Goal: Check status: Check status

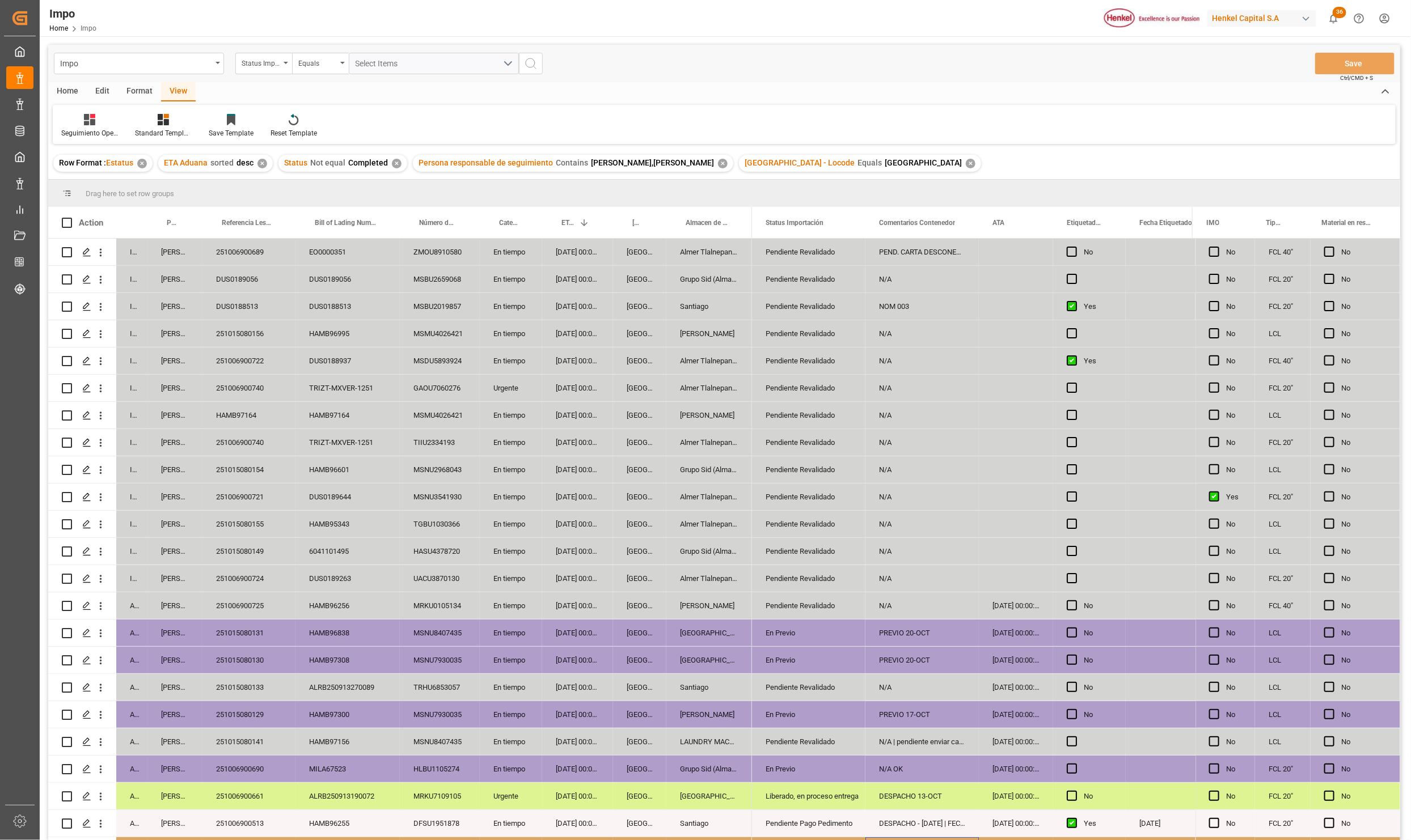
scroll to position [168, 0]
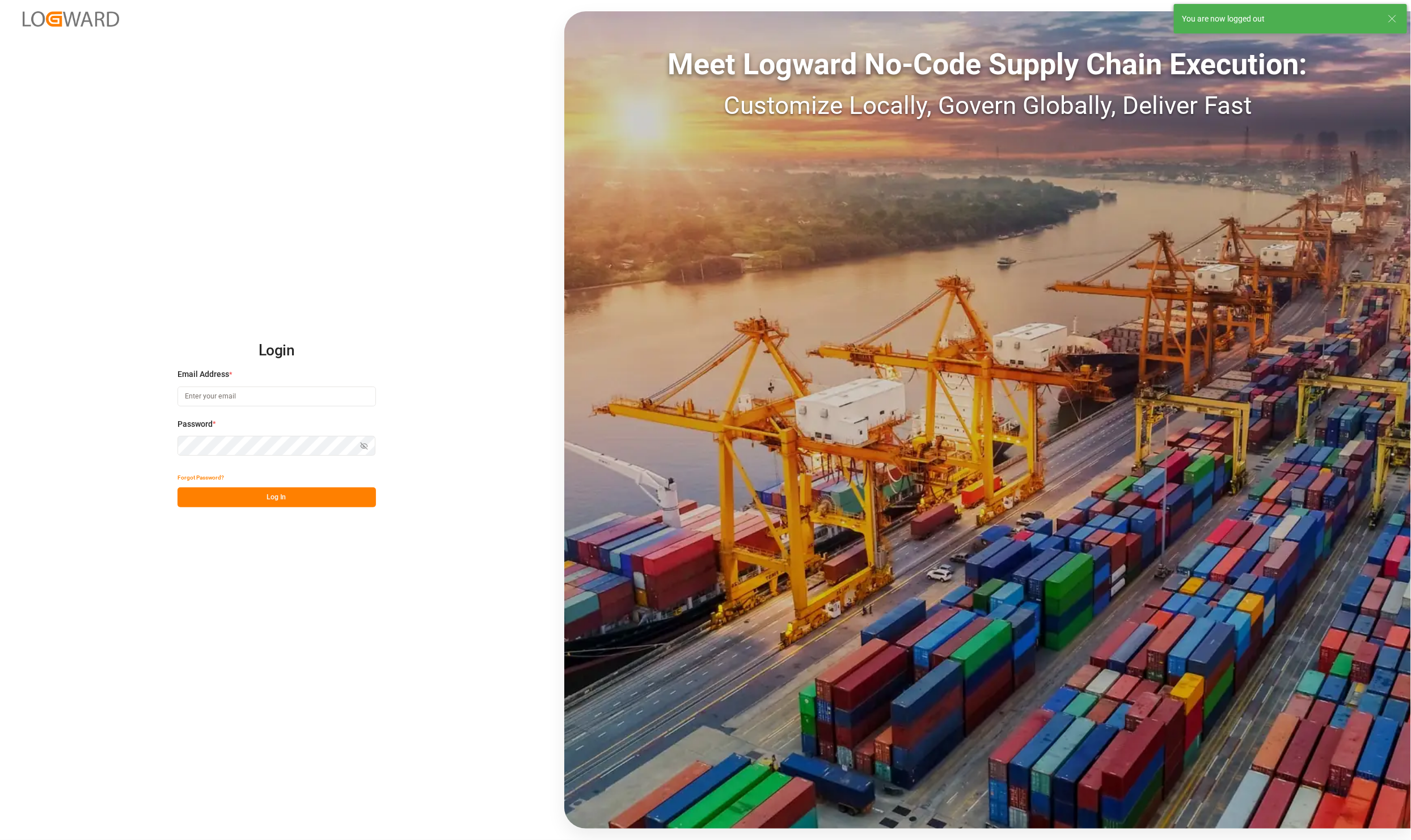
type input "karla.chavez@leschaco.com"
click at [246, 500] on button "Log In" at bounding box center [276, 497] width 198 height 20
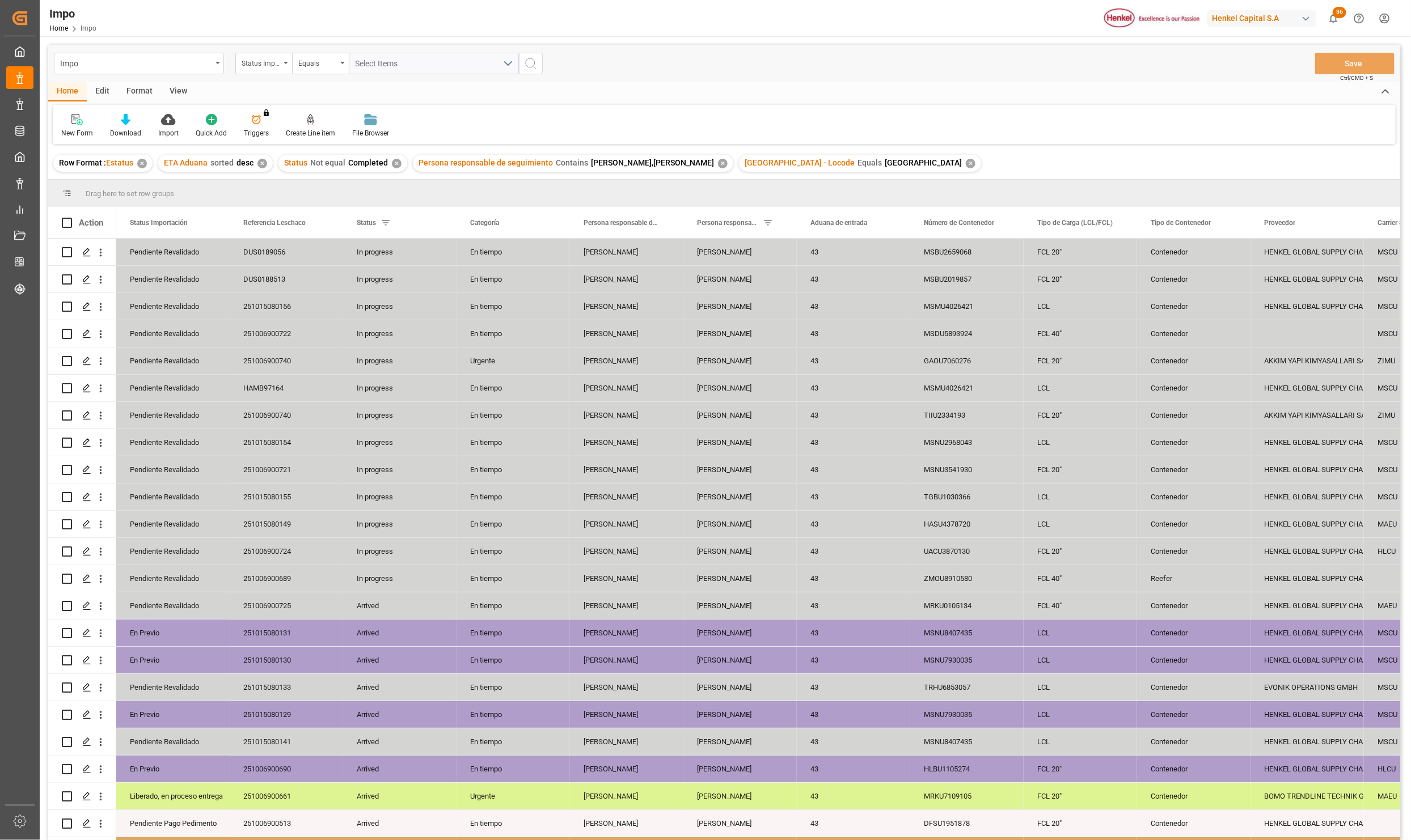
drag, startPoint x: 176, startPoint y: 88, endPoint x: 177, endPoint y: 106, distance: 18.0
click at [176, 88] on div "View" at bounding box center [178, 91] width 35 height 19
click at [133, 116] on icon at bounding box center [132, 116] width 5 height 5
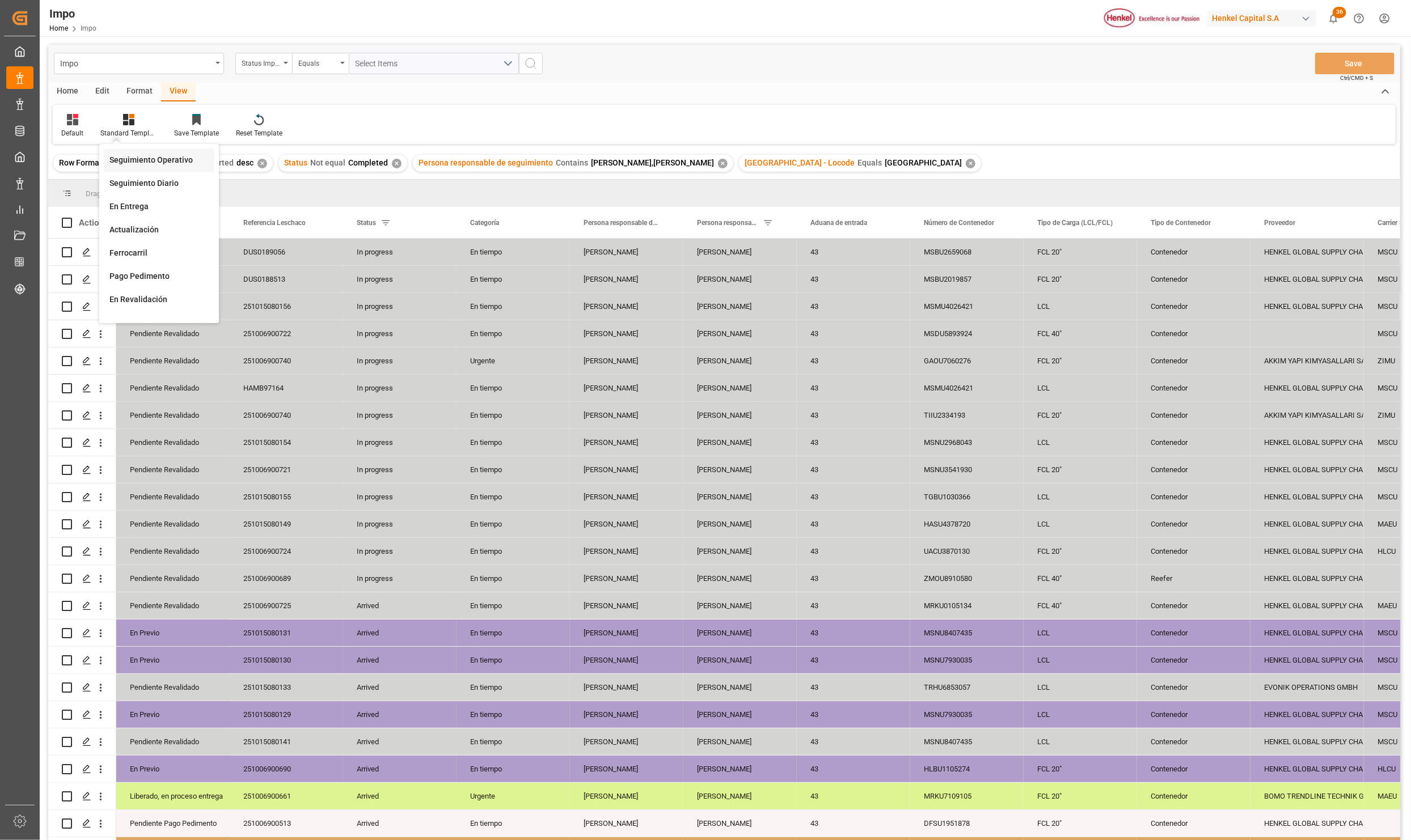
click at [130, 155] on div "Seguimiento Operativo" at bounding box center [159, 160] width 100 height 12
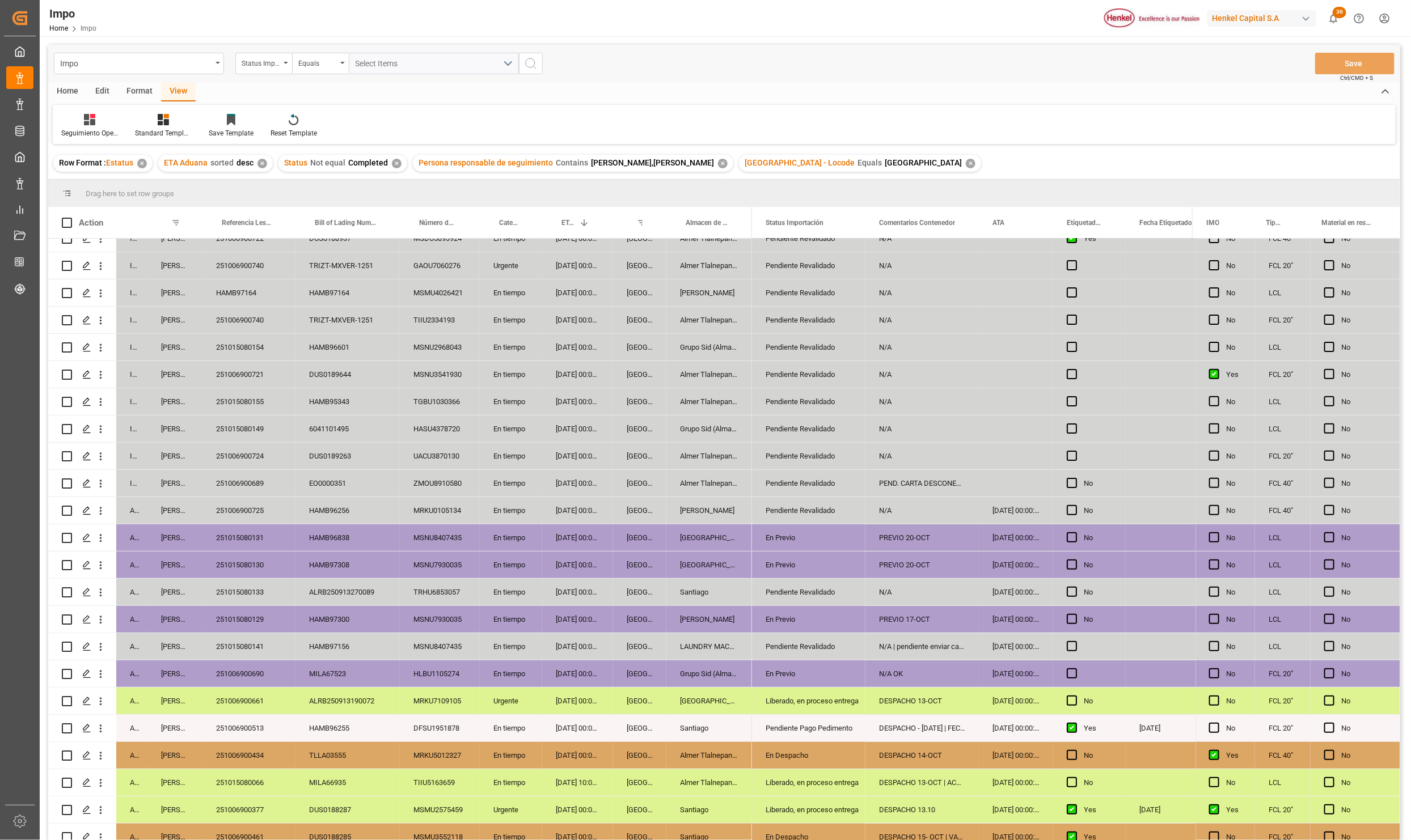
scroll to position [187, 0]
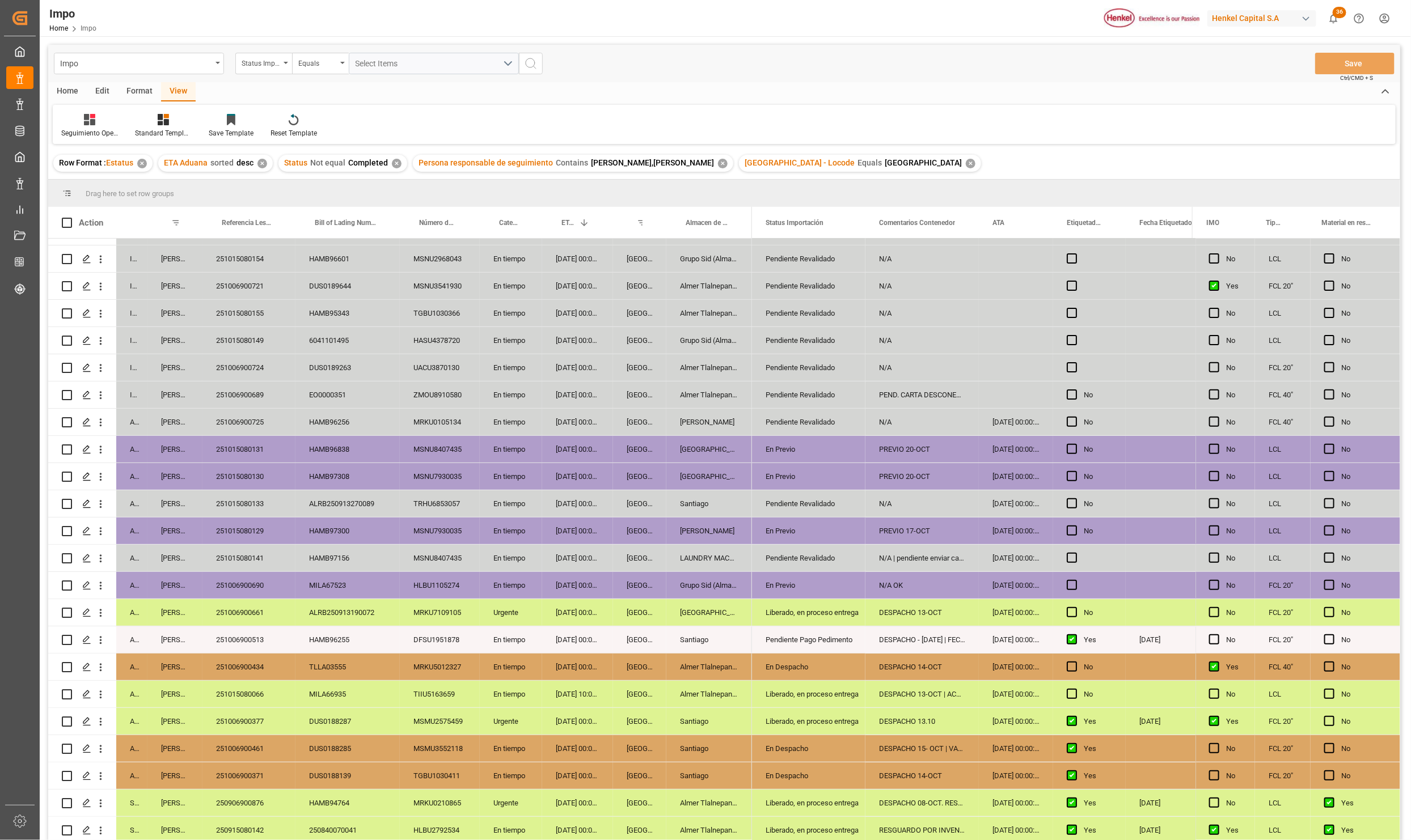
click at [65, 90] on div "Home" at bounding box center [67, 91] width 39 height 19
click at [167, 119] on icon at bounding box center [169, 120] width 14 height 11
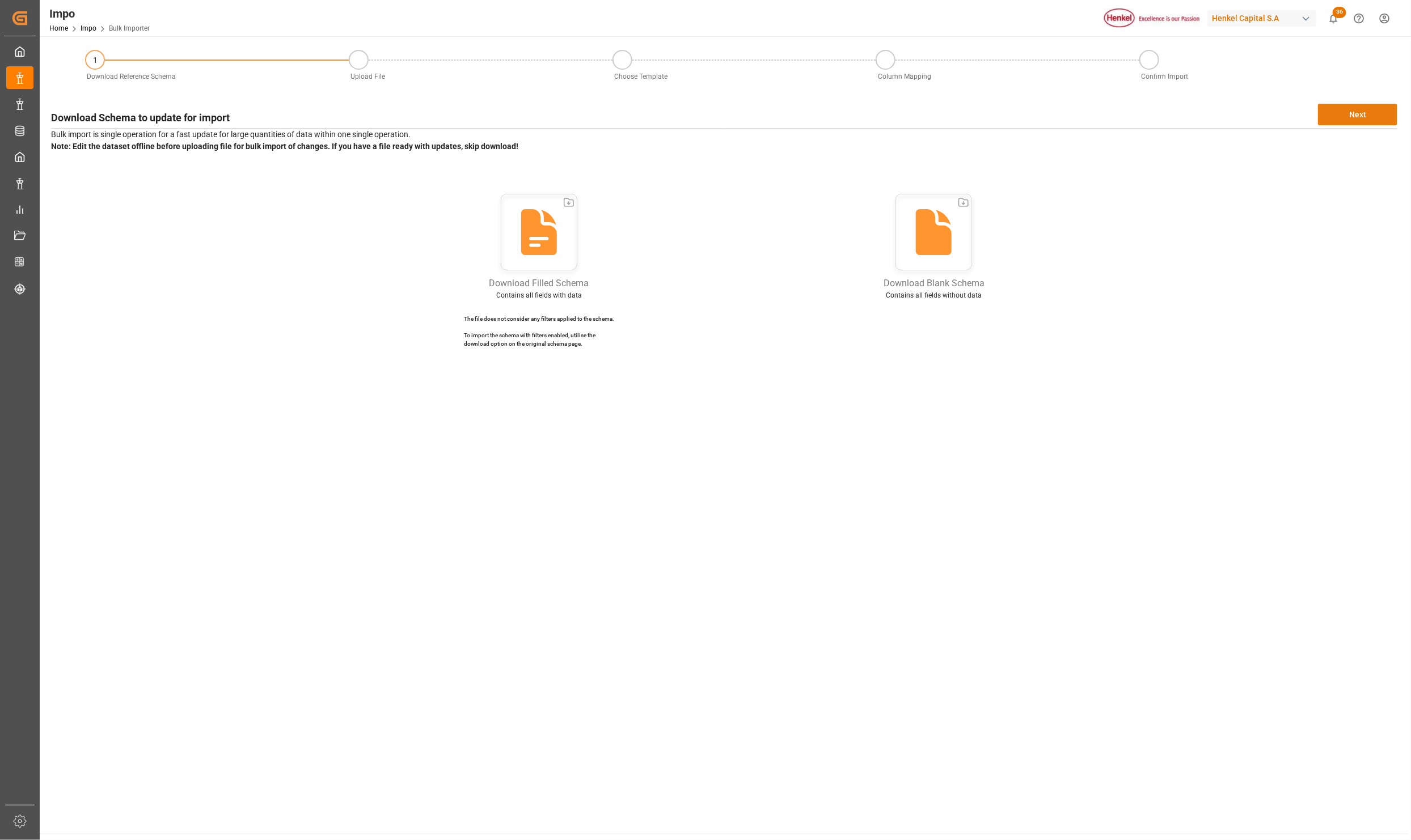
click at [1397, 114] on button "Next" at bounding box center [1357, 114] width 79 height 22
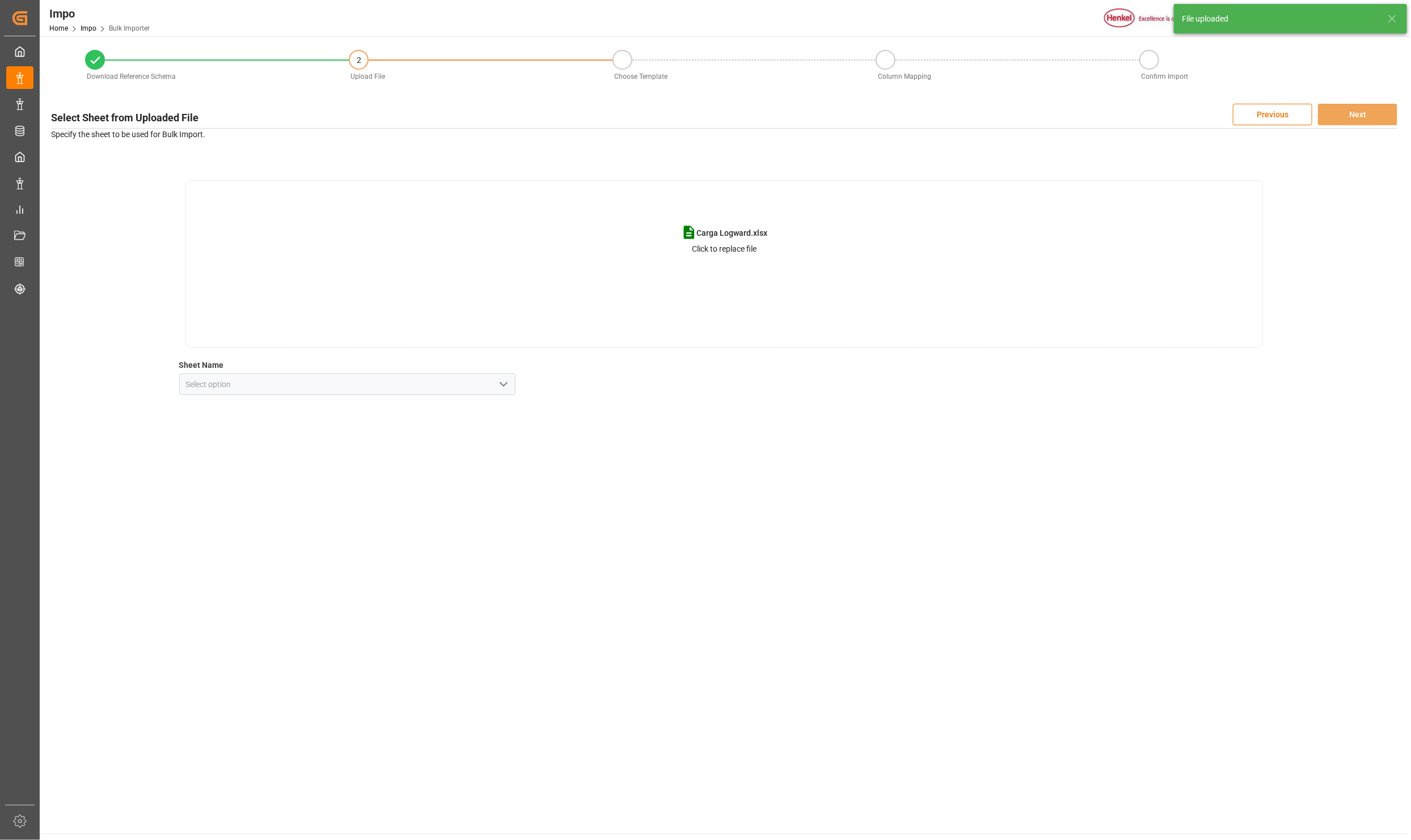
click at [494, 379] on button "open menu" at bounding box center [502, 384] width 17 height 18
click at [226, 411] on div "CNT" at bounding box center [348, 410] width 335 height 26
type input "CNT"
click at [1336, 113] on button "Next" at bounding box center [1357, 114] width 79 height 22
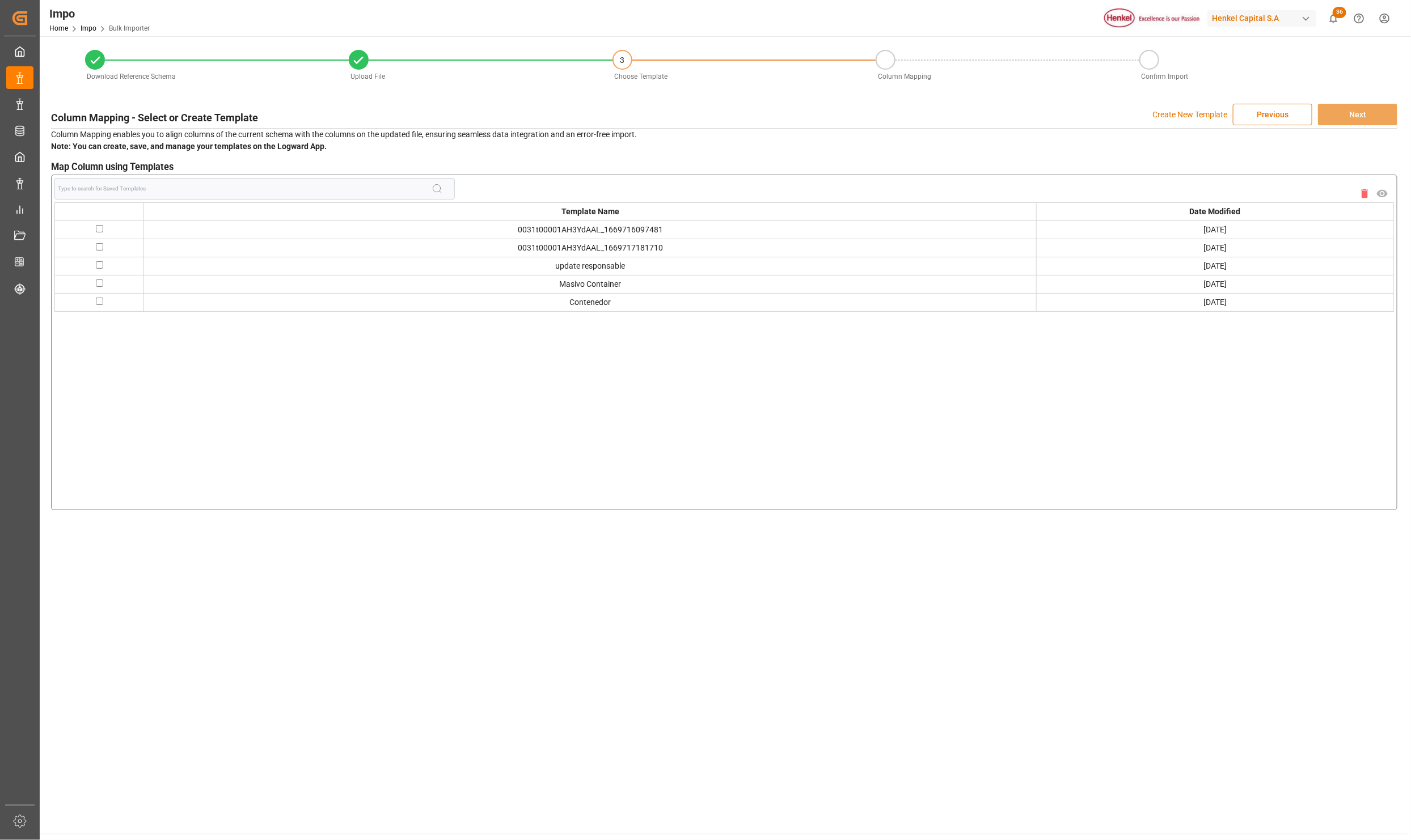
click at [102, 286] on input "checkbox" at bounding box center [99, 282] width 7 height 7
checkbox input "true"
click at [1358, 116] on button "Next" at bounding box center [1357, 114] width 79 height 22
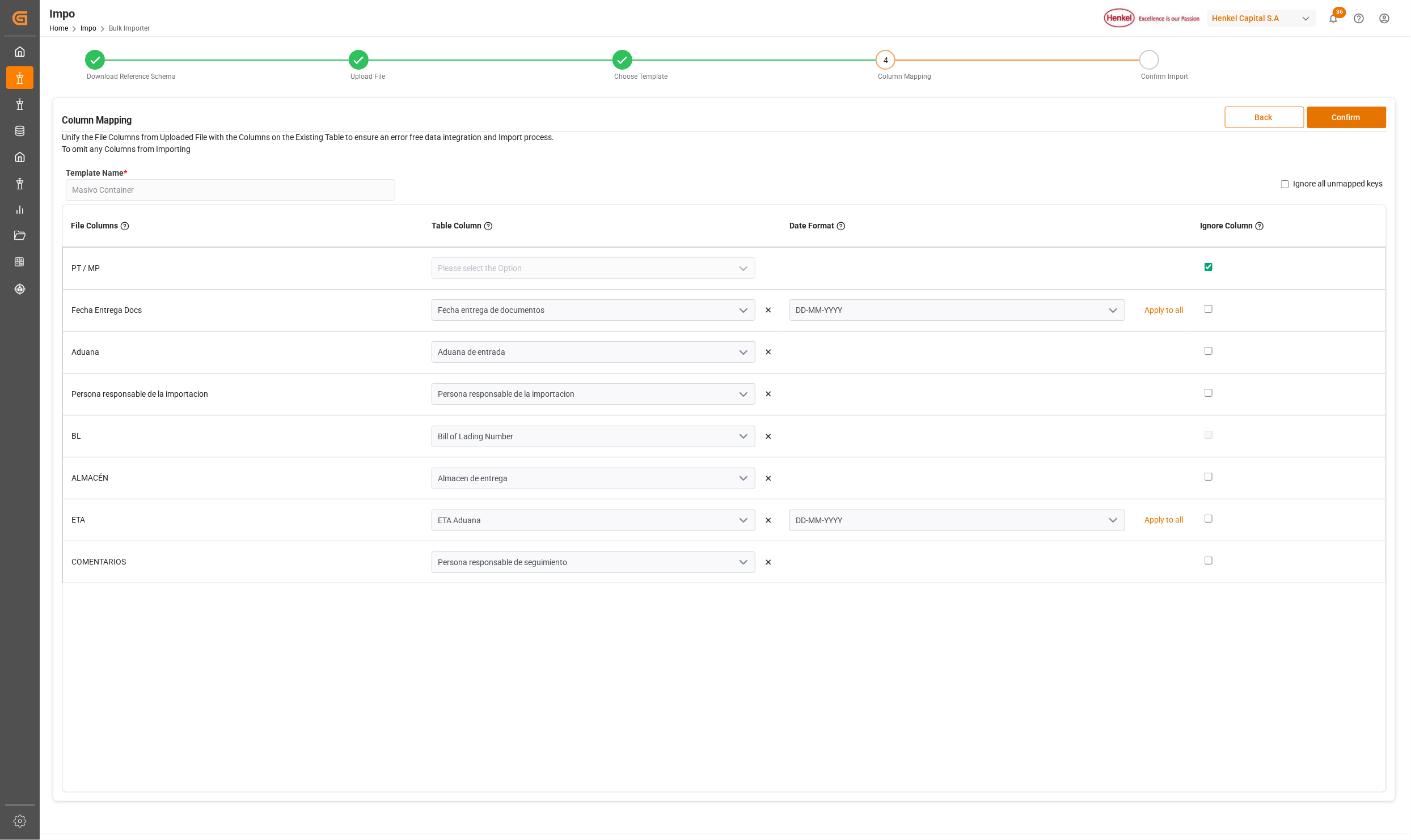
click at [1358, 116] on button "Confirm" at bounding box center [1347, 117] width 79 height 22
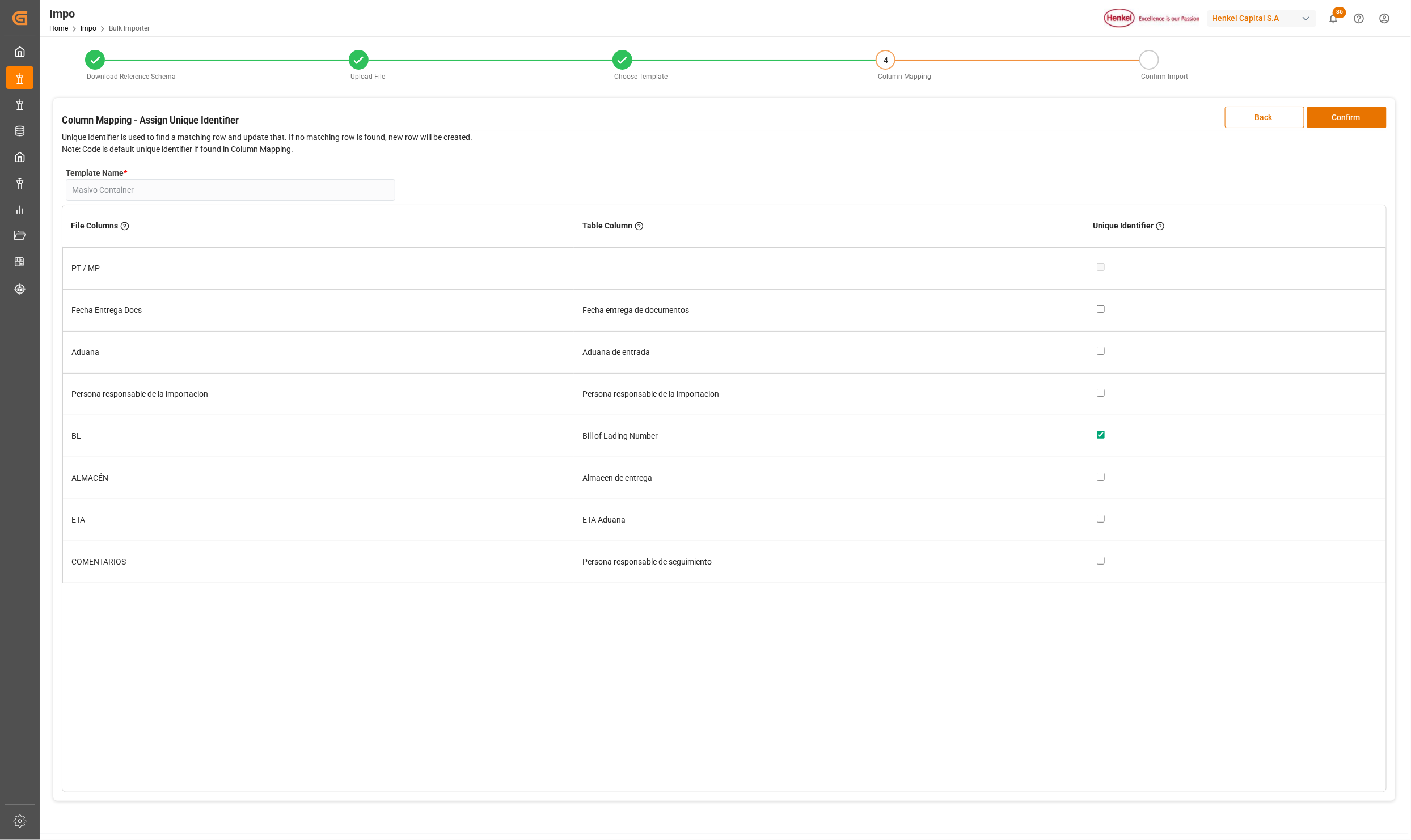
click at [1358, 116] on button "Confirm" at bounding box center [1347, 117] width 79 height 22
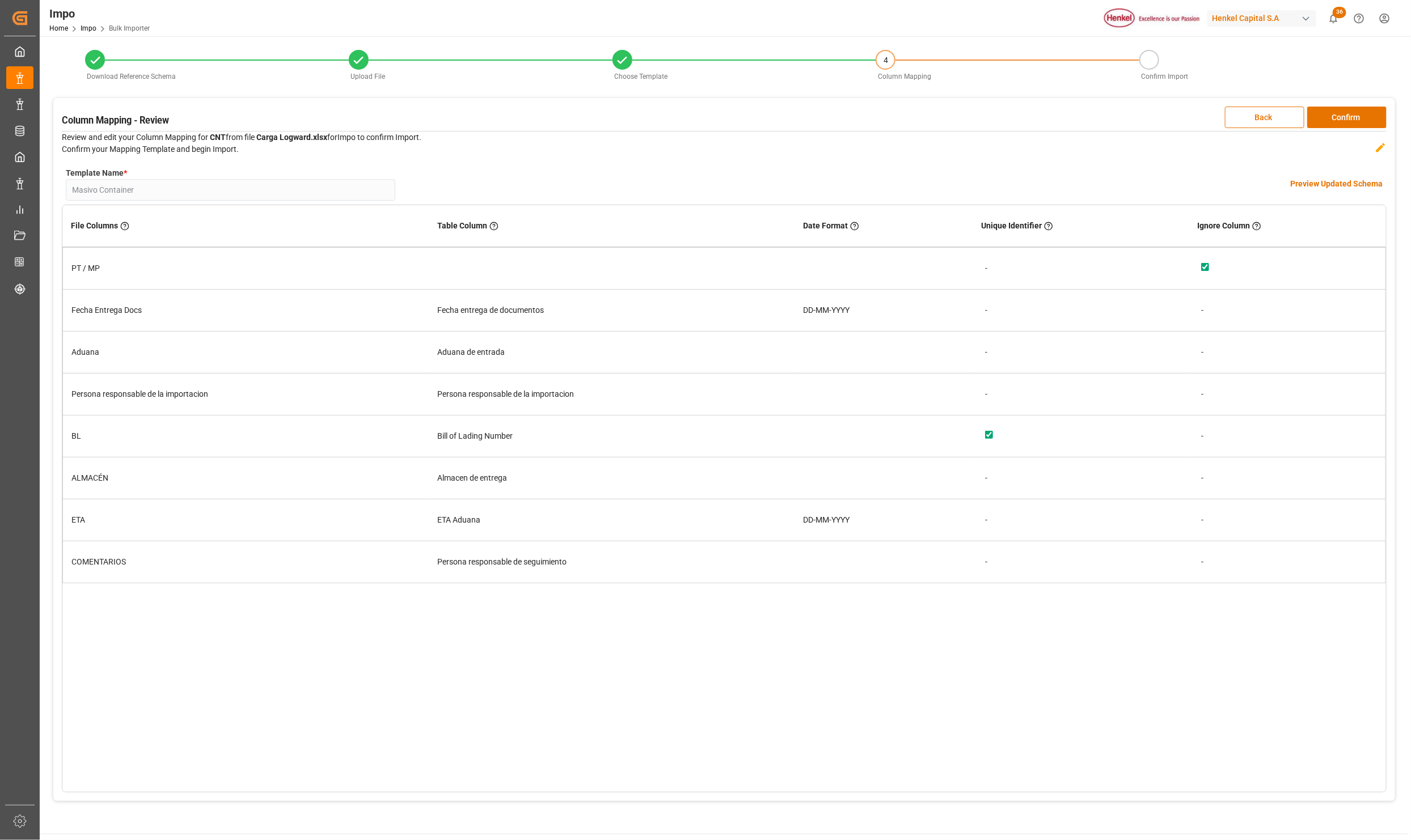
click at [1358, 116] on button "Confirm" at bounding box center [1347, 117] width 79 height 22
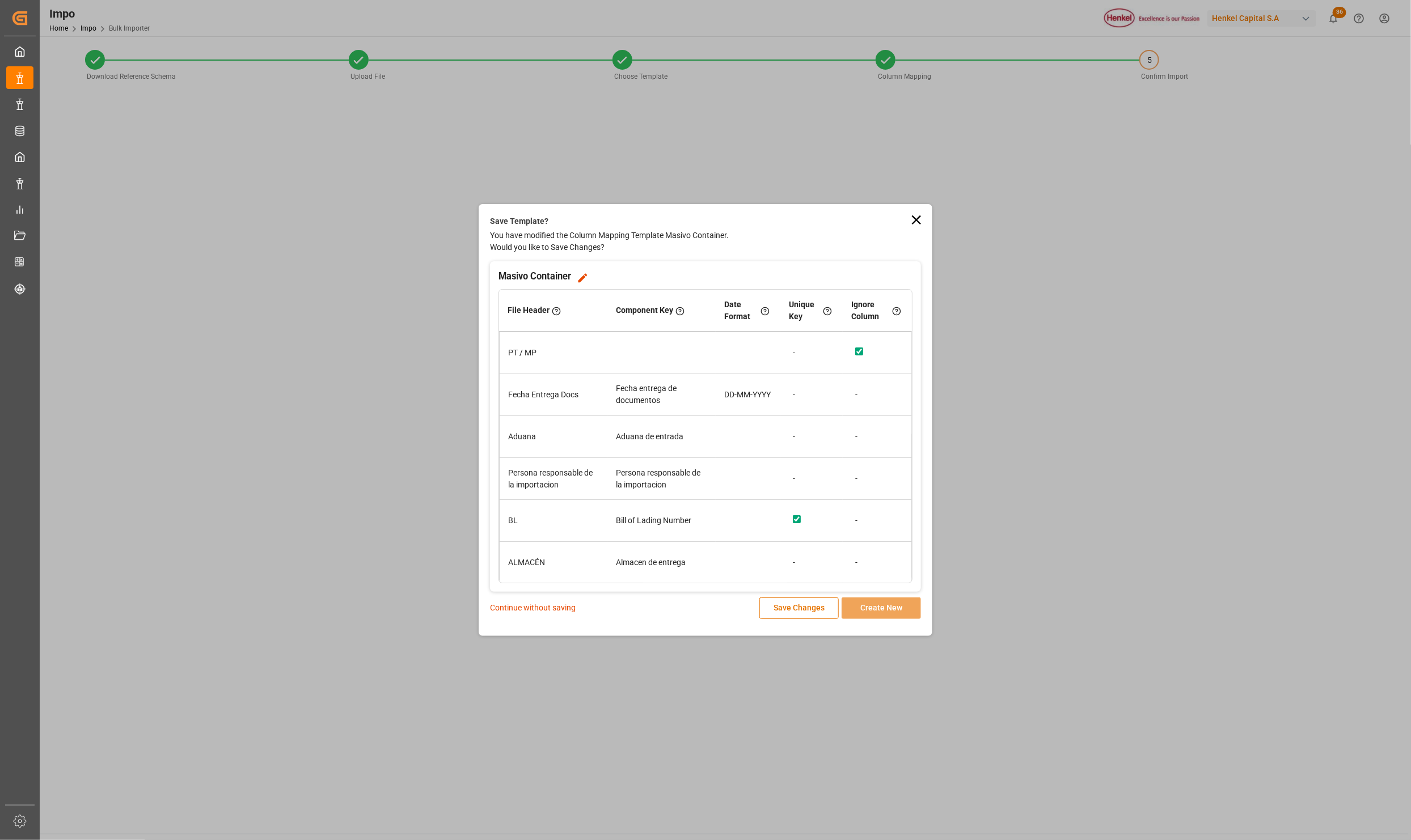
click at [538, 606] on p "Continue without saving" at bounding box center [533, 607] width 86 height 12
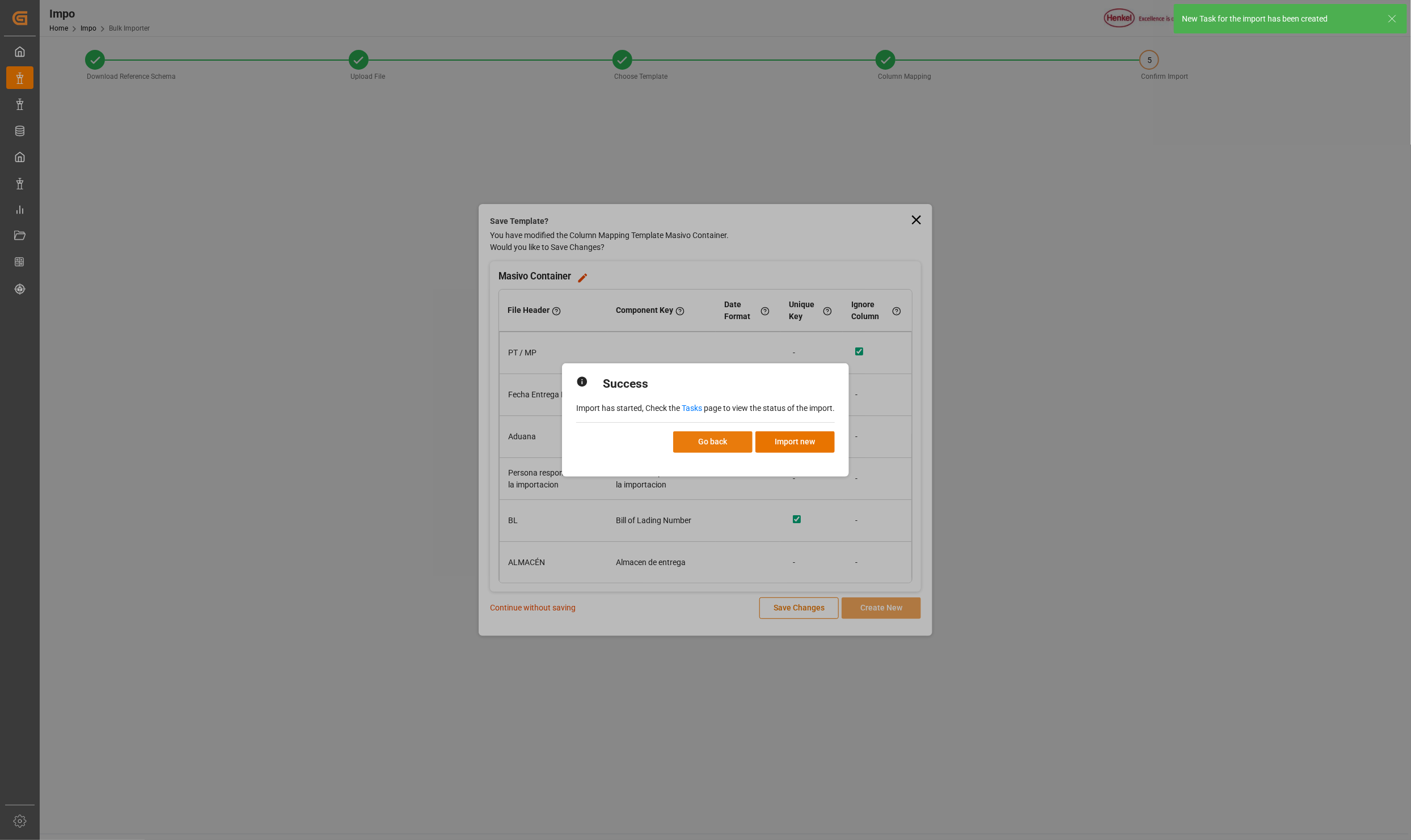
click at [710, 432] on button "Go back" at bounding box center [713, 442] width 79 height 22
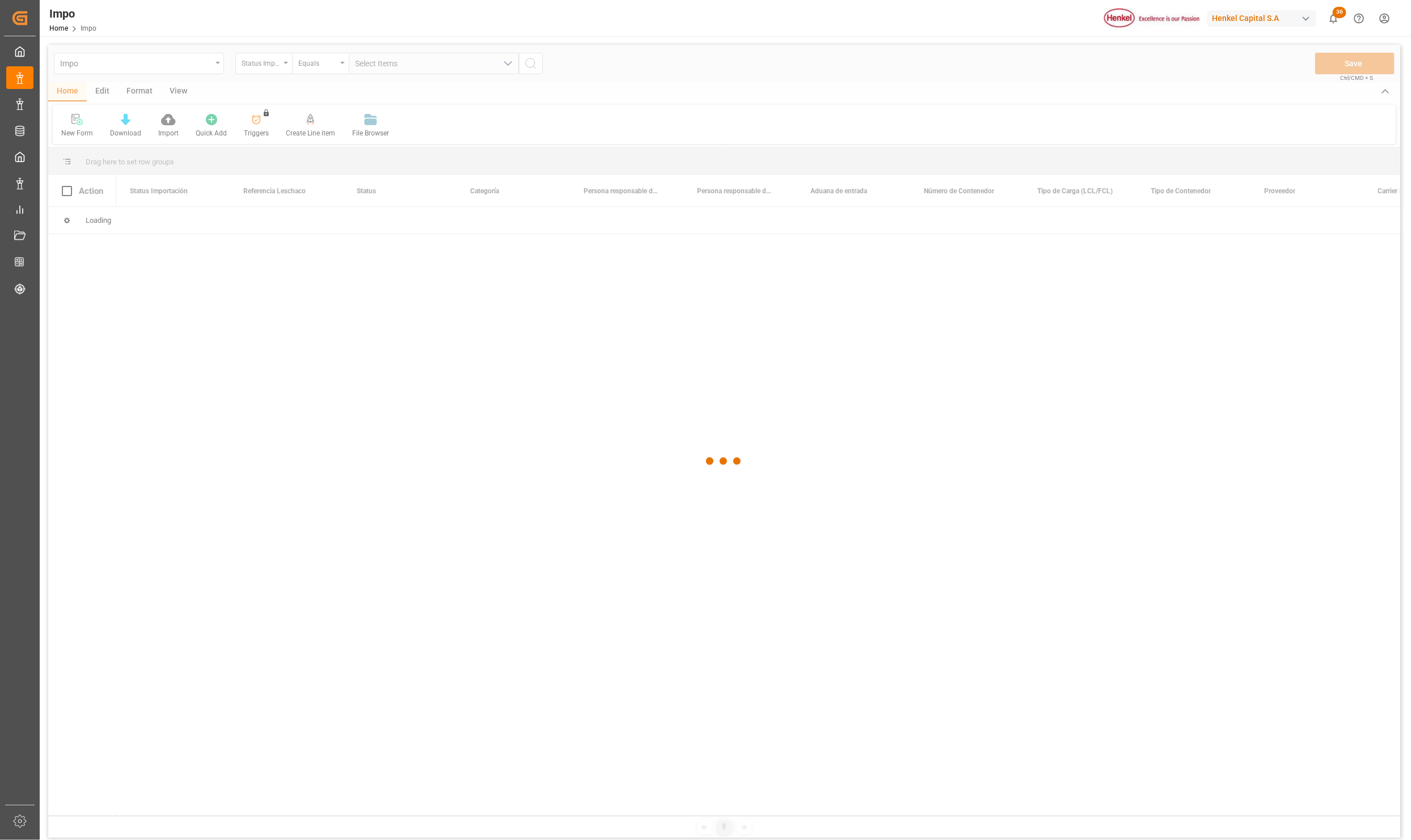
click at [483, 474] on div at bounding box center [724, 461] width 1352 height 834
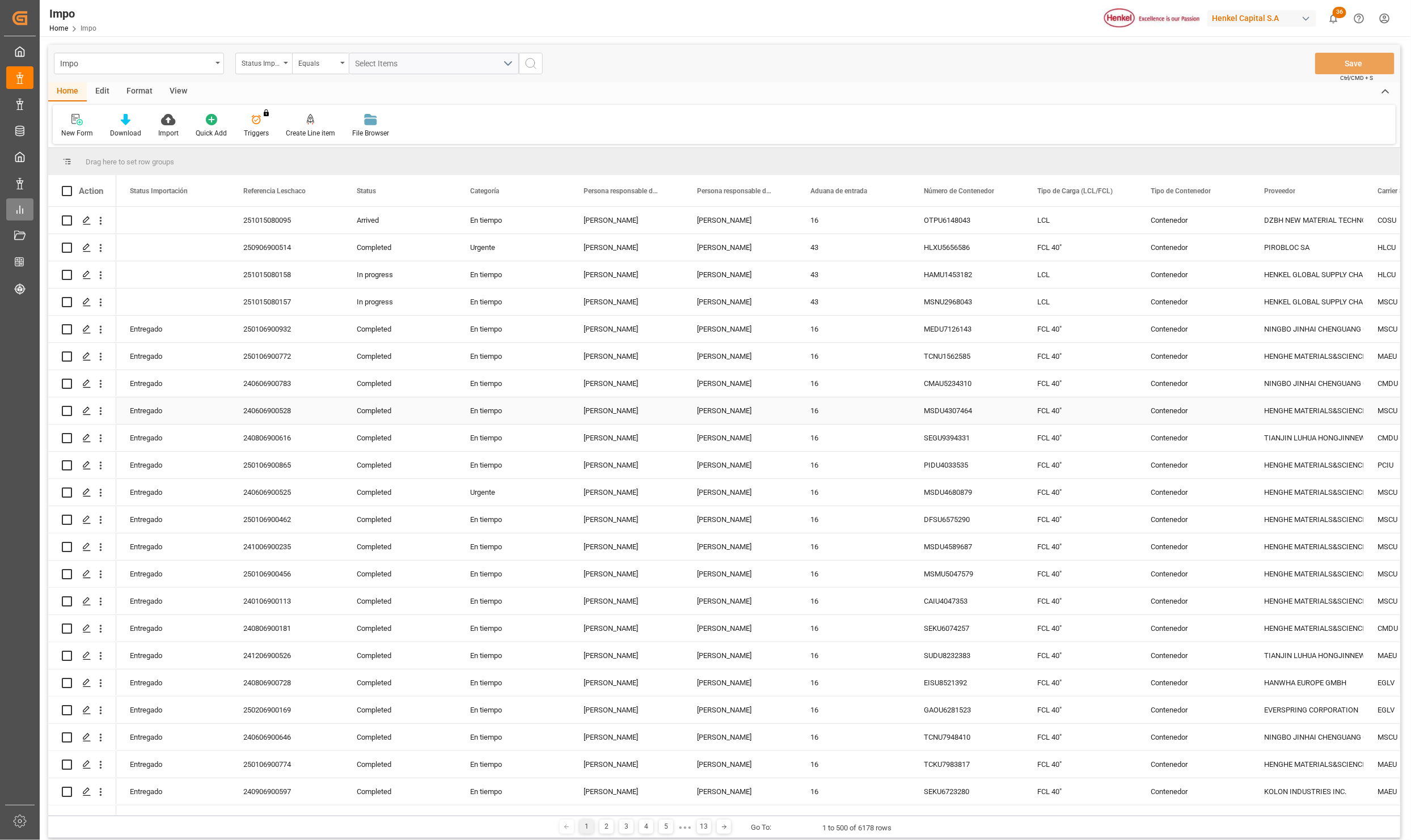
drag, startPoint x: 449, startPoint y: 461, endPoint x: 6, endPoint y: 203, distance: 512.7
click at [449, 461] on div "Completed" at bounding box center [399, 465] width 113 height 26
click at [316, 354] on div "250106900772" at bounding box center [286, 355] width 113 height 26
click at [247, 241] on div "250906900514" at bounding box center [286, 247] width 113 height 26
click at [458, 227] on div "En tiempo" at bounding box center [513, 220] width 113 height 26
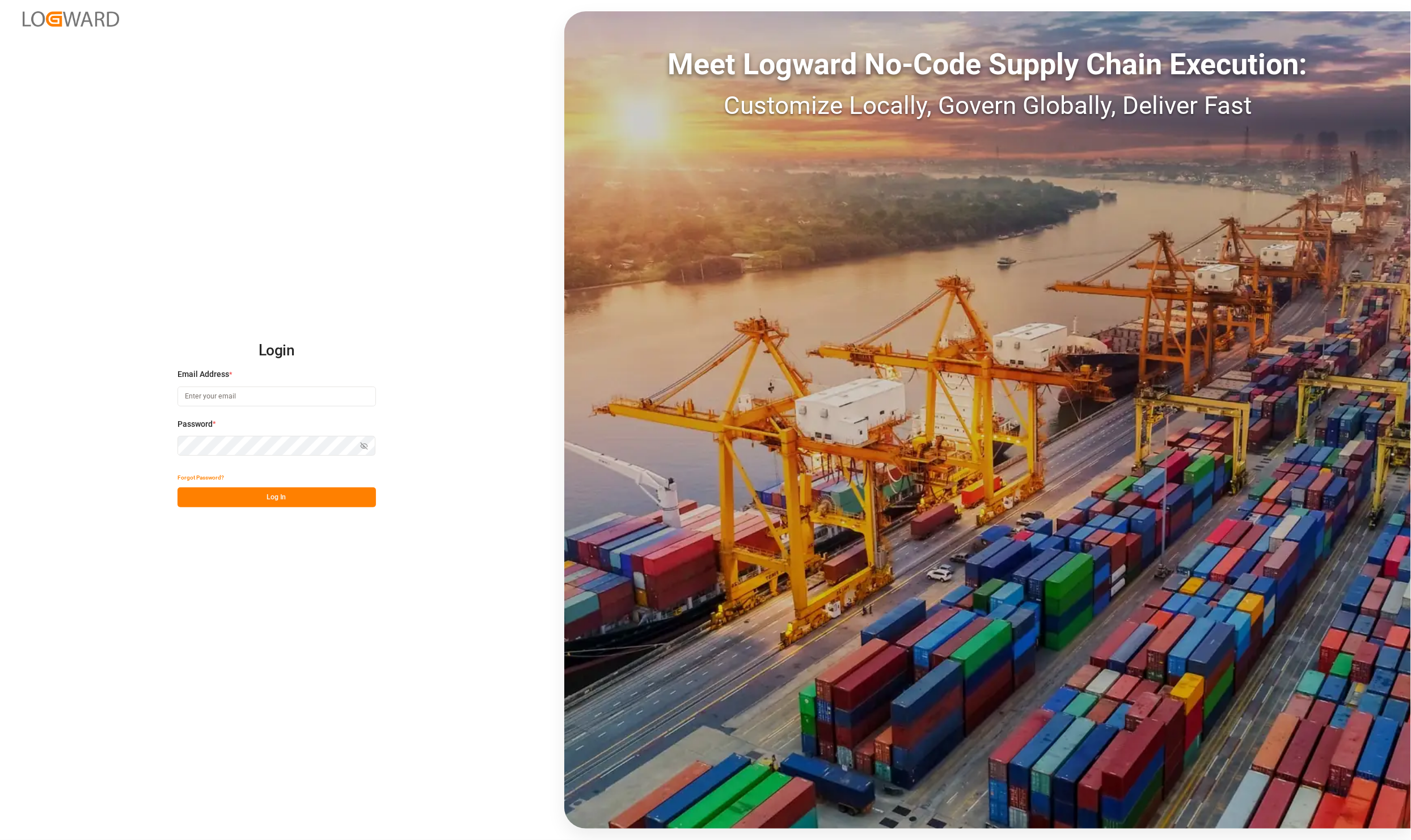
type input "karla.chavez@leschaco.com"
click at [237, 493] on button "Log In" at bounding box center [276, 497] width 198 height 20
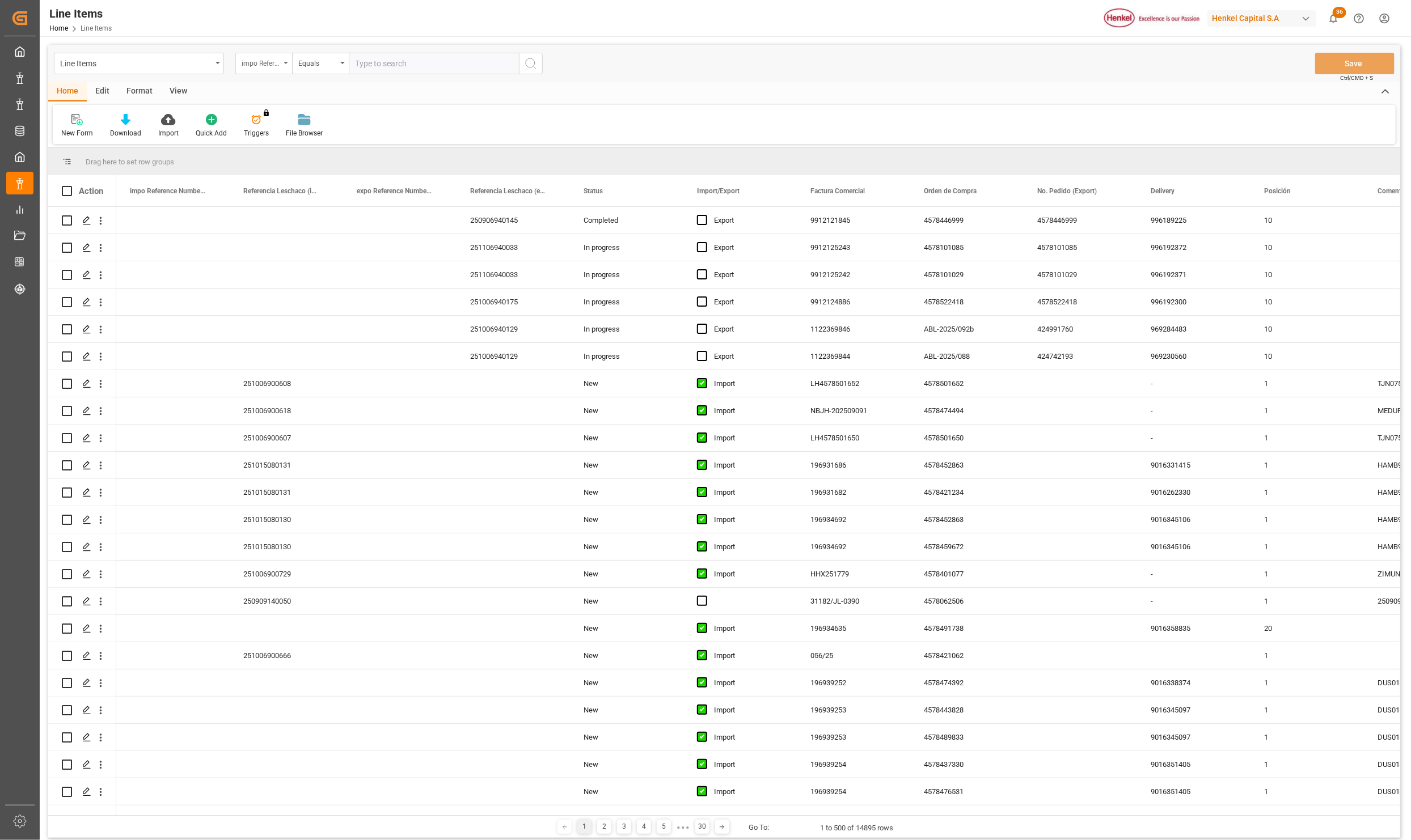
click at [287, 62] on icon "open menu" at bounding box center [286, 63] width 5 height 2
click at [213, 59] on div "Line Items" at bounding box center [139, 63] width 170 height 22
click at [75, 136] on div "Impo" at bounding box center [139, 140] width 169 height 24
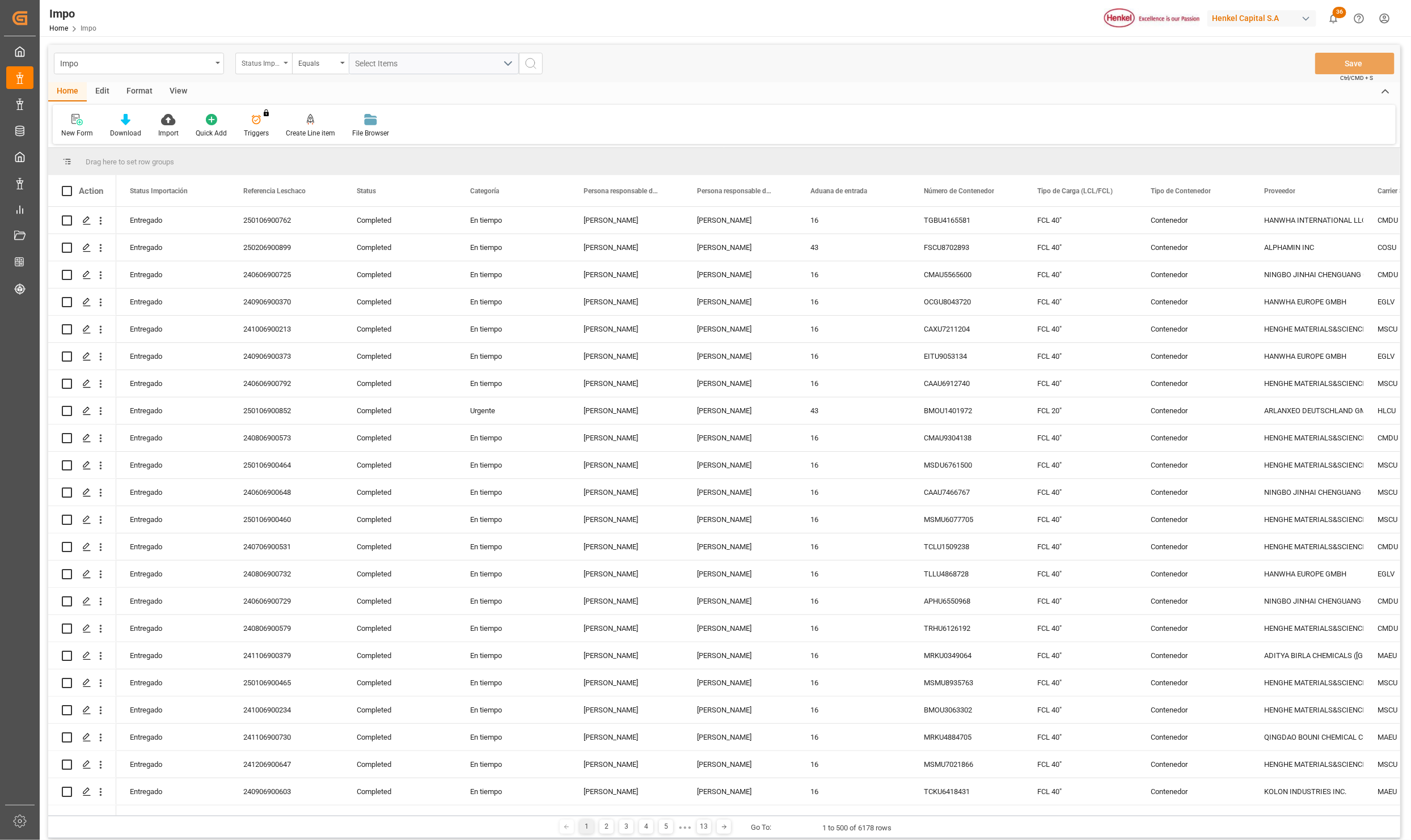
click at [285, 65] on div "Status Importación" at bounding box center [263, 63] width 57 height 22
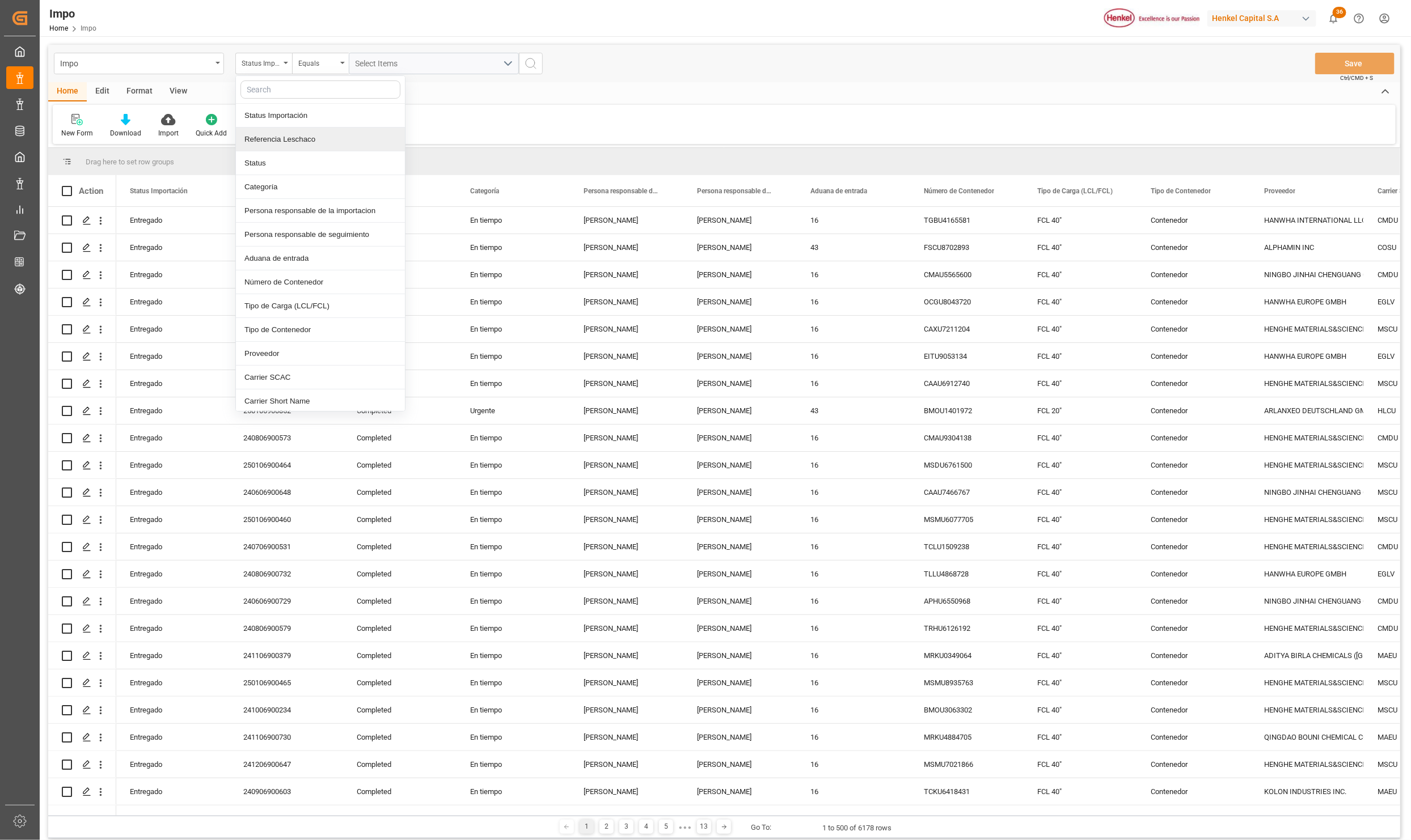
click at [289, 144] on div "Referencia Leschaco" at bounding box center [320, 140] width 169 height 24
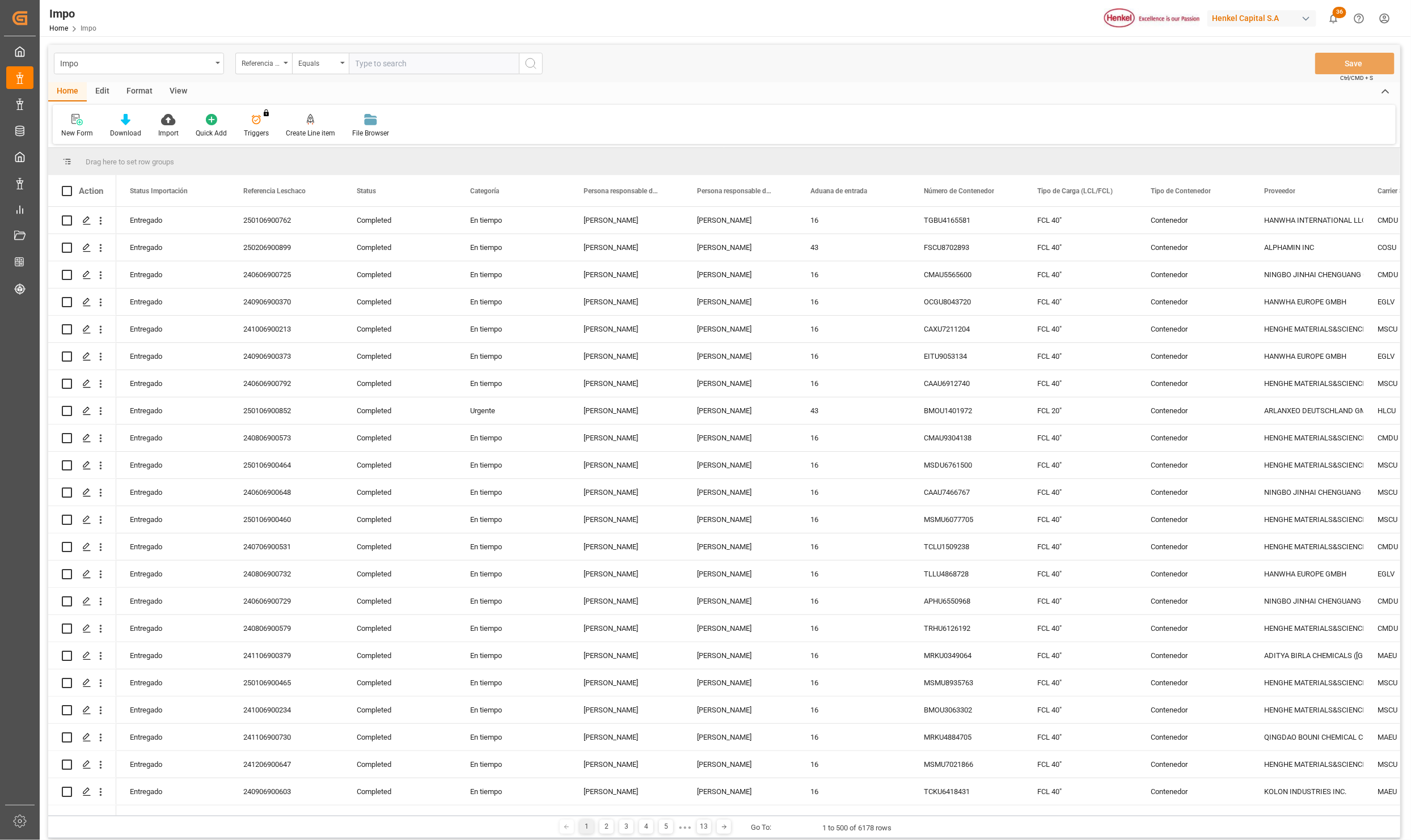
click at [393, 67] on input "text" at bounding box center [434, 63] width 170 height 22
type input "250906900477"
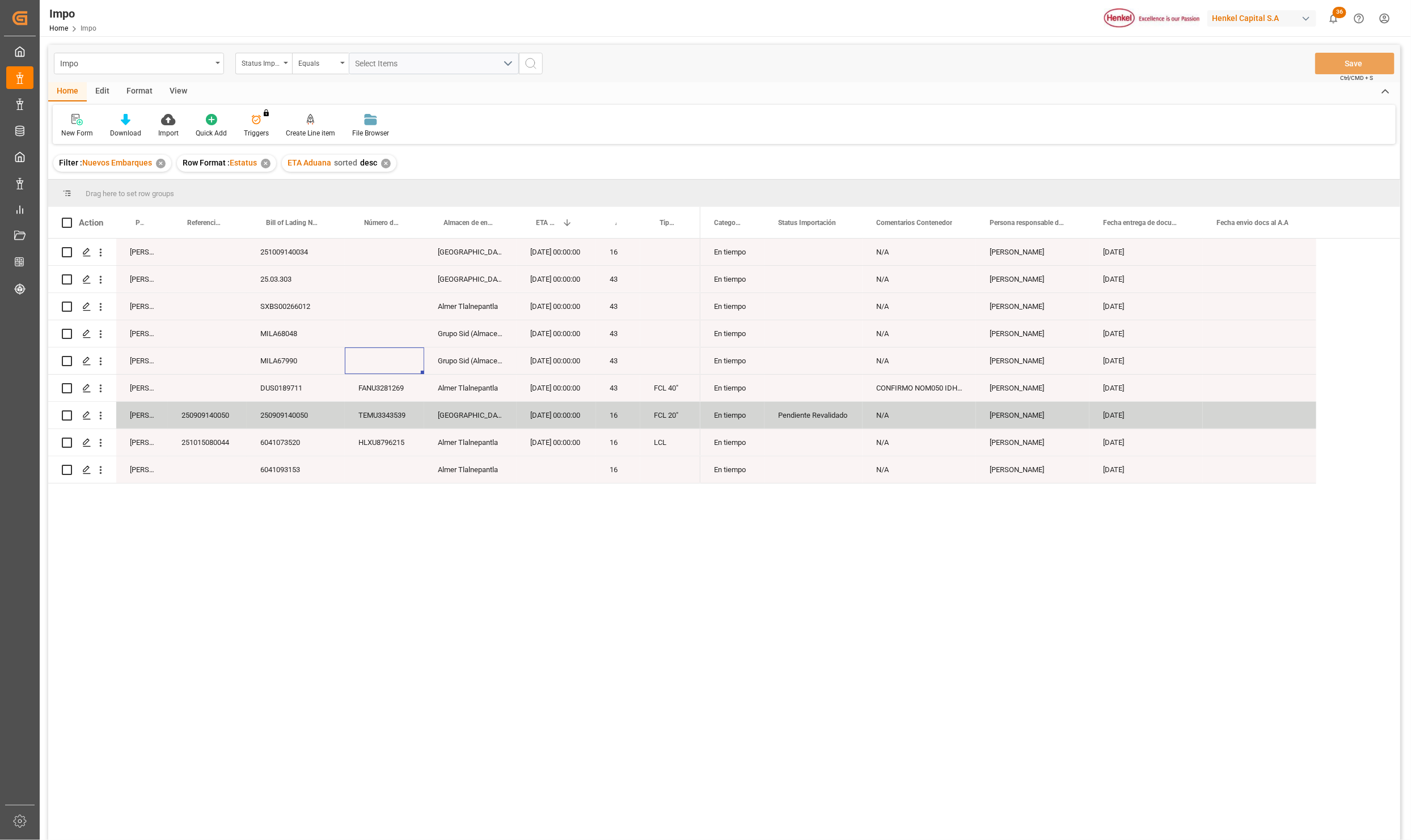
click at [412, 349] on div "Press SPACE to select this row." at bounding box center [384, 360] width 79 height 26
click at [446, 635] on div "Carlos Villar 251009140034 Salamanca 09-11-2025 00:00:00 16 Carlos Villar 25.03…" at bounding box center [724, 542] width 1352 height 609
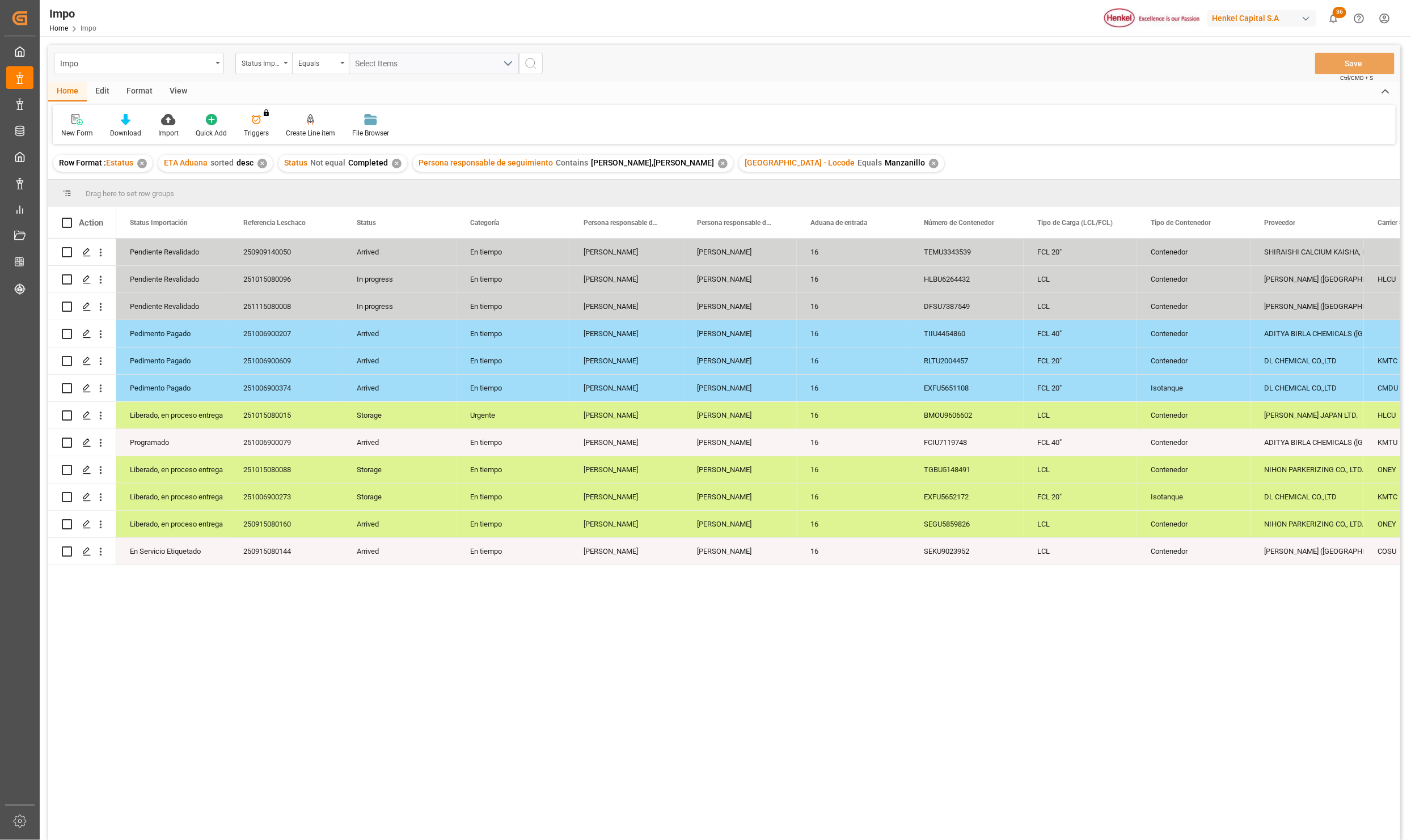
click at [176, 91] on div "View" at bounding box center [178, 91] width 35 height 19
click at [132, 123] on icon at bounding box center [128, 120] width 11 height 11
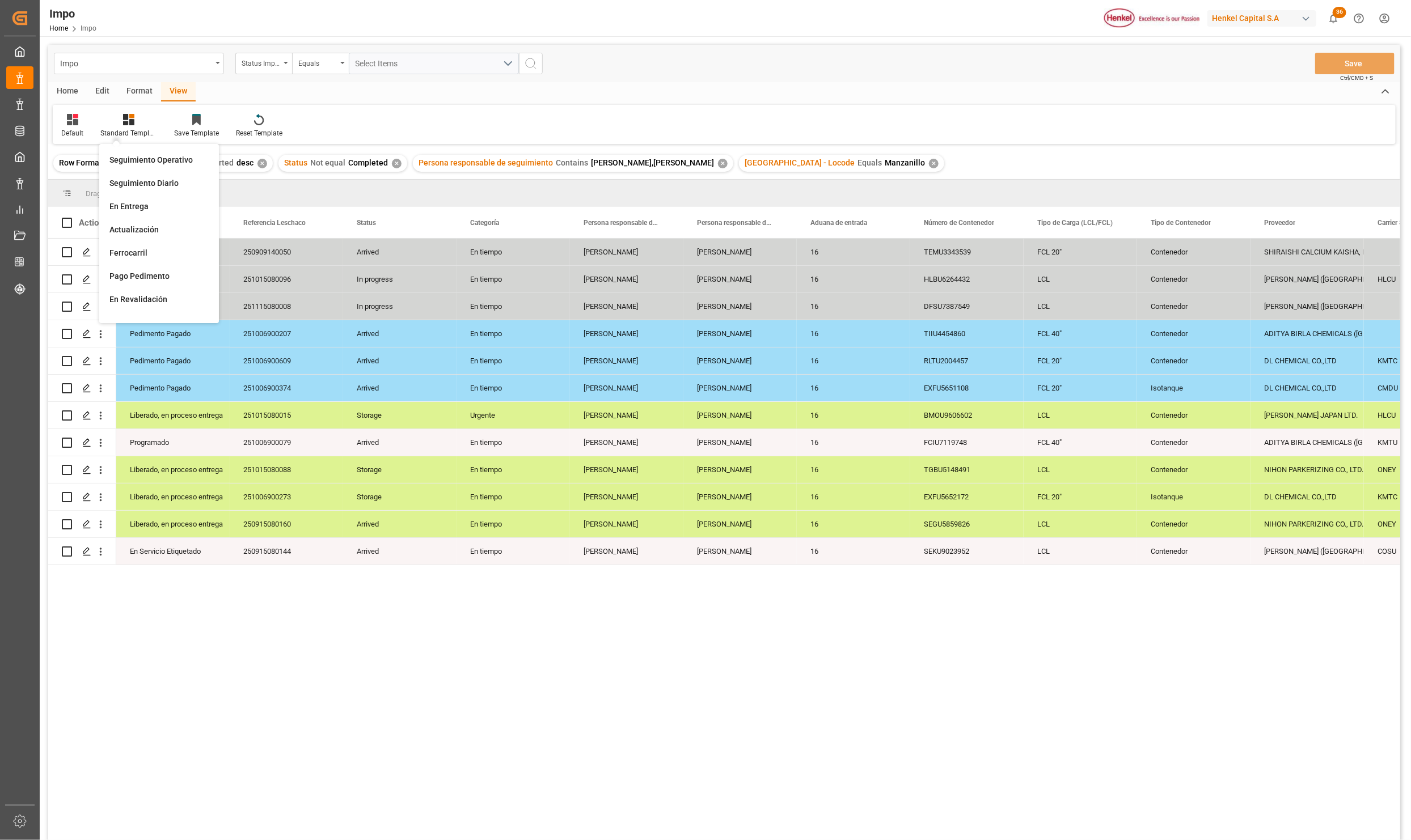
click at [140, 159] on div "Seguimiento Operativo" at bounding box center [159, 160] width 100 height 12
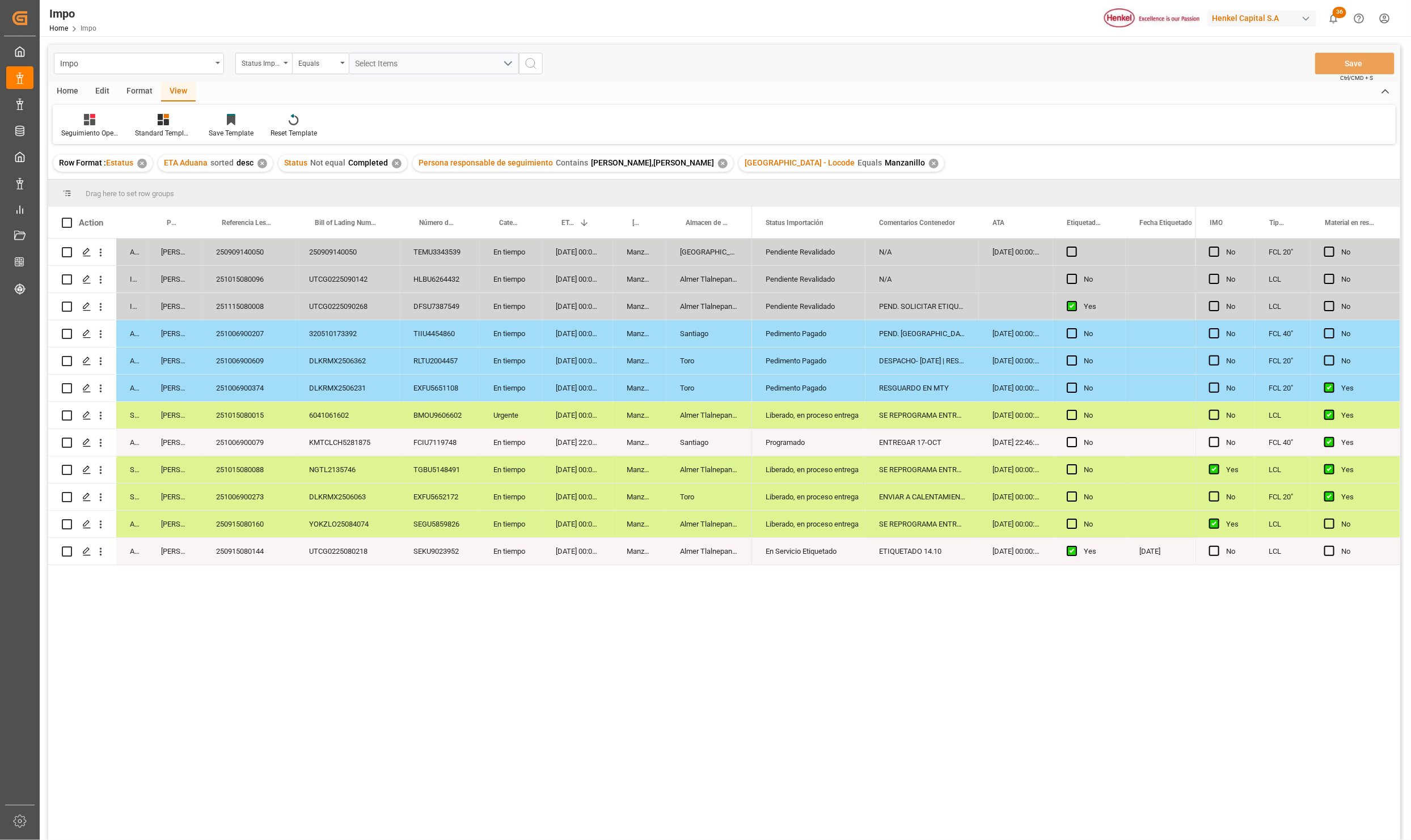
click at [249, 553] on div "250915080144" at bounding box center [249, 551] width 93 height 26
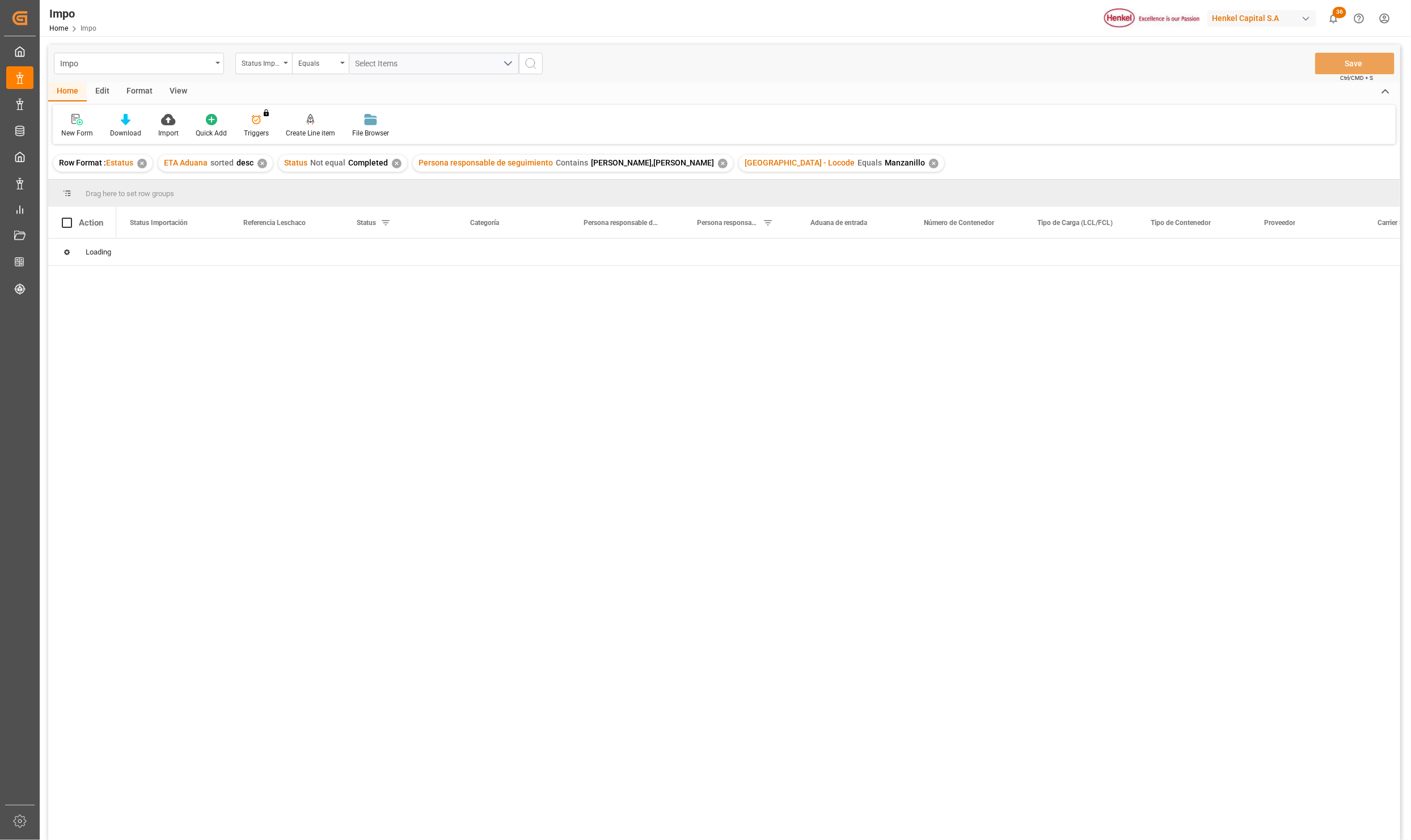
click at [929, 164] on div "✕" at bounding box center [933, 164] width 10 height 10
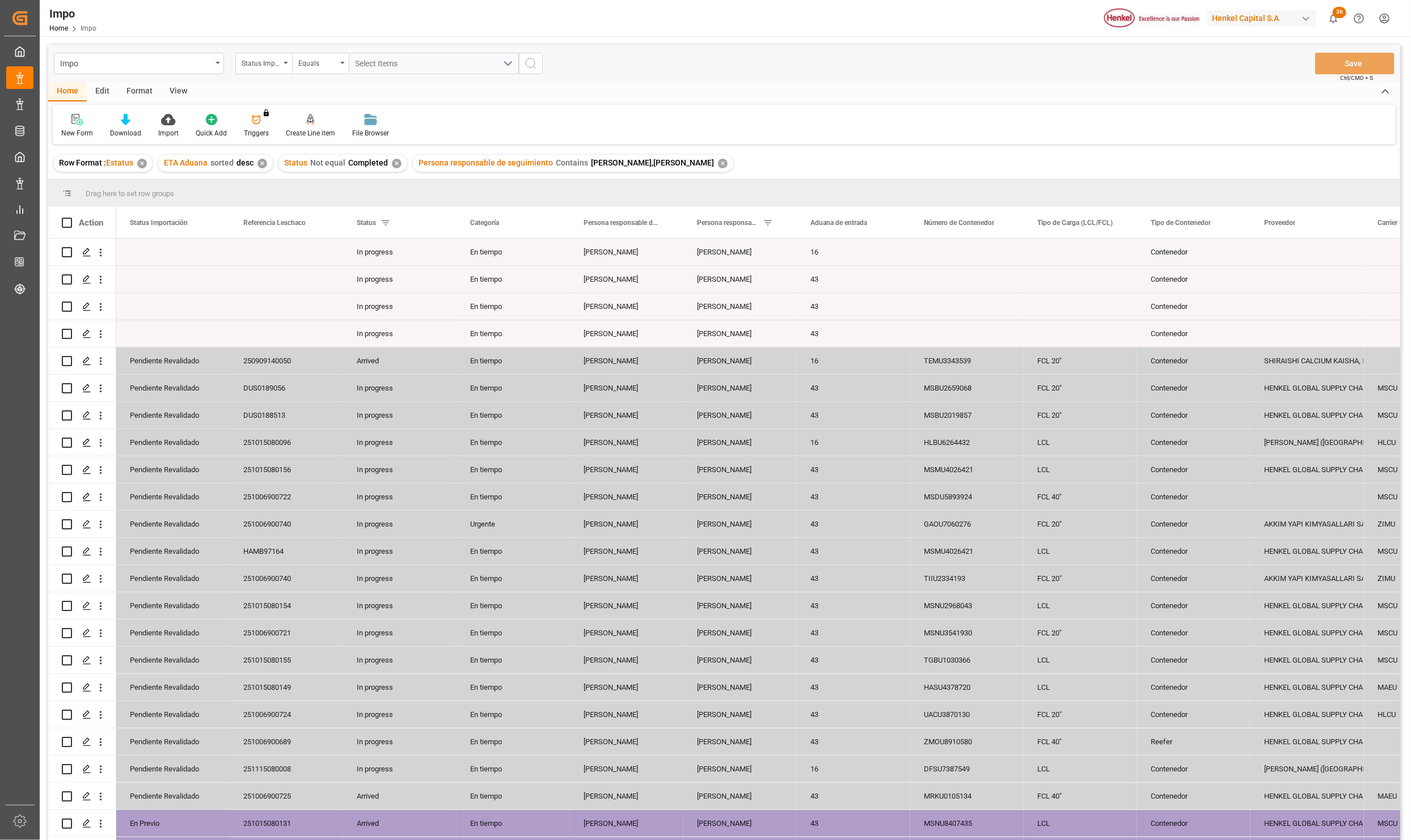
click at [183, 91] on div "View" at bounding box center [178, 91] width 35 height 19
click at [140, 123] on div at bounding box center [128, 119] width 57 height 12
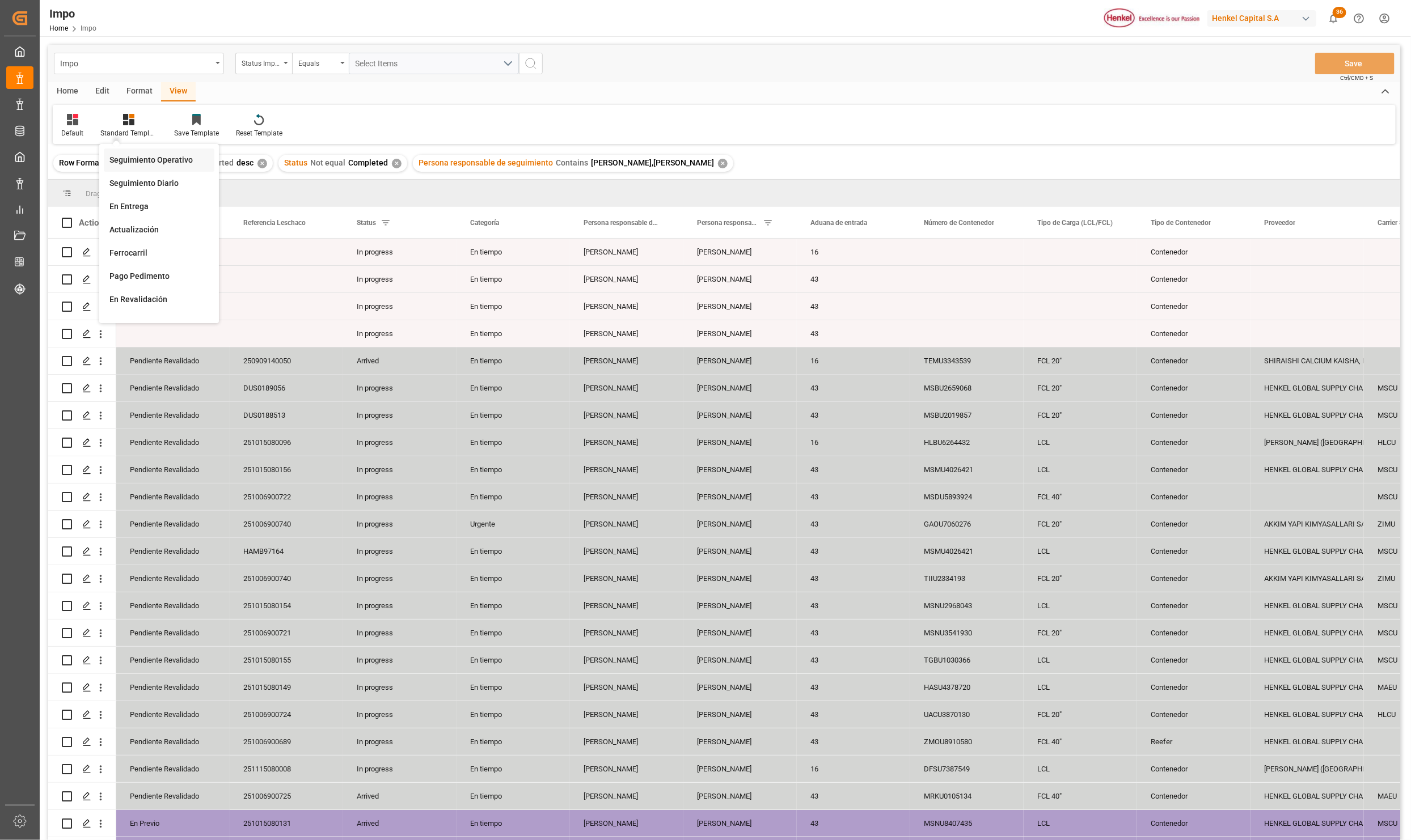
click at [150, 156] on div "Seguimiento Operativo" at bounding box center [159, 160] width 100 height 12
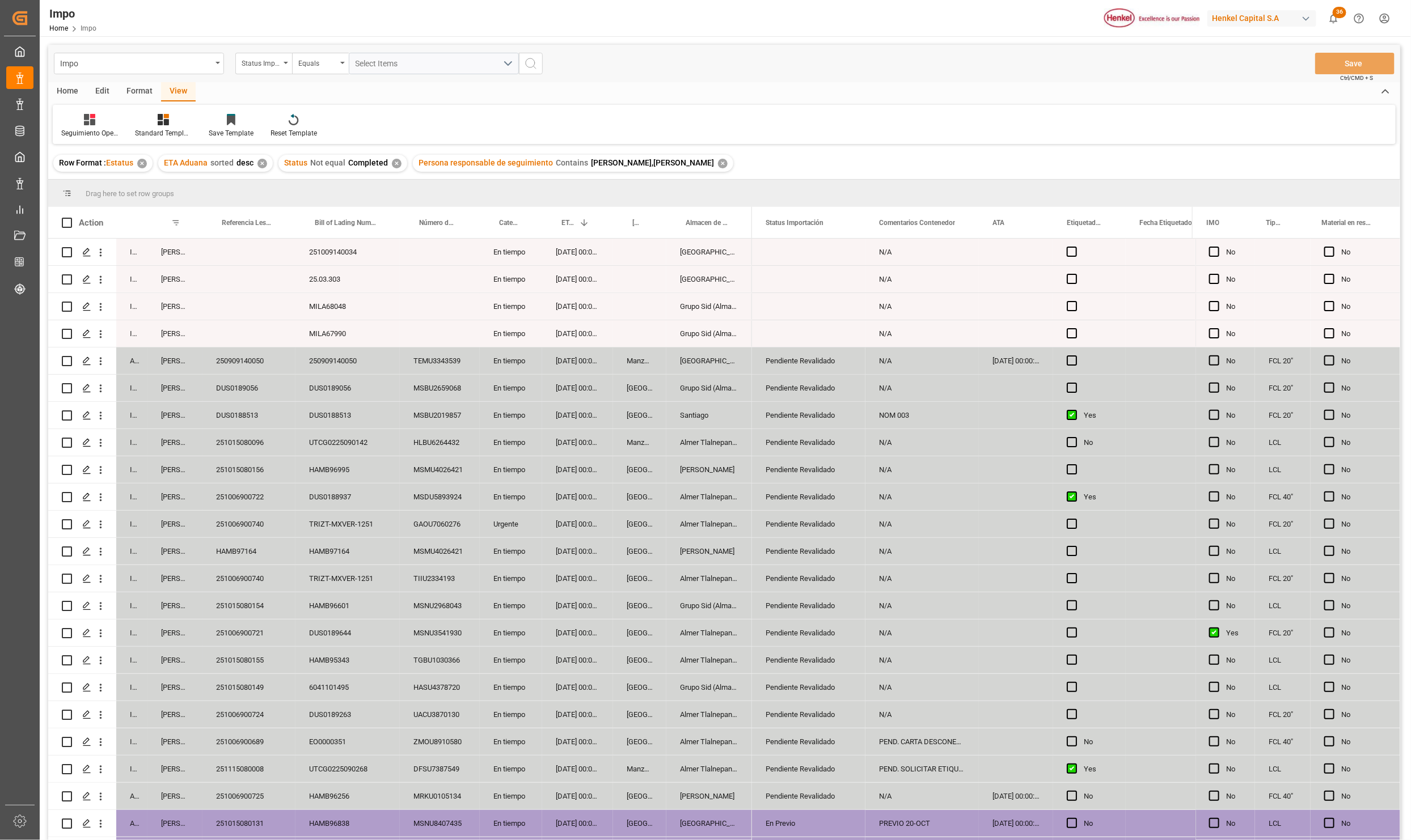
click at [449, 441] on div "HLBU6264432" at bounding box center [440, 442] width 80 height 26
click at [407, 356] on div "TEMU3343539" at bounding box center [440, 360] width 80 height 26
click at [669, 357] on div "[GEOGRAPHIC_DATA]" at bounding box center [709, 360] width 86 height 26
click at [328, 293] on div "25.03.303" at bounding box center [348, 278] width 104 height 26
click at [650, 223] on span at bounding box center [648, 222] width 10 height 10
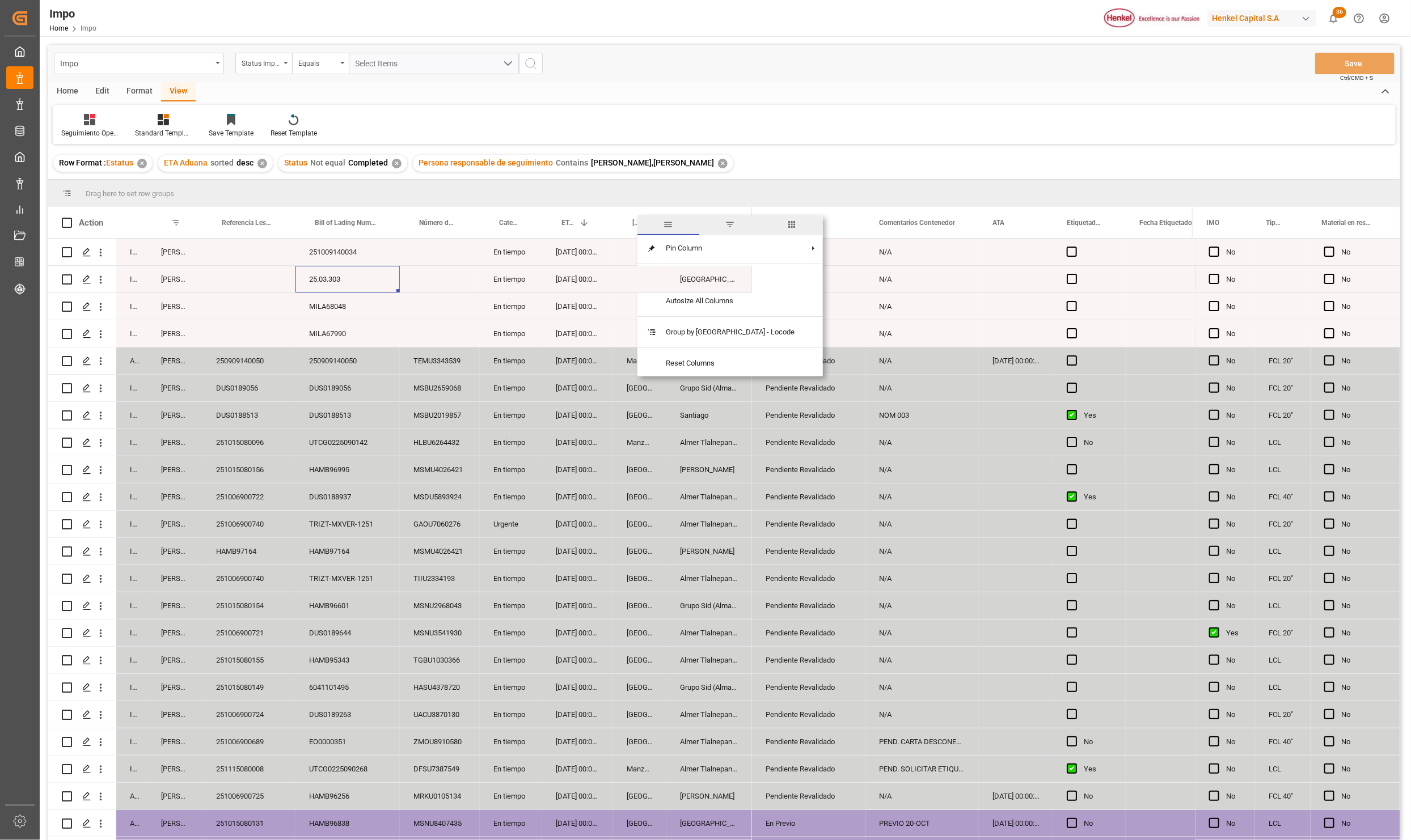
click at [715, 223] on span "filter" at bounding box center [730, 225] width 62 height 20
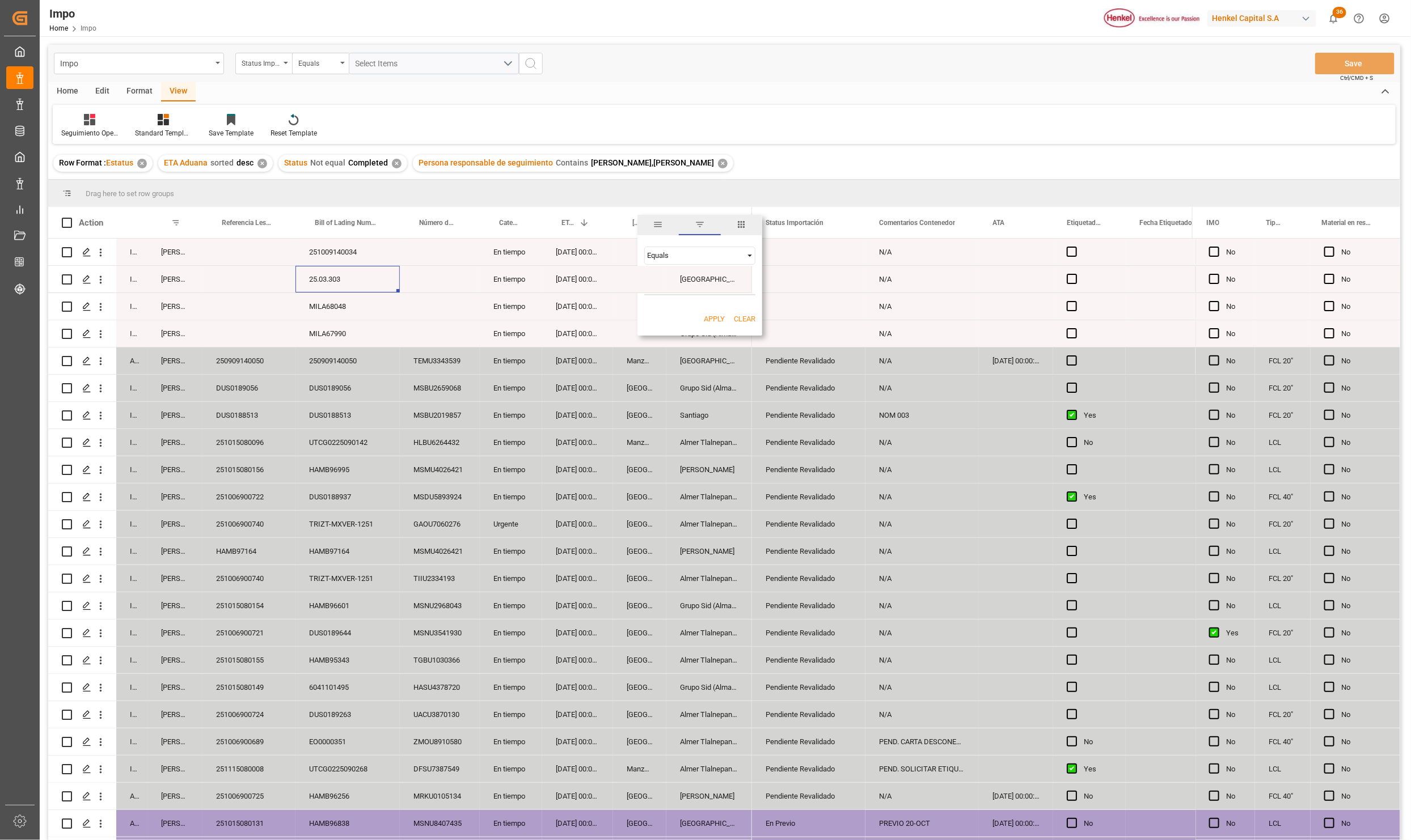
click at [592, 388] on div "[DATE] 00:00:00" at bounding box center [578, 388] width 71 height 26
click at [686, 426] on div "Santiago" at bounding box center [709, 415] width 86 height 26
click at [650, 221] on span at bounding box center [648, 222] width 10 height 10
click at [677, 287] on input "Filter Value" at bounding box center [700, 284] width 111 height 22
type input "Veracruz"
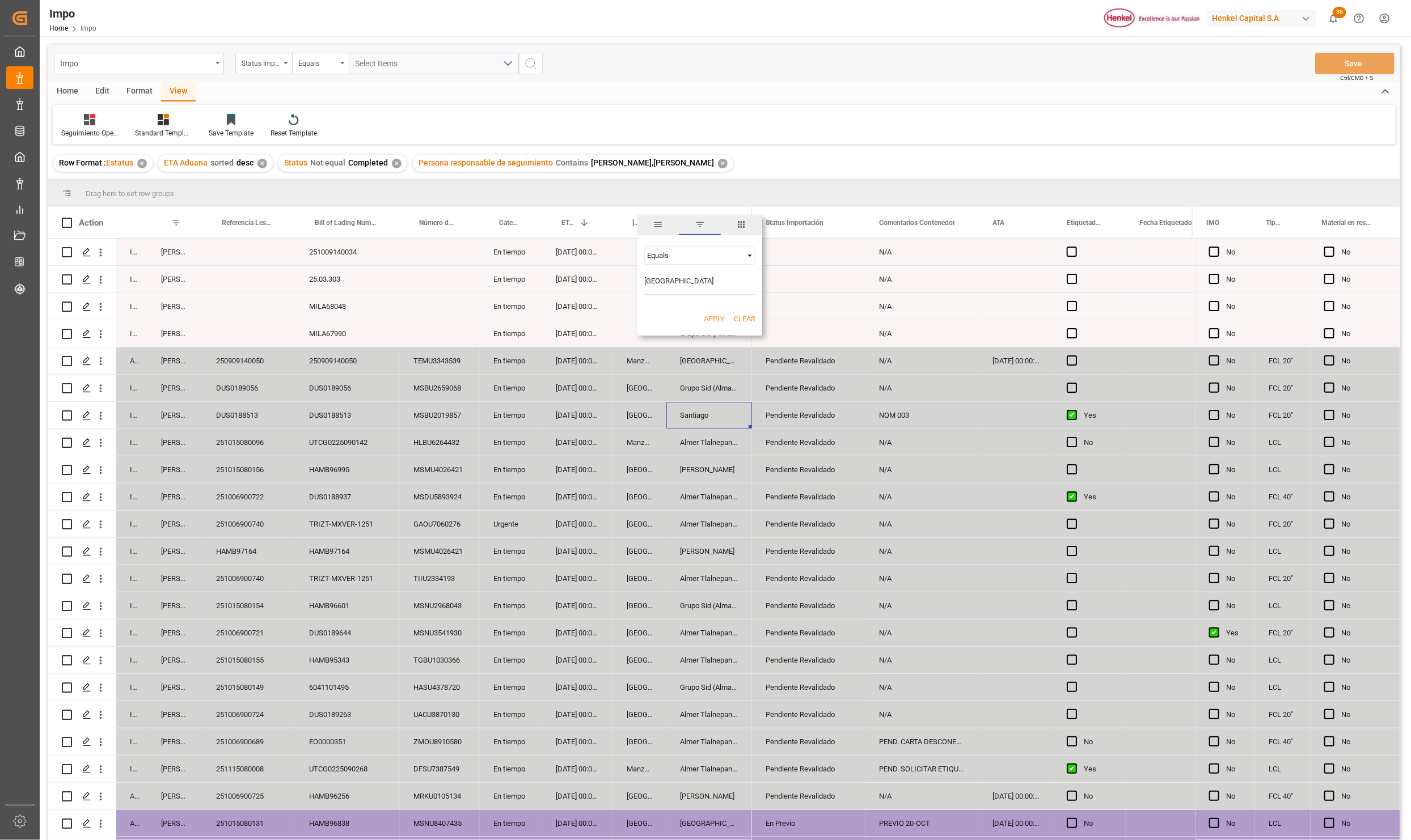
click at [706, 320] on button "Apply" at bounding box center [714, 319] width 21 height 11
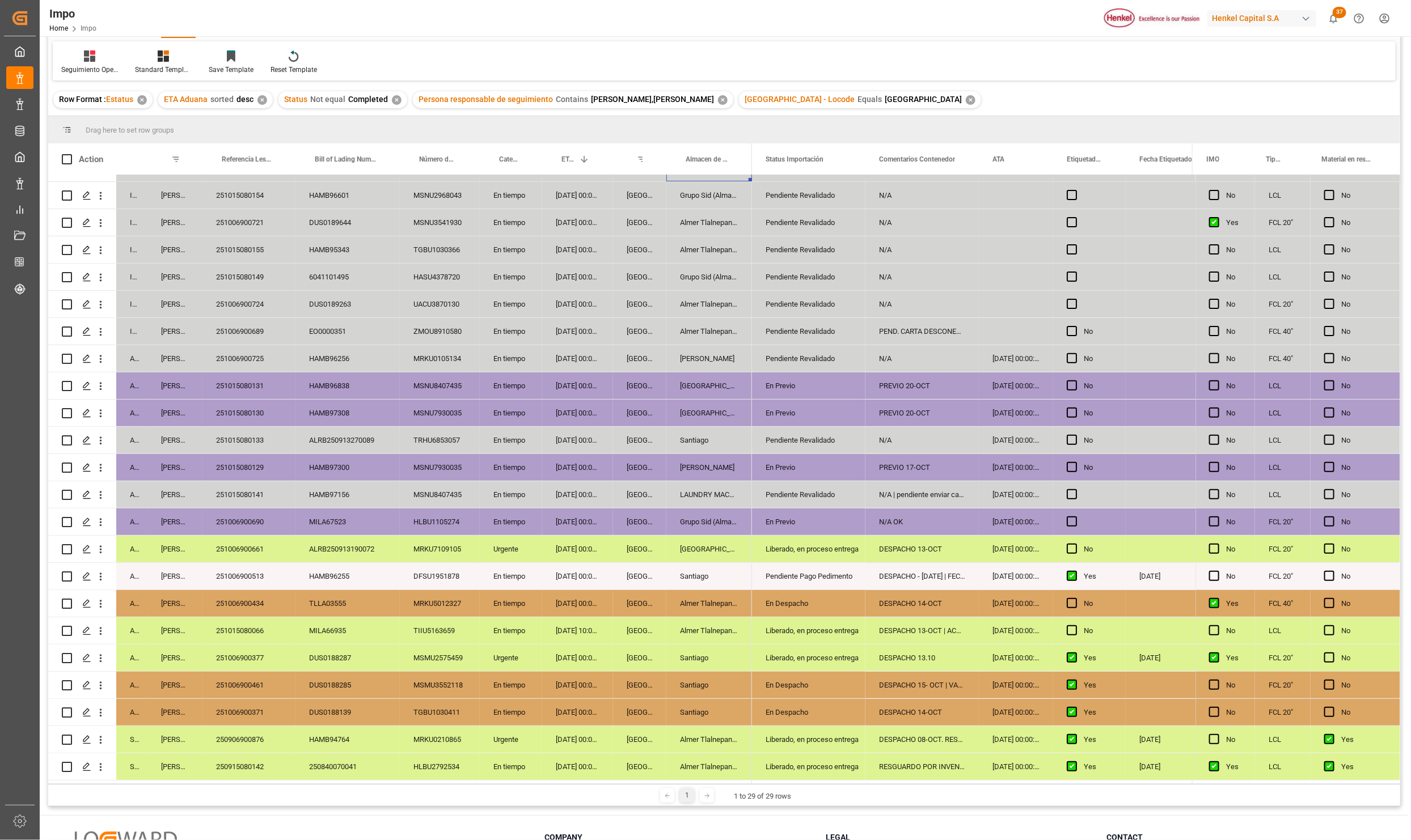
scroll to position [168, 0]
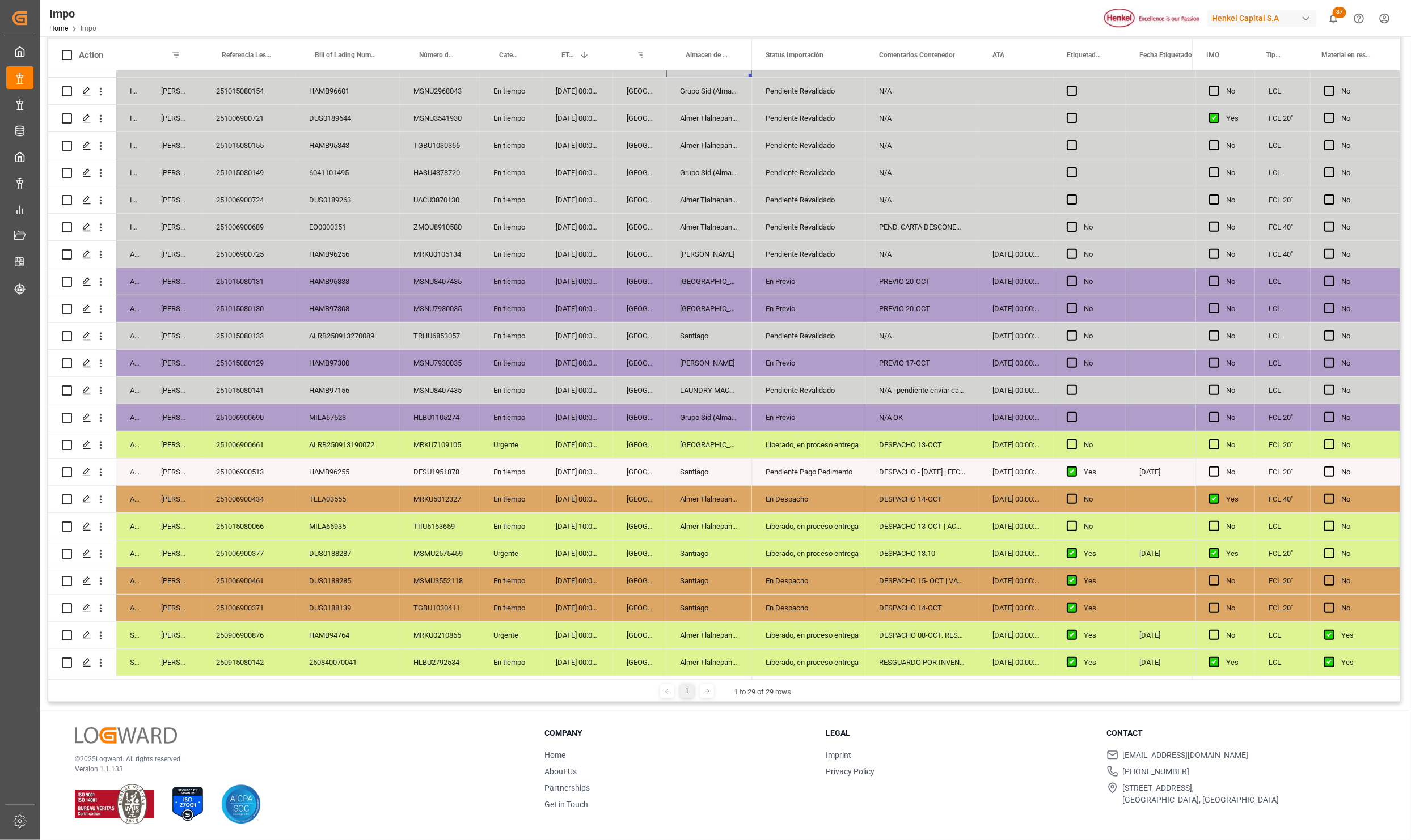
click at [257, 652] on div "250915080142" at bounding box center [249, 662] width 93 height 26
click at [370, 635] on div "HAMB94764" at bounding box center [348, 635] width 104 height 26
click at [262, 630] on div "250906900876" at bounding box center [249, 635] width 93 height 26
click at [791, 631] on div "Liberado, en proceso entrega" at bounding box center [808, 635] width 86 height 26
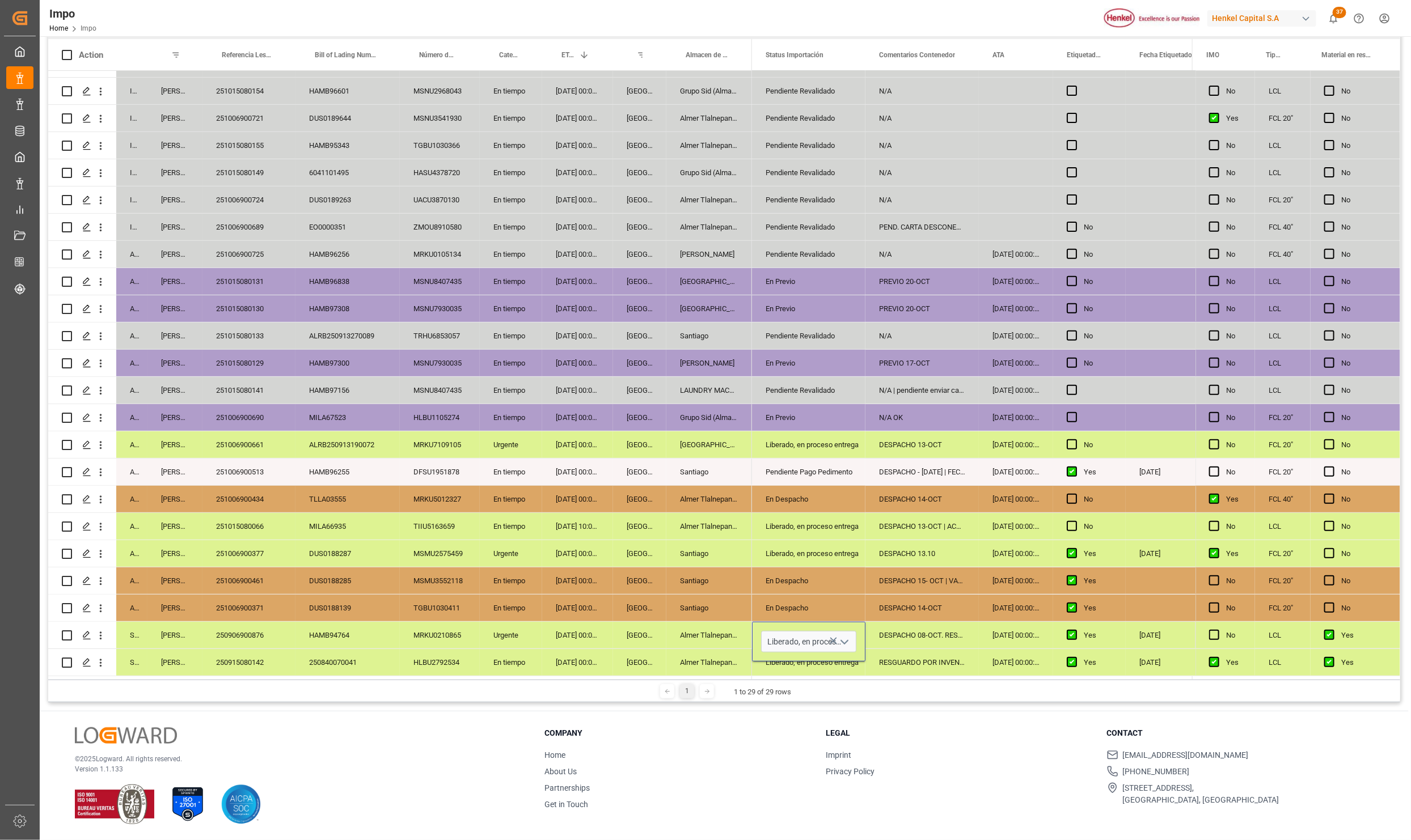
click at [844, 635] on icon "open menu" at bounding box center [844, 642] width 14 height 14
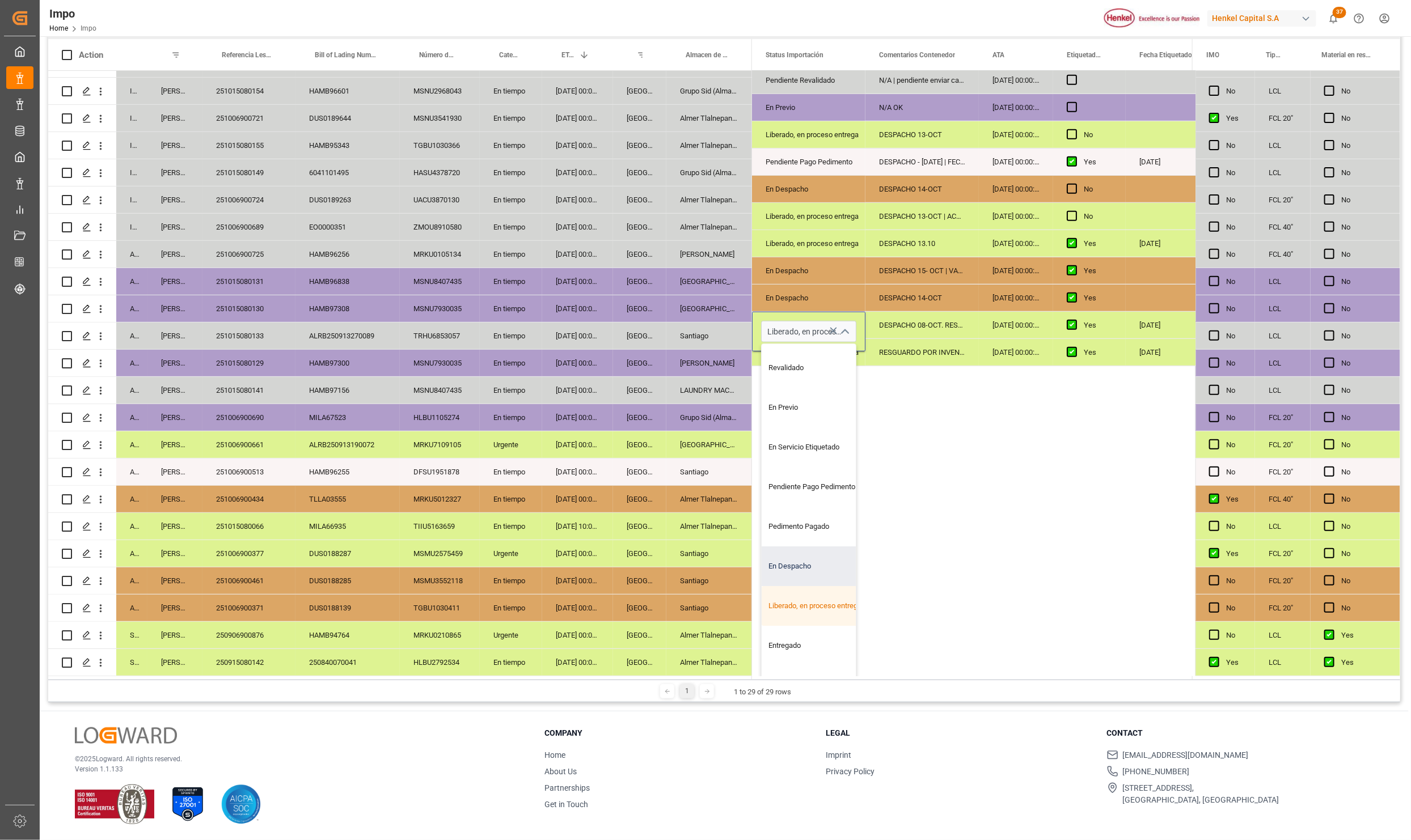
scroll to position [65, 0]
click at [807, 612] on div "Entregado" at bounding box center [815, 619] width 107 height 39
type input "Entregado"
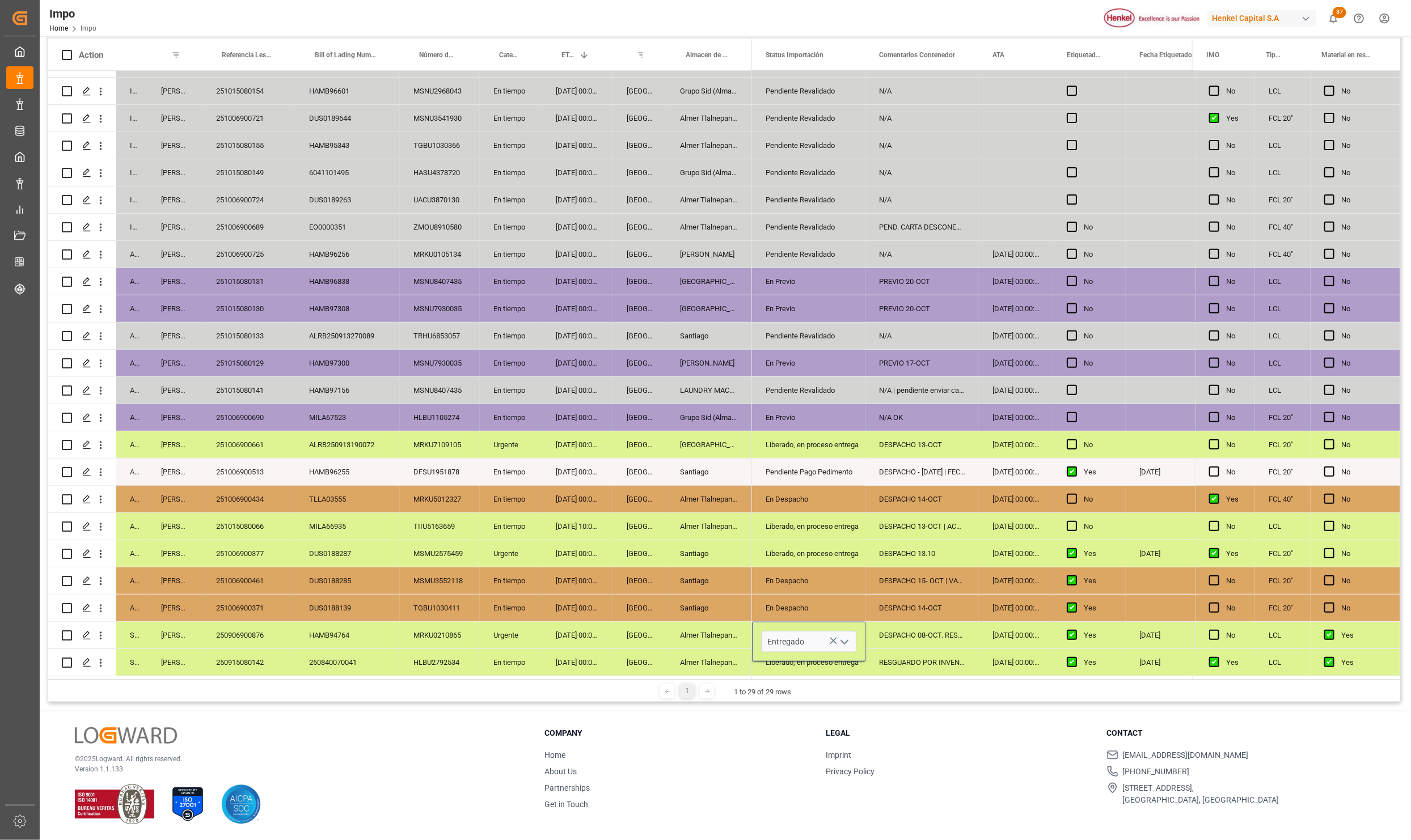
scroll to position [0, 0]
click at [885, 594] on div "DESPACHO 14-OCT" at bounding box center [921, 607] width 113 height 26
click at [825, 625] on div "Entregado" at bounding box center [808, 635] width 86 height 26
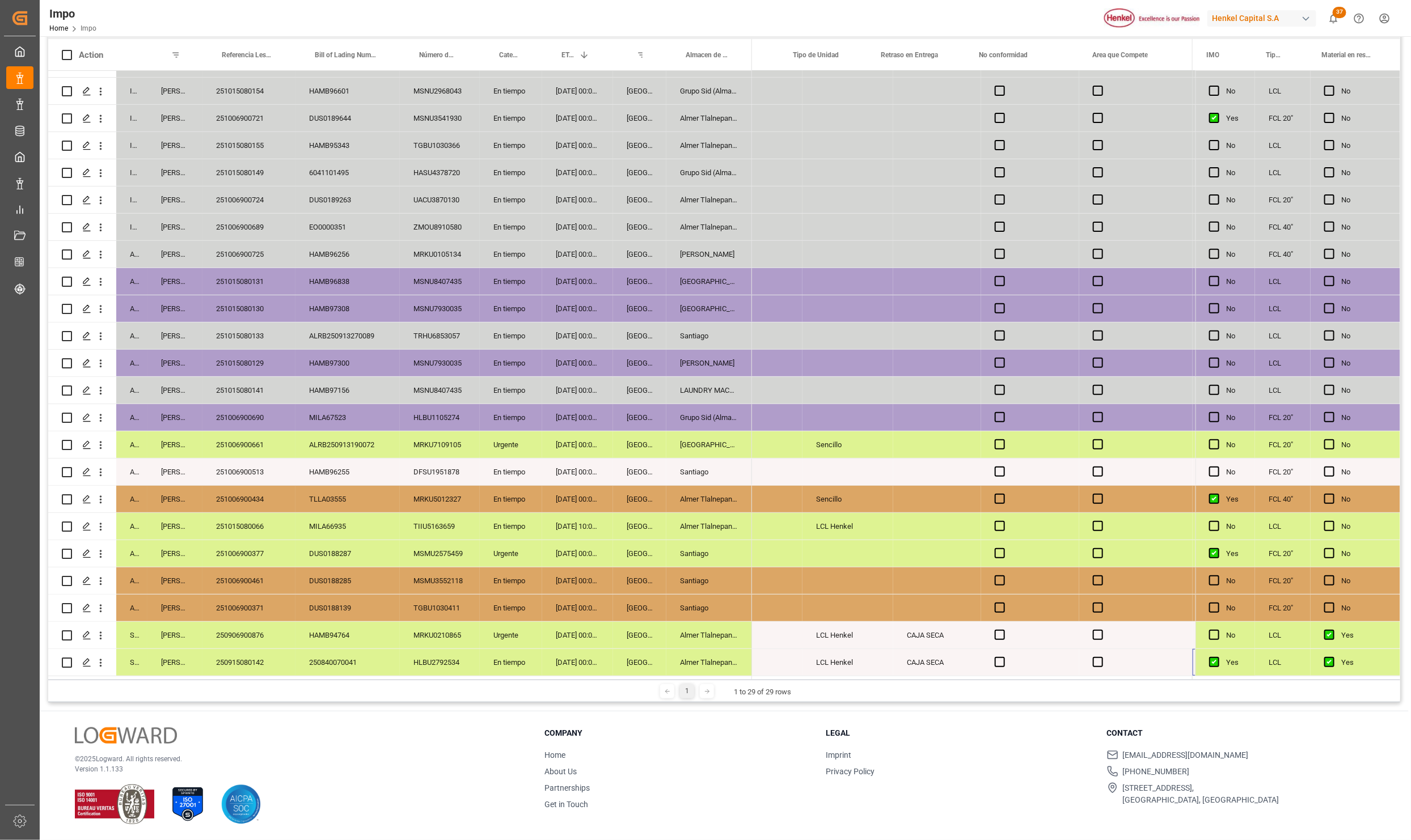
scroll to position [0, 2971]
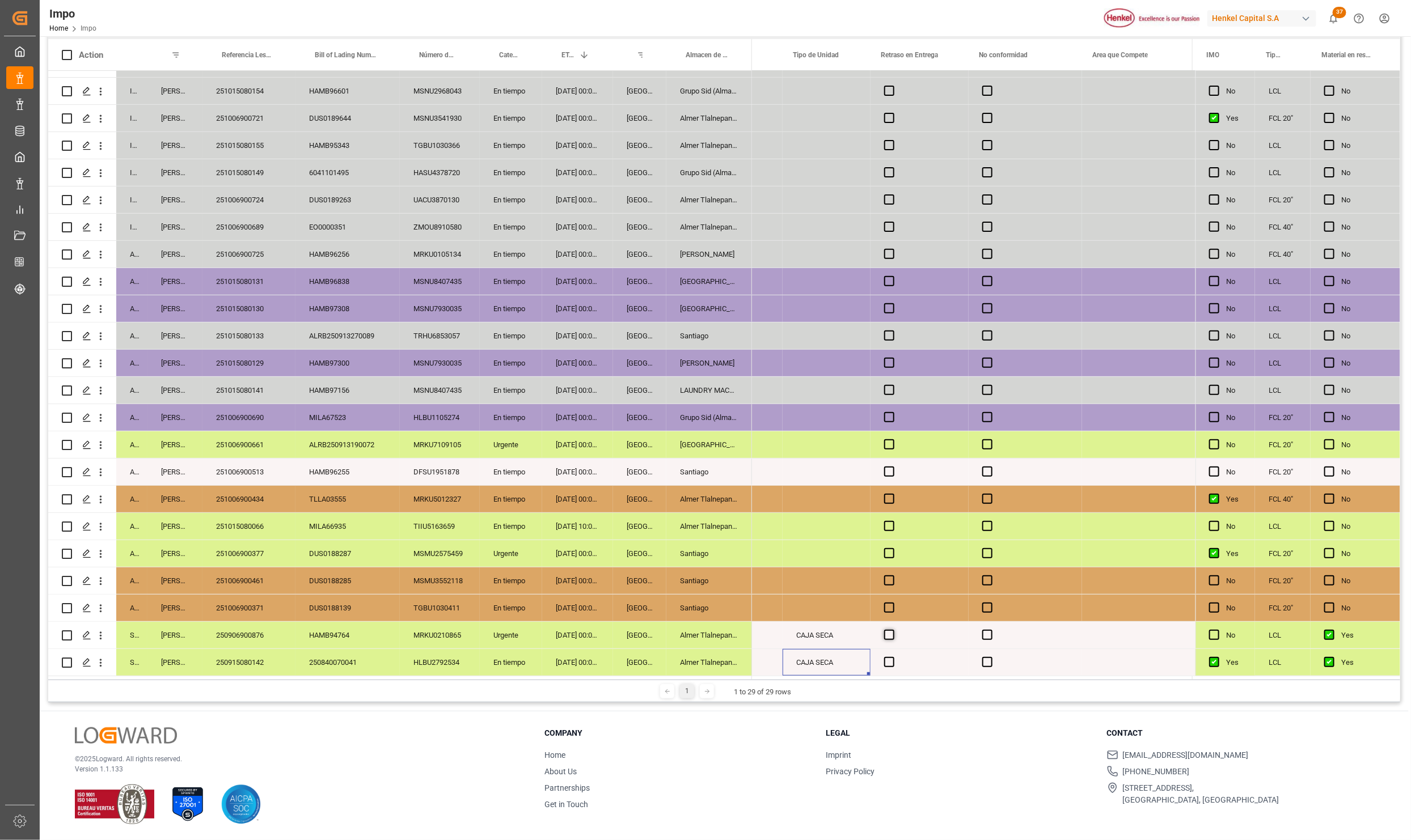
click at [884, 635] on span "Press SPACE to select this row." at bounding box center [889, 635] width 10 height 10
click at [893, 630] on input "Press SPACE to select this row." at bounding box center [893, 630] width 0 height 0
click at [890, 657] on span "Press SPACE to select this row." at bounding box center [889, 662] width 10 height 10
click at [893, 657] on input "Press SPACE to select this row." at bounding box center [893, 657] width 0 height 0
click at [890, 658] on span "Press SPACE to select this row." at bounding box center [889, 662] width 10 height 10
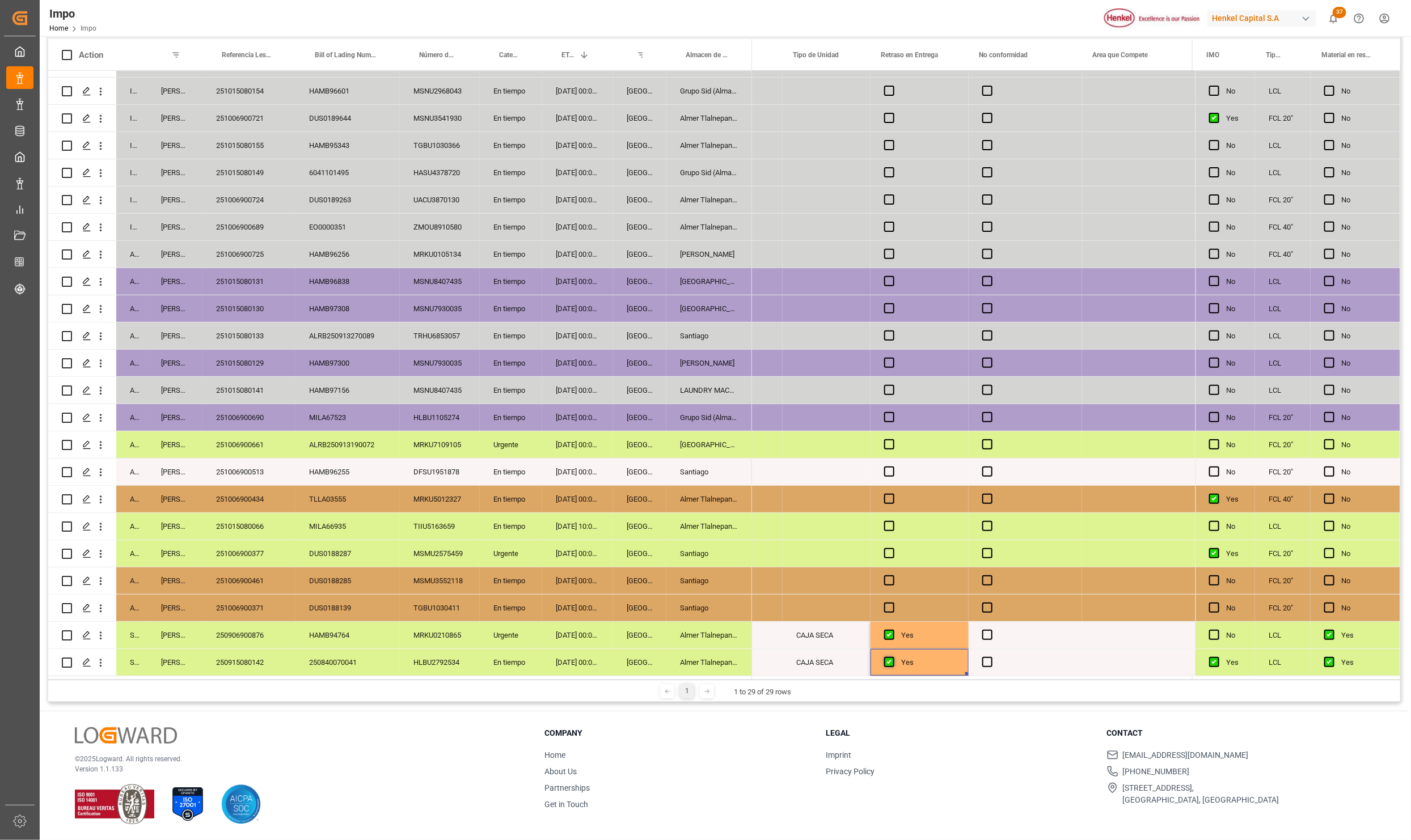
click at [893, 657] on input "Press SPACE to select this row." at bounding box center [893, 657] width 0 height 0
click at [885, 630] on span "Press SPACE to select this row." at bounding box center [889, 635] width 10 height 10
click at [893, 630] on input "Press SPACE to select this row." at bounding box center [893, 630] width 0 height 0
click at [844, 638] on div "CAJA SECA" at bounding box center [827, 635] width 88 height 26
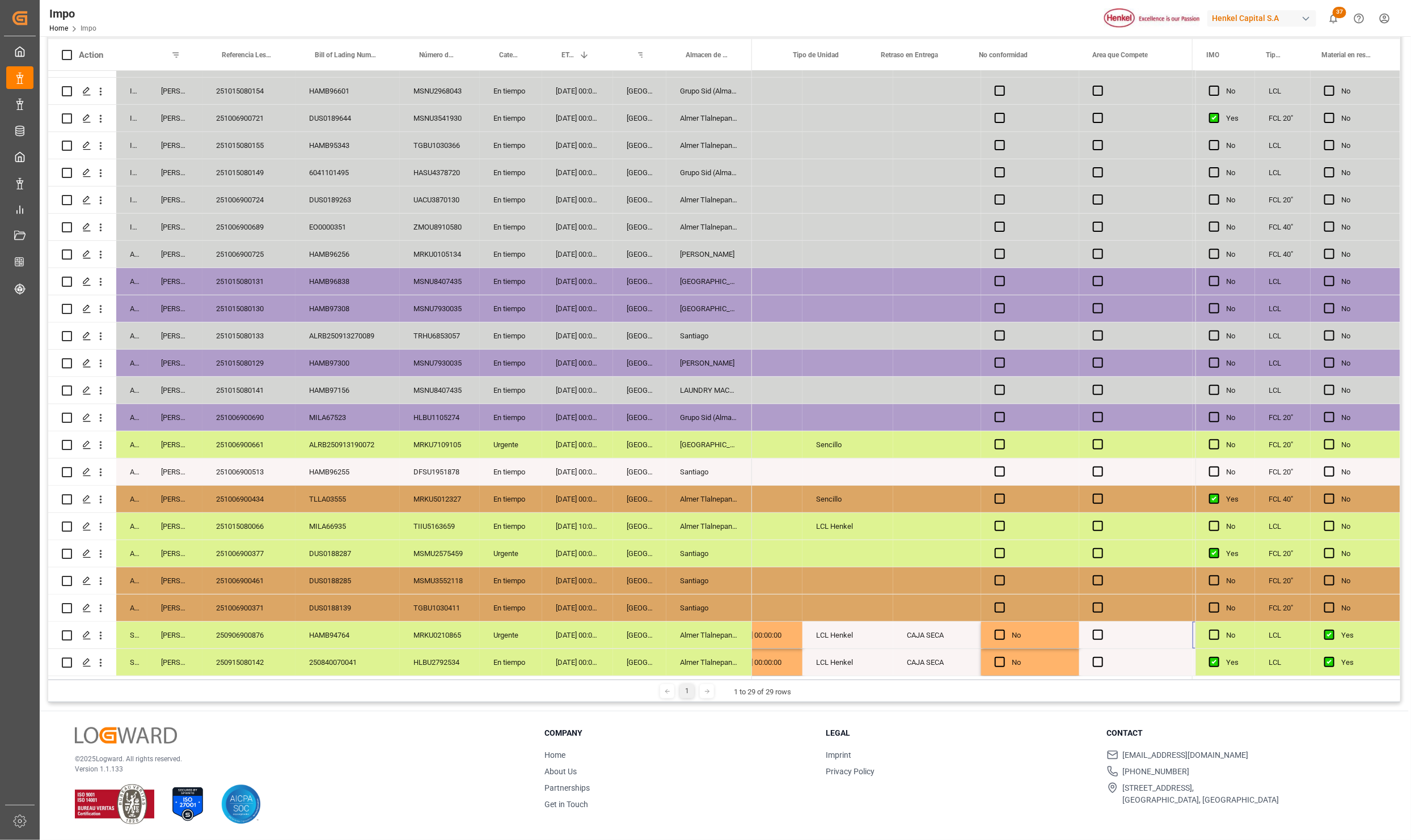
scroll to position [0, 0]
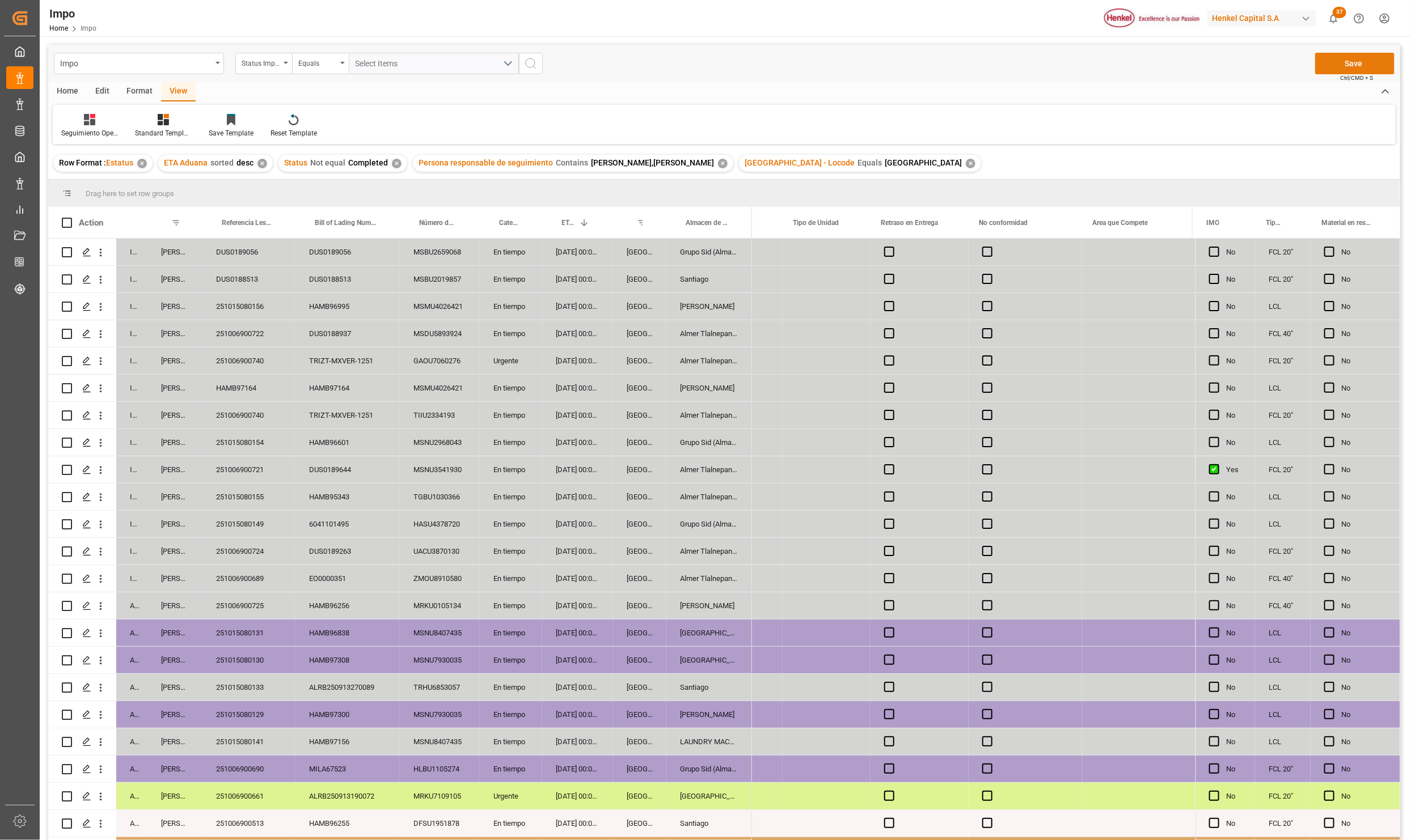
click at [1358, 59] on button "Save" at bounding box center [1355, 63] width 79 height 22
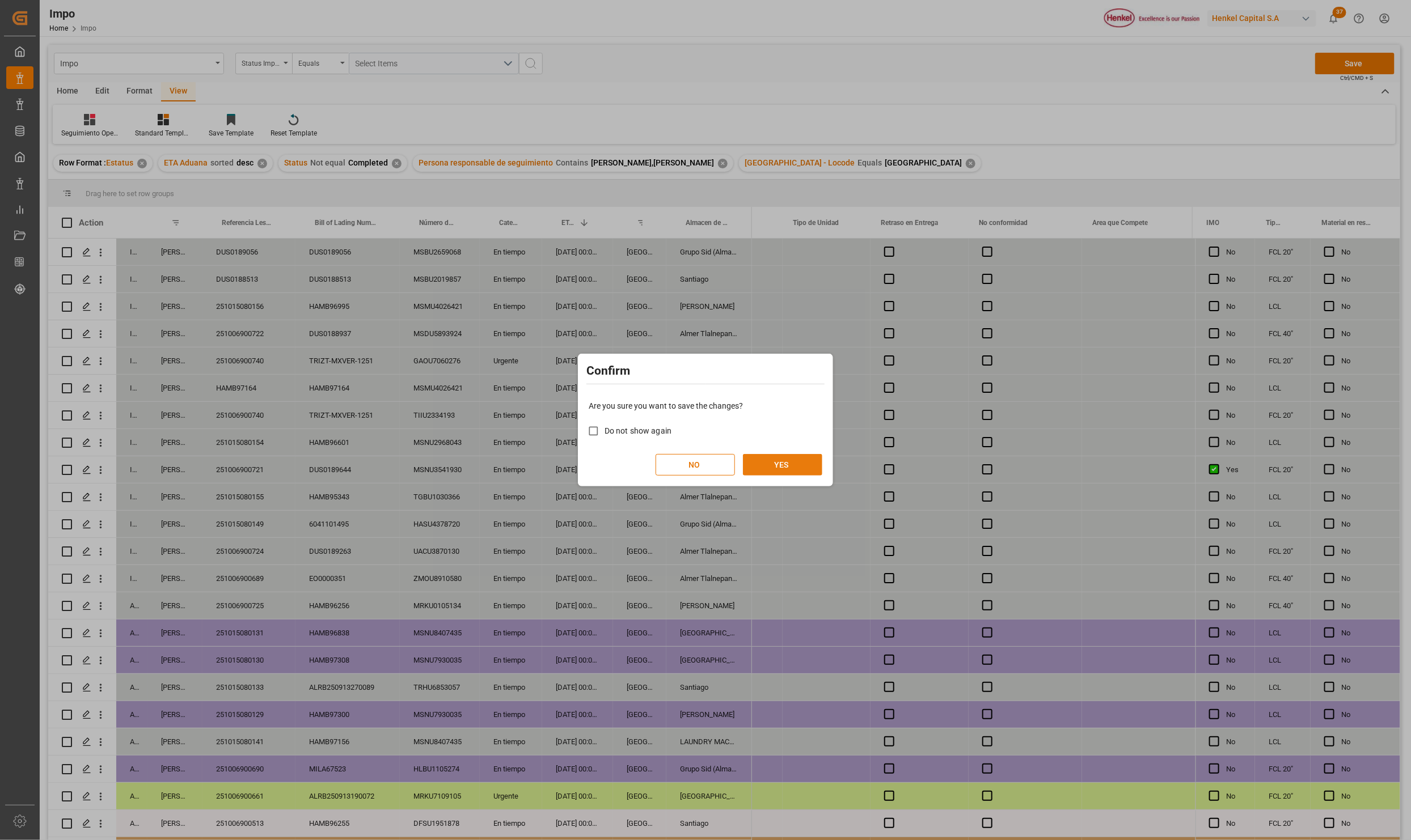
click at [809, 463] on button "YES" at bounding box center [783, 465] width 79 height 22
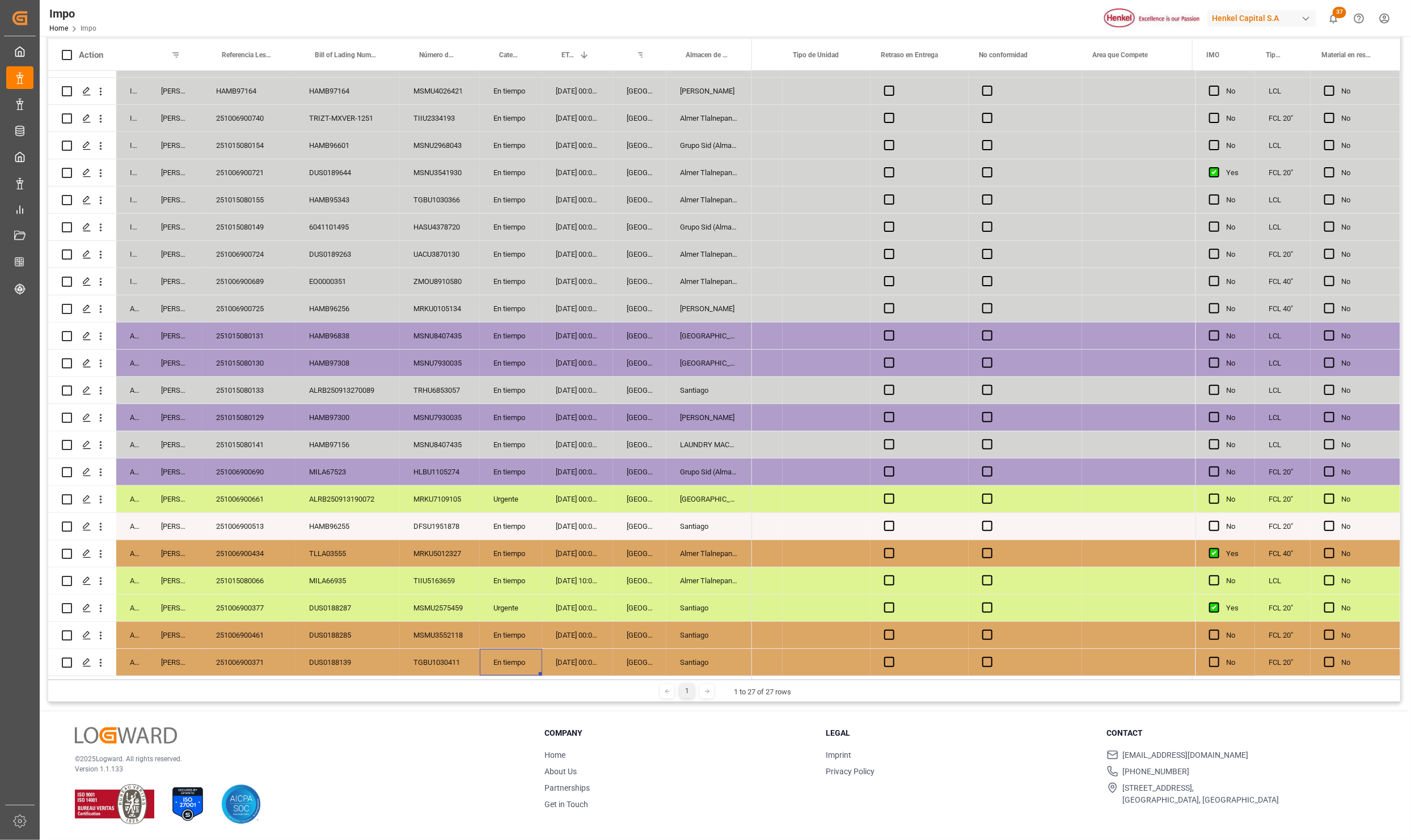
click at [519, 649] on div "En tiempo" at bounding box center [511, 662] width 63 height 26
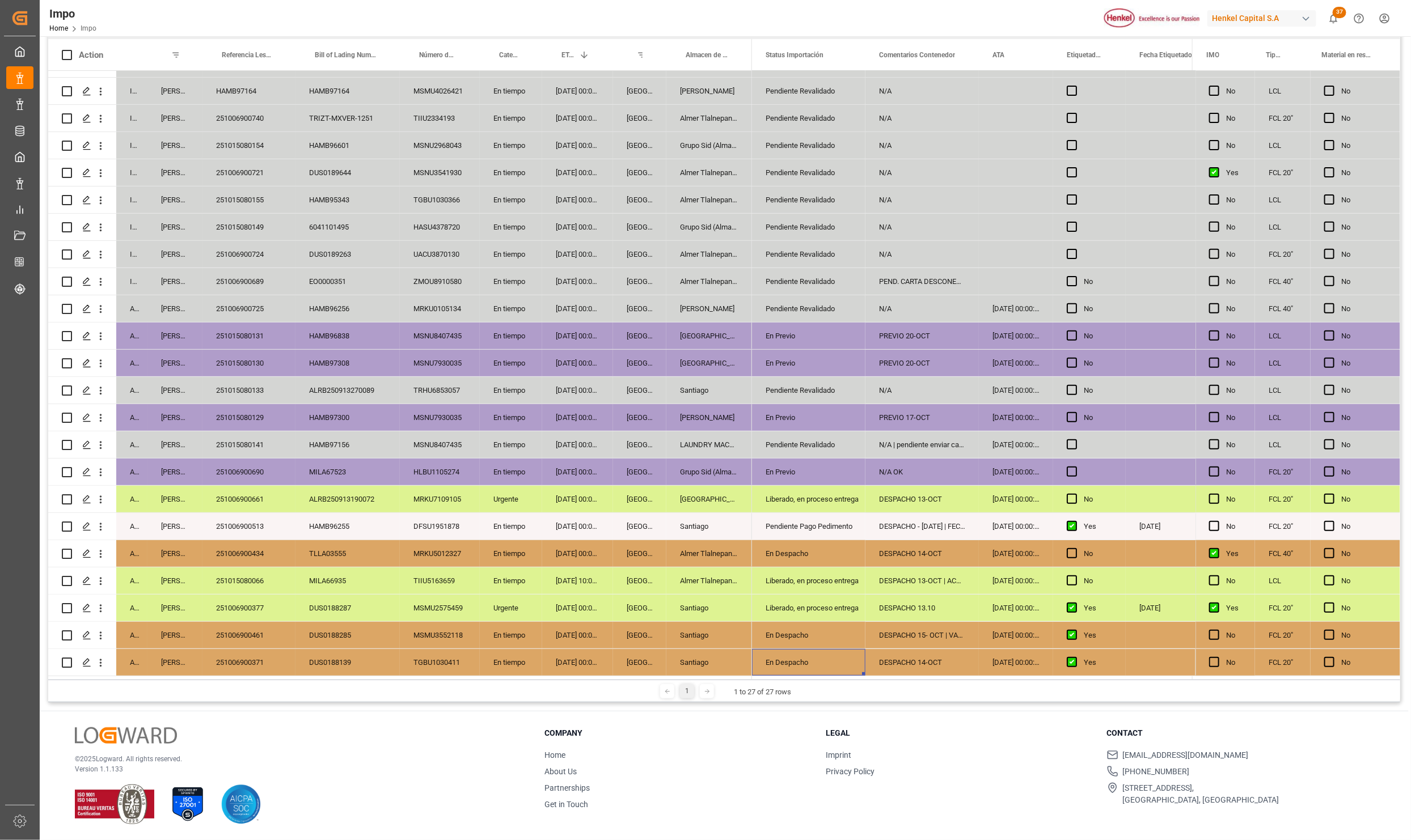
click at [261, 631] on div "251006900461" at bounding box center [249, 635] width 93 height 26
click at [898, 652] on div "DESPACHO 14-OCT" at bounding box center [921, 662] width 113 height 26
click at [910, 627] on div "DESPACHO 15- OCT | VACIADO LLENADO" at bounding box center [921, 635] width 113 height 26
click at [917, 607] on div "DESPACHO 13.10" at bounding box center [921, 607] width 113 height 26
click at [832, 601] on div "Liberado, en proceso entrega" at bounding box center [808, 608] width 86 height 26
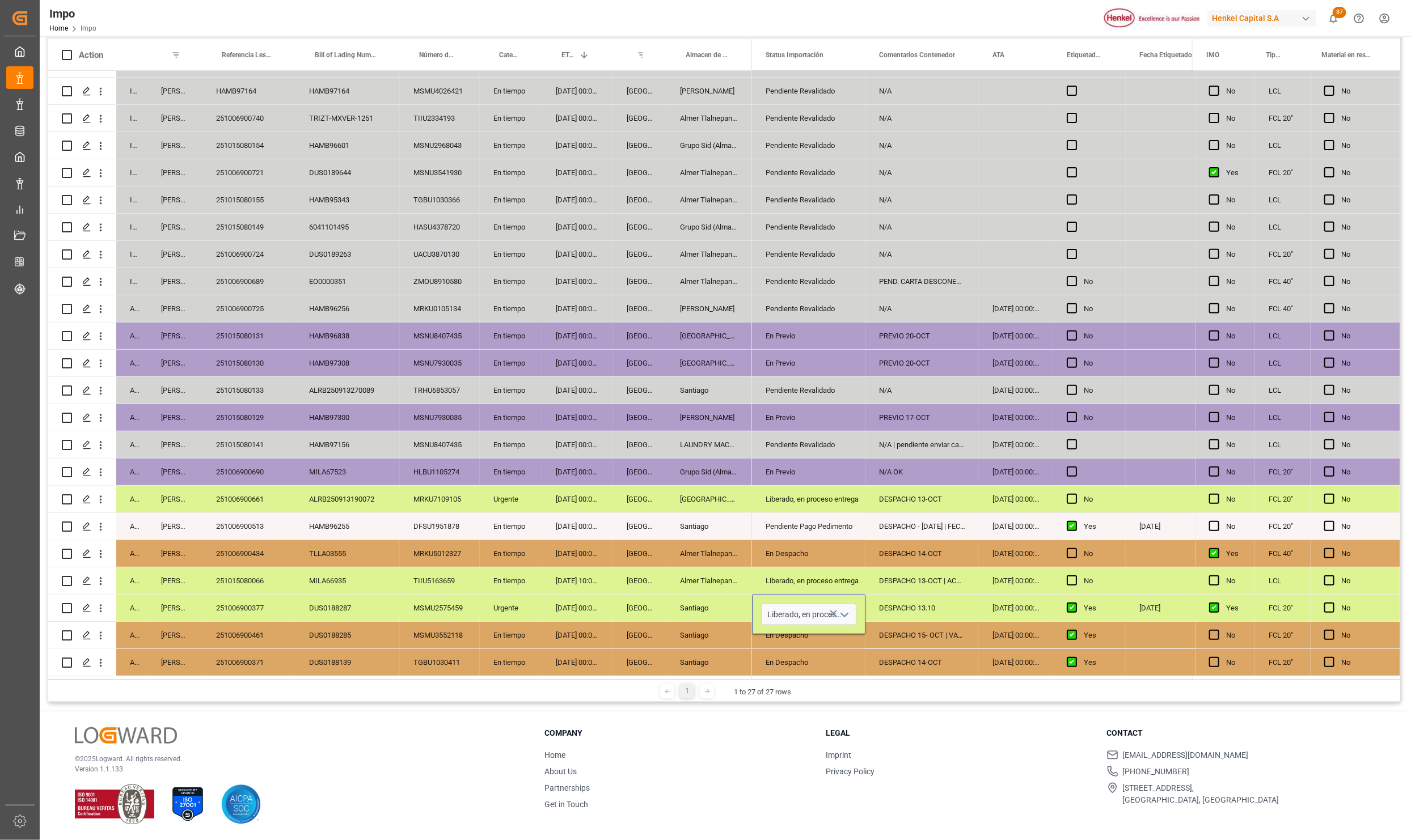
click at [846, 608] on icon "open menu" at bounding box center [844, 615] width 14 height 14
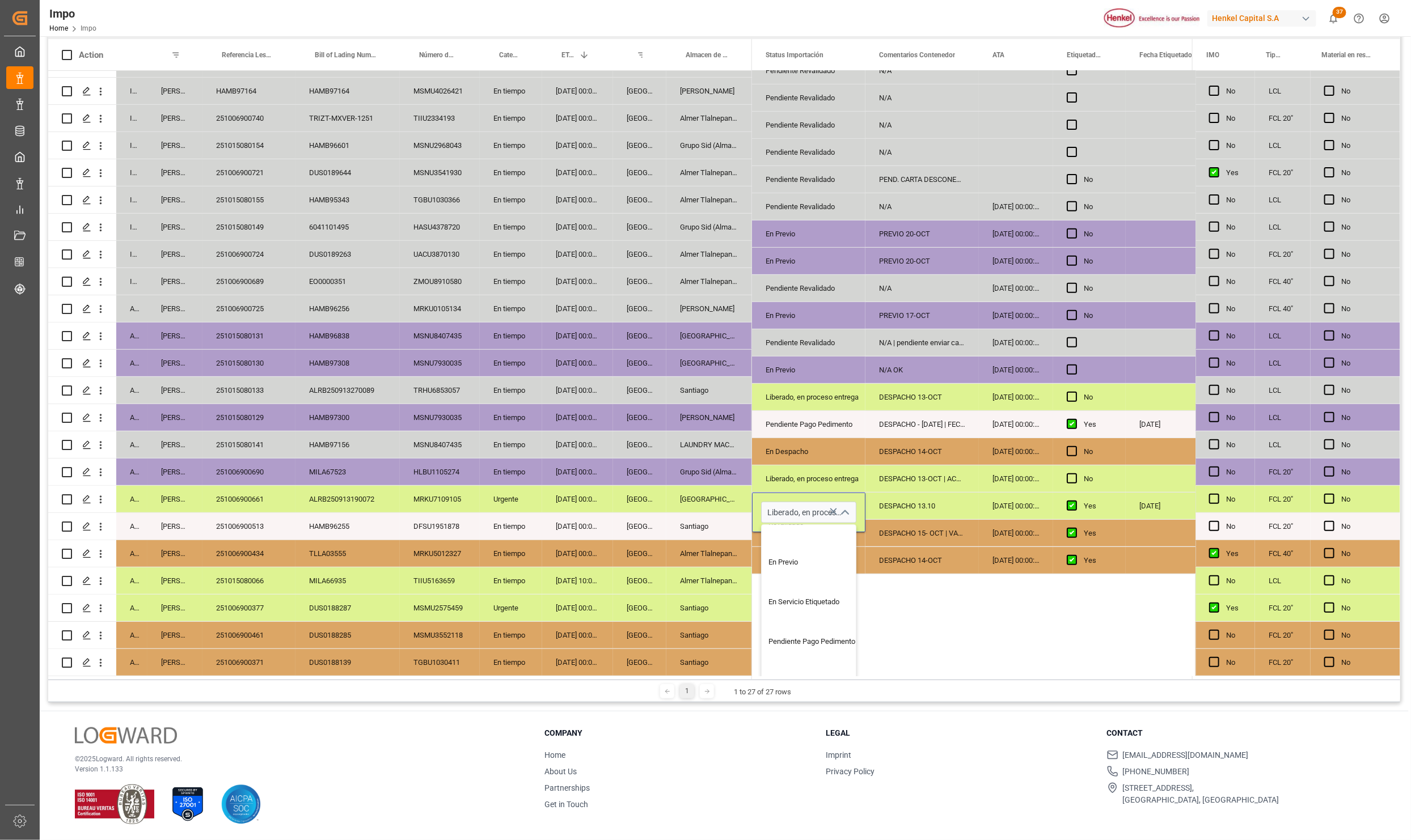
scroll to position [255, 0]
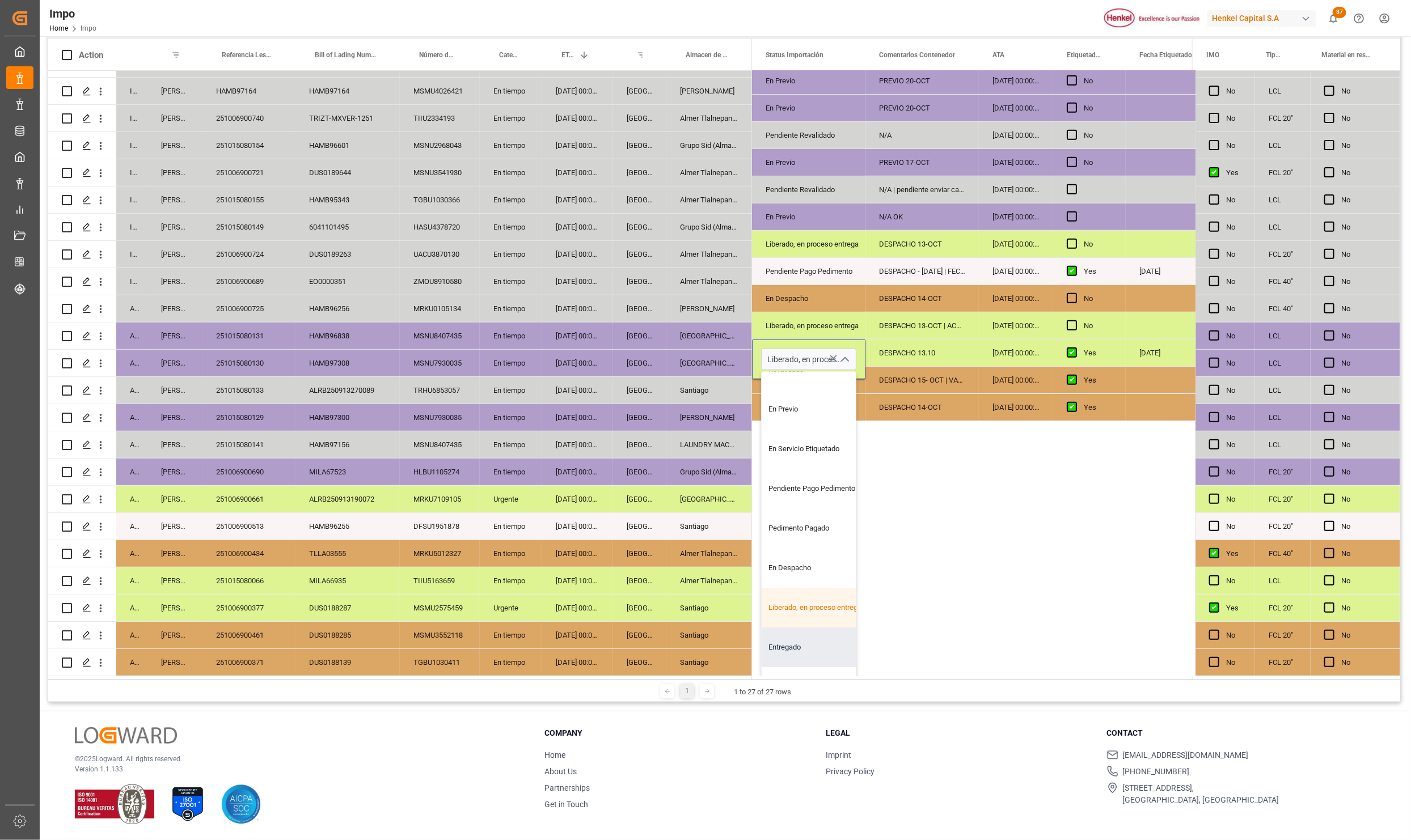
click at [805, 647] on div "Entregado" at bounding box center [815, 647] width 107 height 39
type input "Entregado"
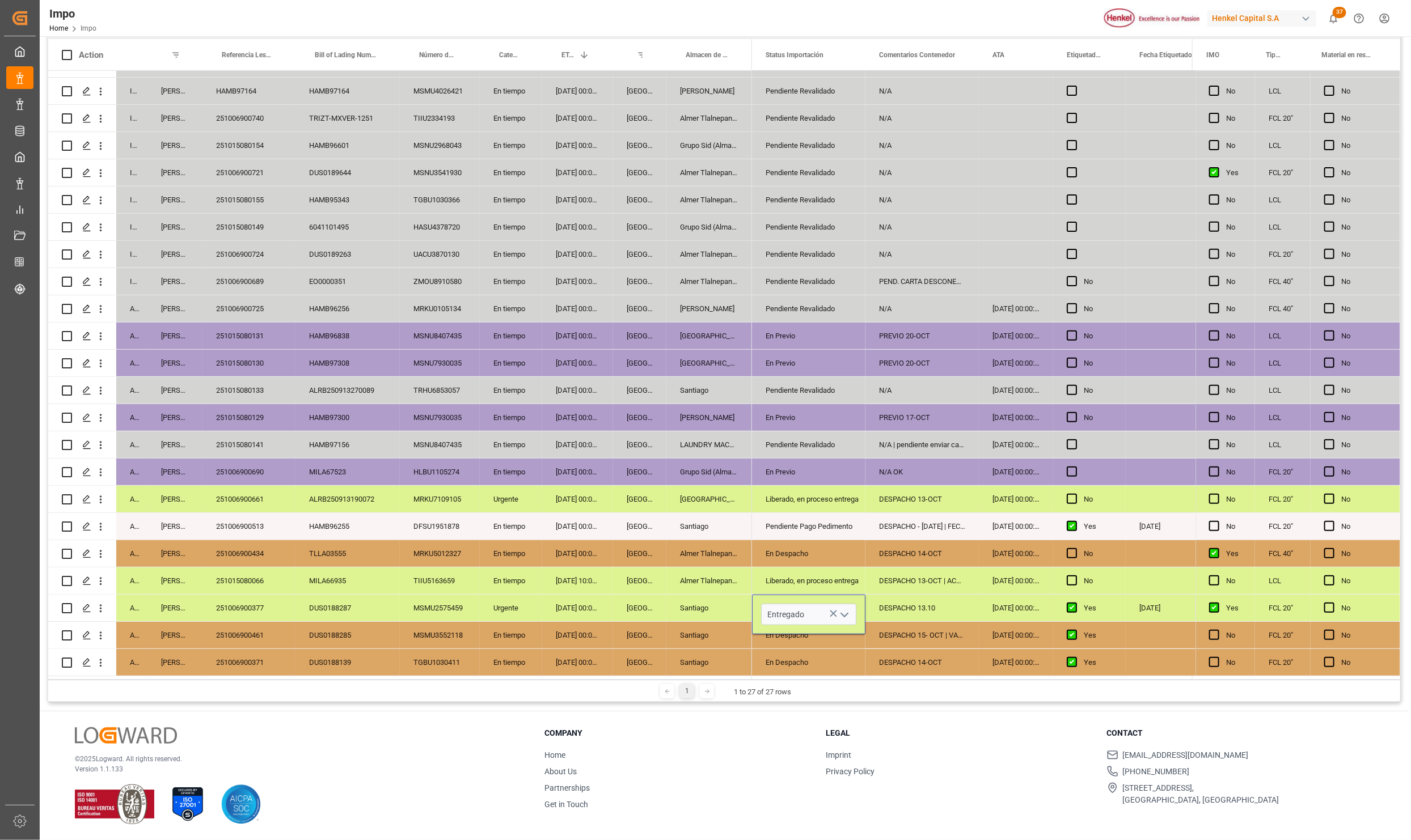
scroll to position [0, 0]
click at [888, 643] on div "DESPACHO 15- OCT | VACIADO LLENADO" at bounding box center [921, 635] width 113 height 26
click at [890, 599] on div "DESPACHO 13.10" at bounding box center [921, 607] width 113 height 26
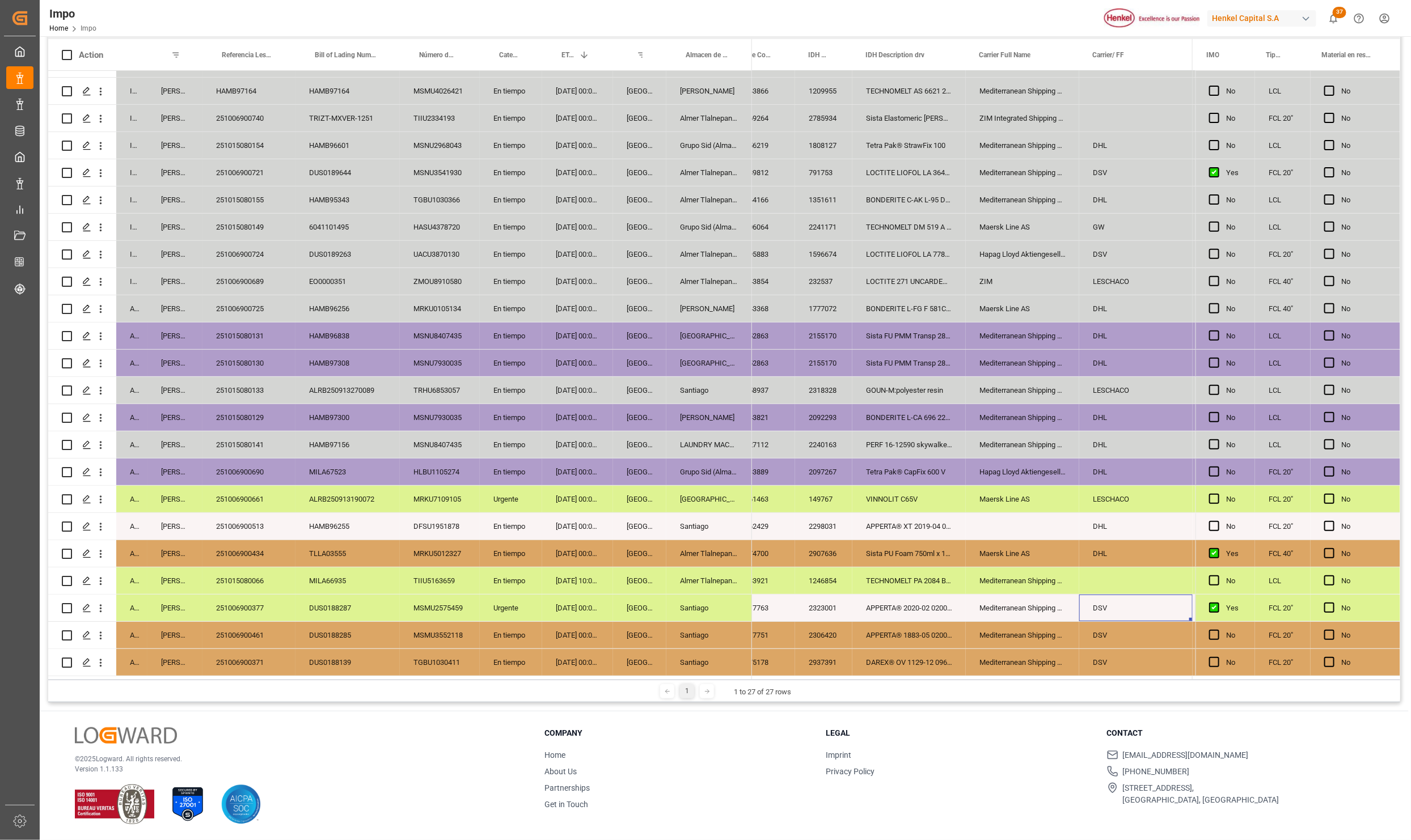
scroll to position [0, 929]
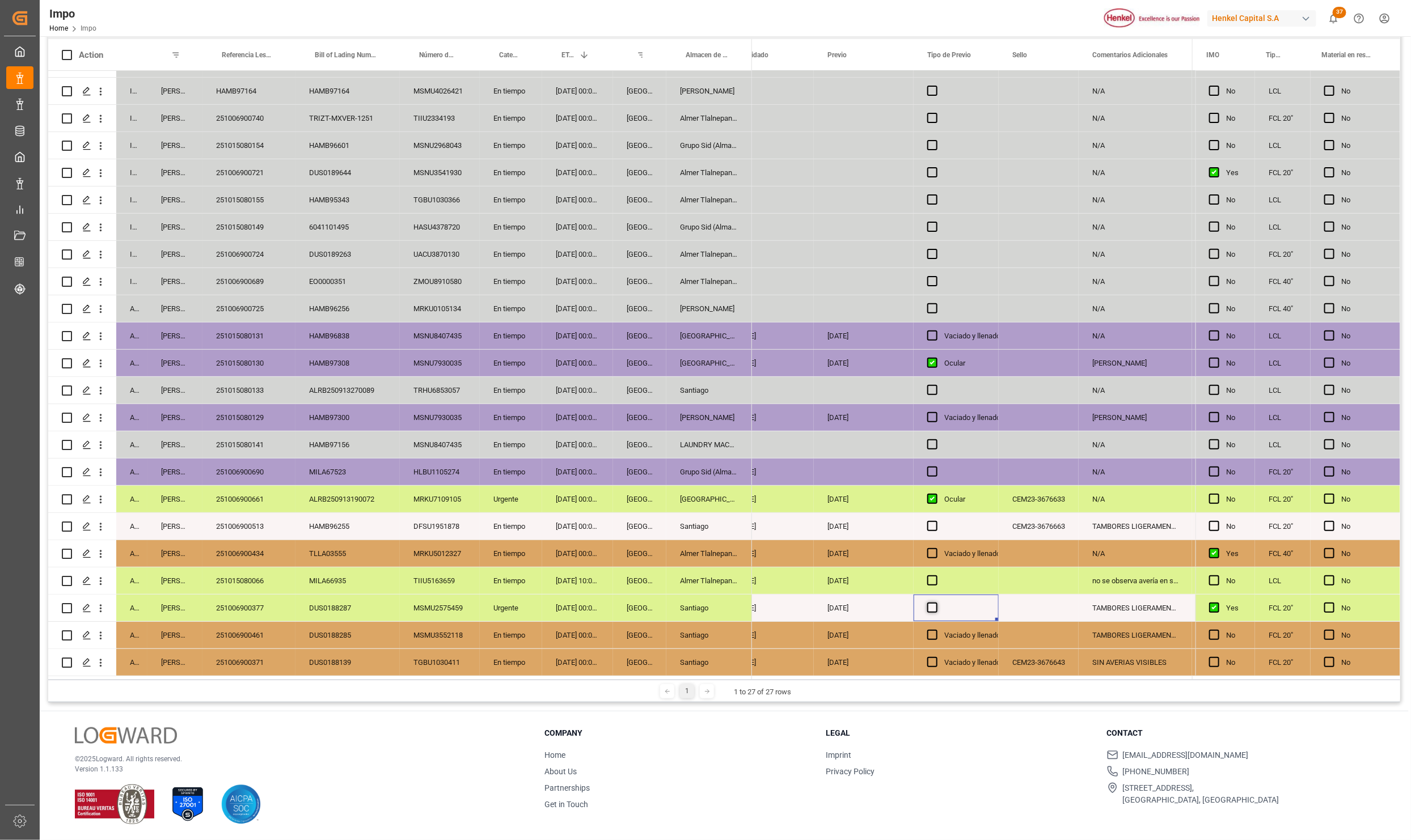
click at [937, 602] on div "Press SPACE to select this row." at bounding box center [956, 607] width 85 height 26
click at [934, 606] on span "Press SPACE to select this row." at bounding box center [932, 607] width 10 height 10
click at [936, 603] on input "Press SPACE to select this row." at bounding box center [936, 603] width 0 height 0
click at [1031, 606] on div "Press SPACE to select this row." at bounding box center [1039, 607] width 80 height 26
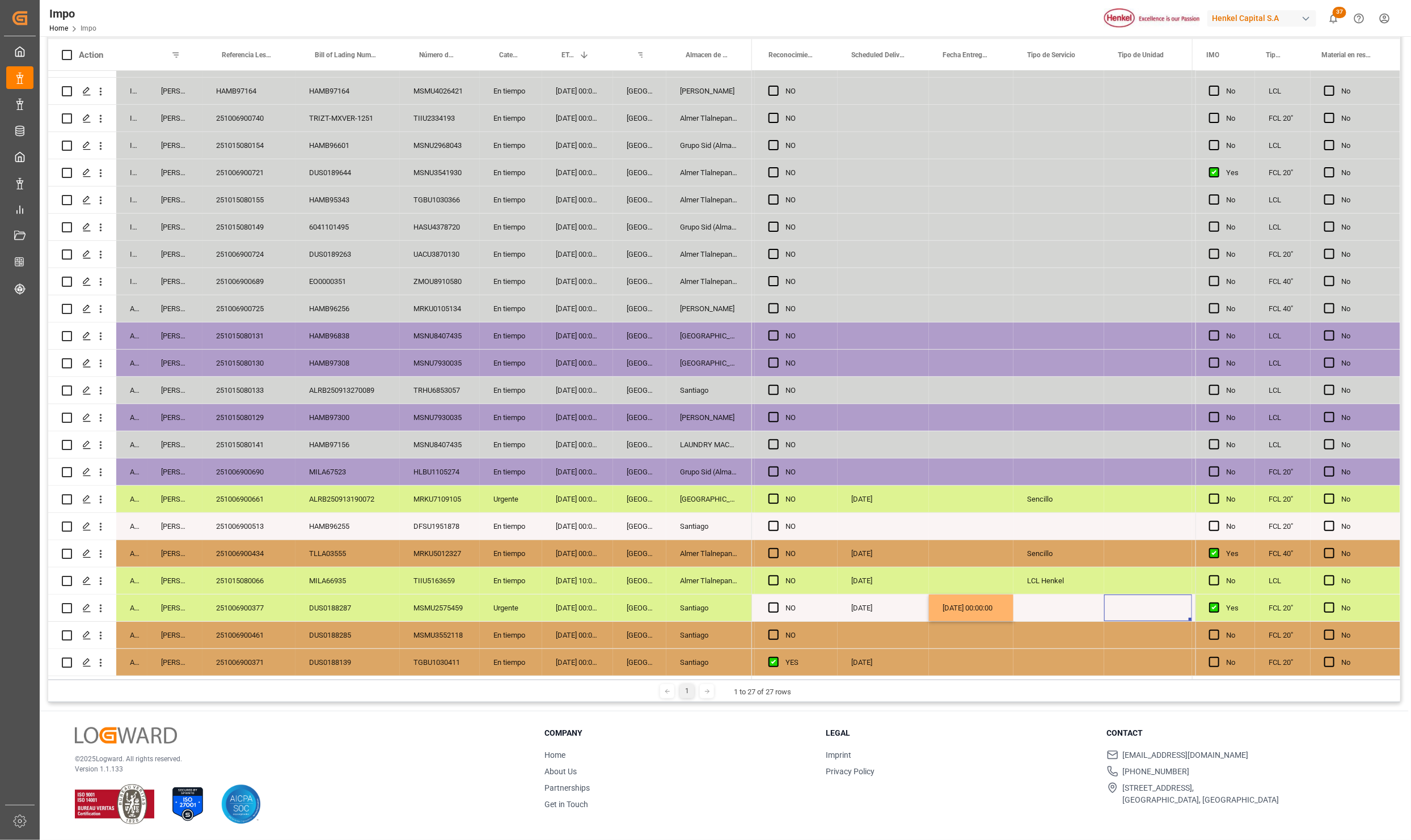
click at [1031, 606] on div "Press SPACE to select this row." at bounding box center [1059, 607] width 91 height 26
click at [1070, 603] on div "Press SPACE to select this row." at bounding box center [1059, 607] width 91 height 26
click at [1089, 610] on button "Select" at bounding box center [1059, 615] width 72 height 22
click at [1055, 643] on div "Sencillo" at bounding box center [1059, 644] width 59 height 11
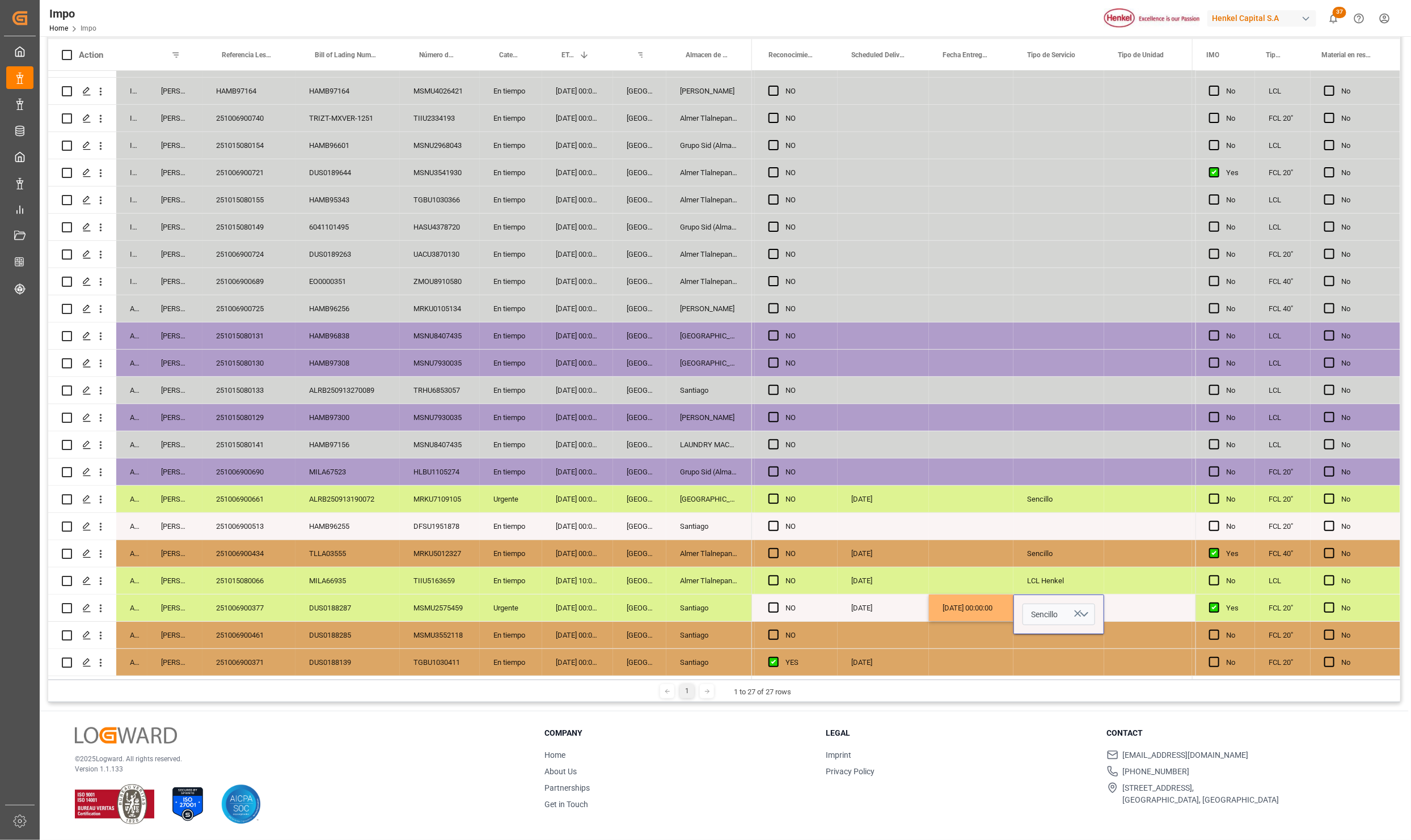
click at [990, 635] on div "Press SPACE to select this row." at bounding box center [970, 635] width 84 height 26
click at [990, 596] on div "[DATE] 00:00:00" at bounding box center [970, 607] width 84 height 26
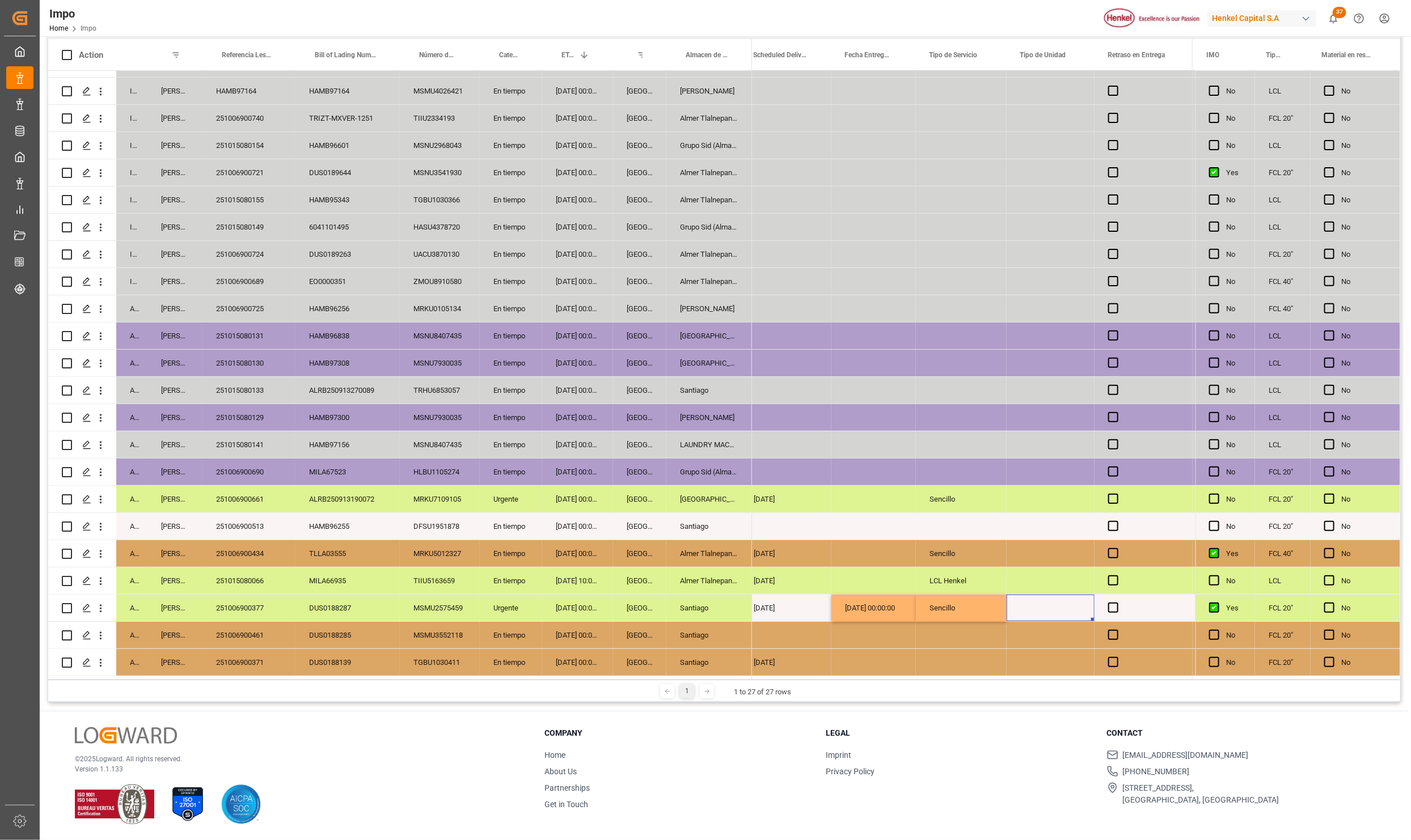
click at [1031, 610] on div "Press SPACE to select this row." at bounding box center [1051, 607] width 88 height 26
click at [1036, 611] on input "Press SPACE to select this row." at bounding box center [1051, 615] width 70 height 22
type input "CONTENEDOR"
click at [1051, 600] on div "CONTENEDOR" at bounding box center [1051, 607] width 88 height 26
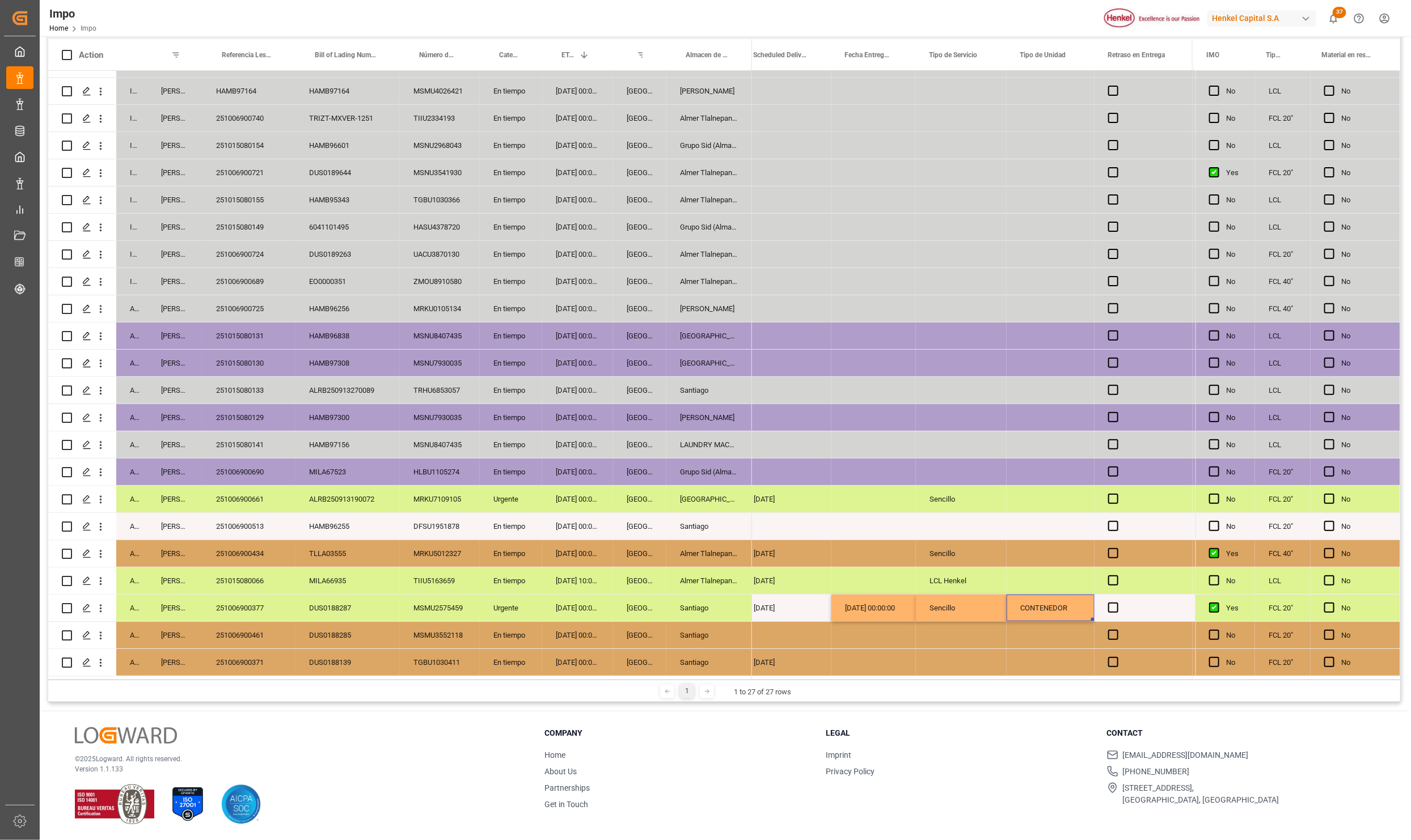
click at [1051, 600] on div "CONTENEDOR" at bounding box center [1051, 607] width 88 height 26
click at [1050, 614] on input "CONTENEDOR" at bounding box center [1051, 615] width 70 height 22
click at [1031, 611] on input "CONTEContenedorNEDOR" at bounding box center [1051, 615] width 70 height 22
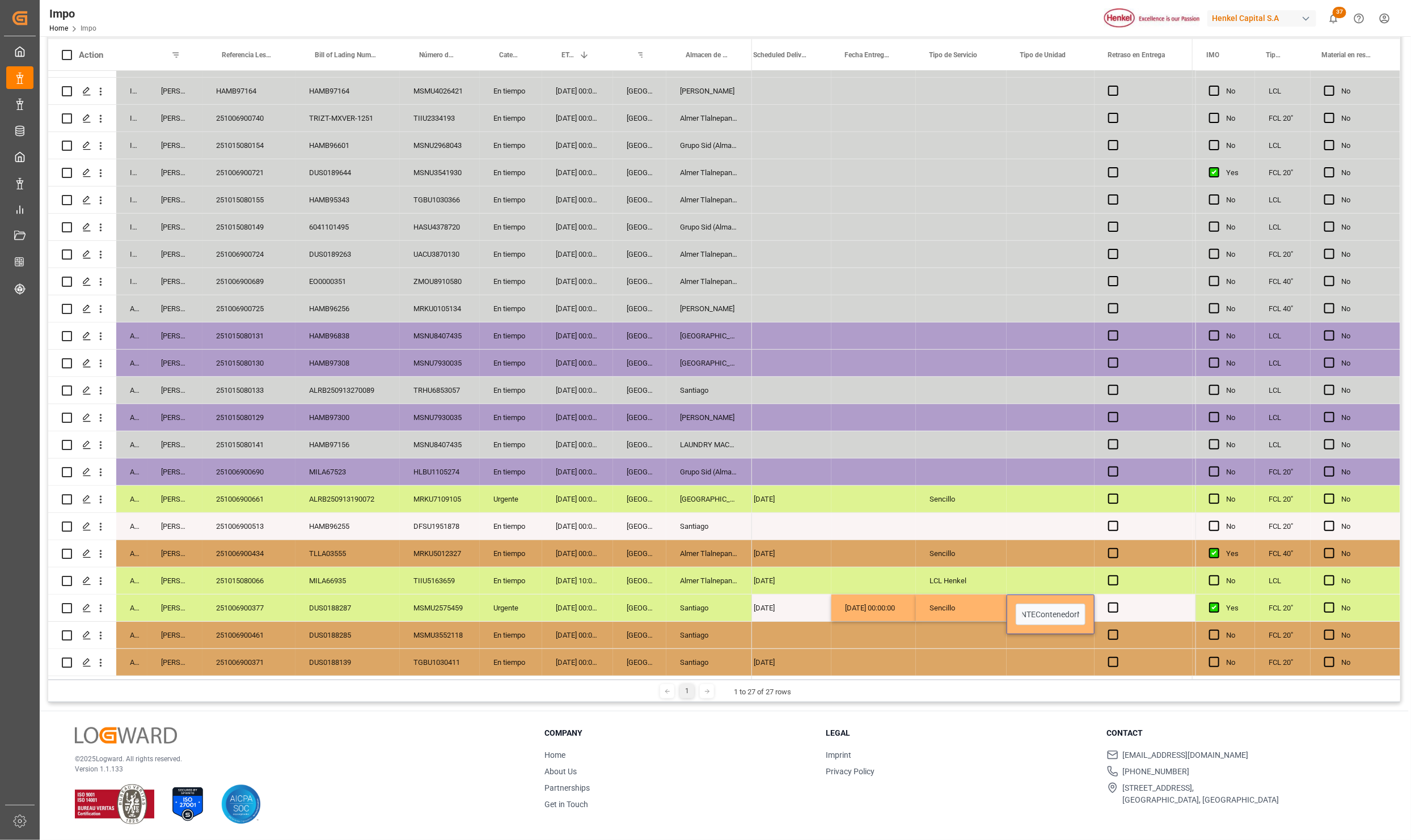
type input "Contenedor"
click at [960, 615] on div "Sencillo" at bounding box center [961, 607] width 91 height 26
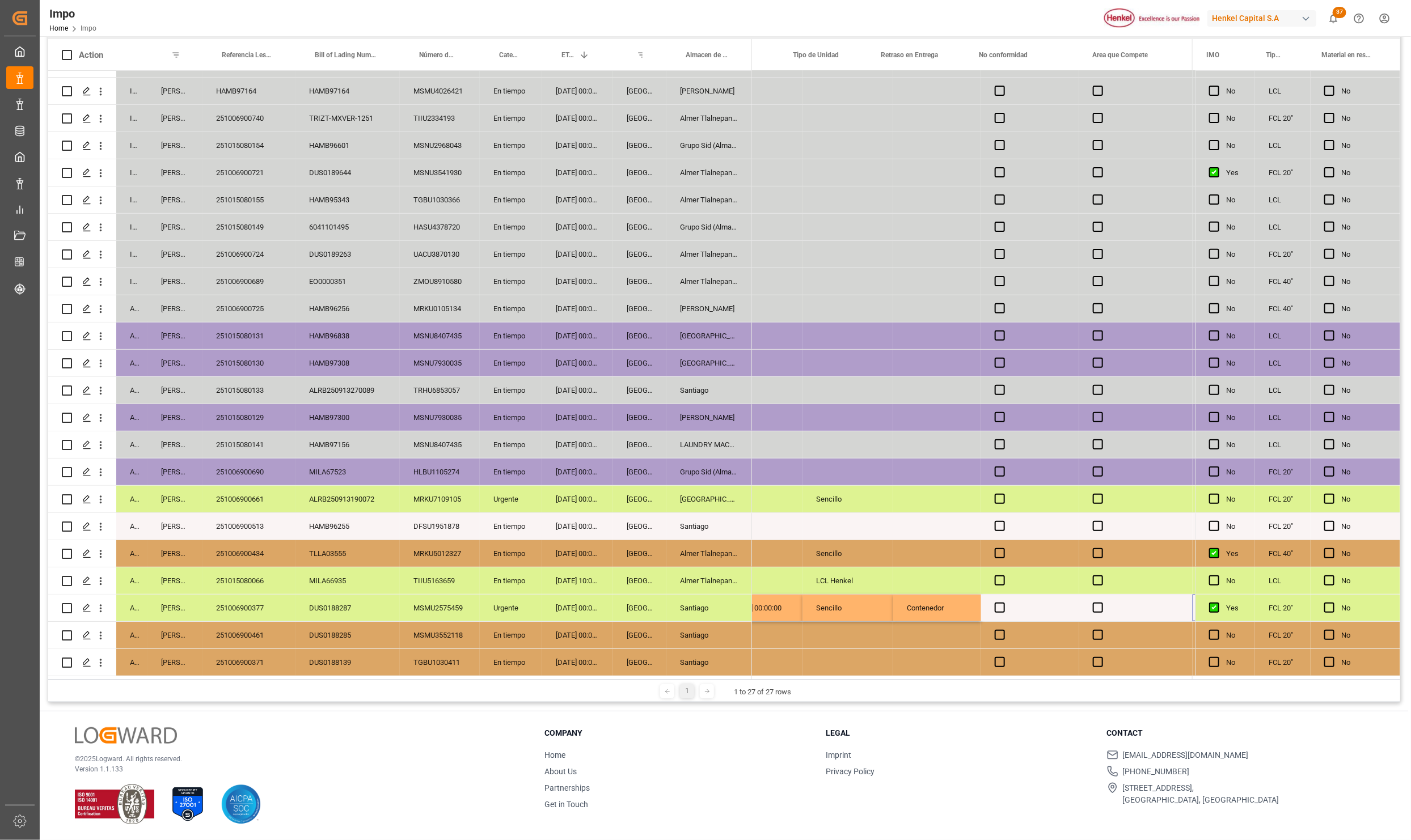
scroll to position [0, 2971]
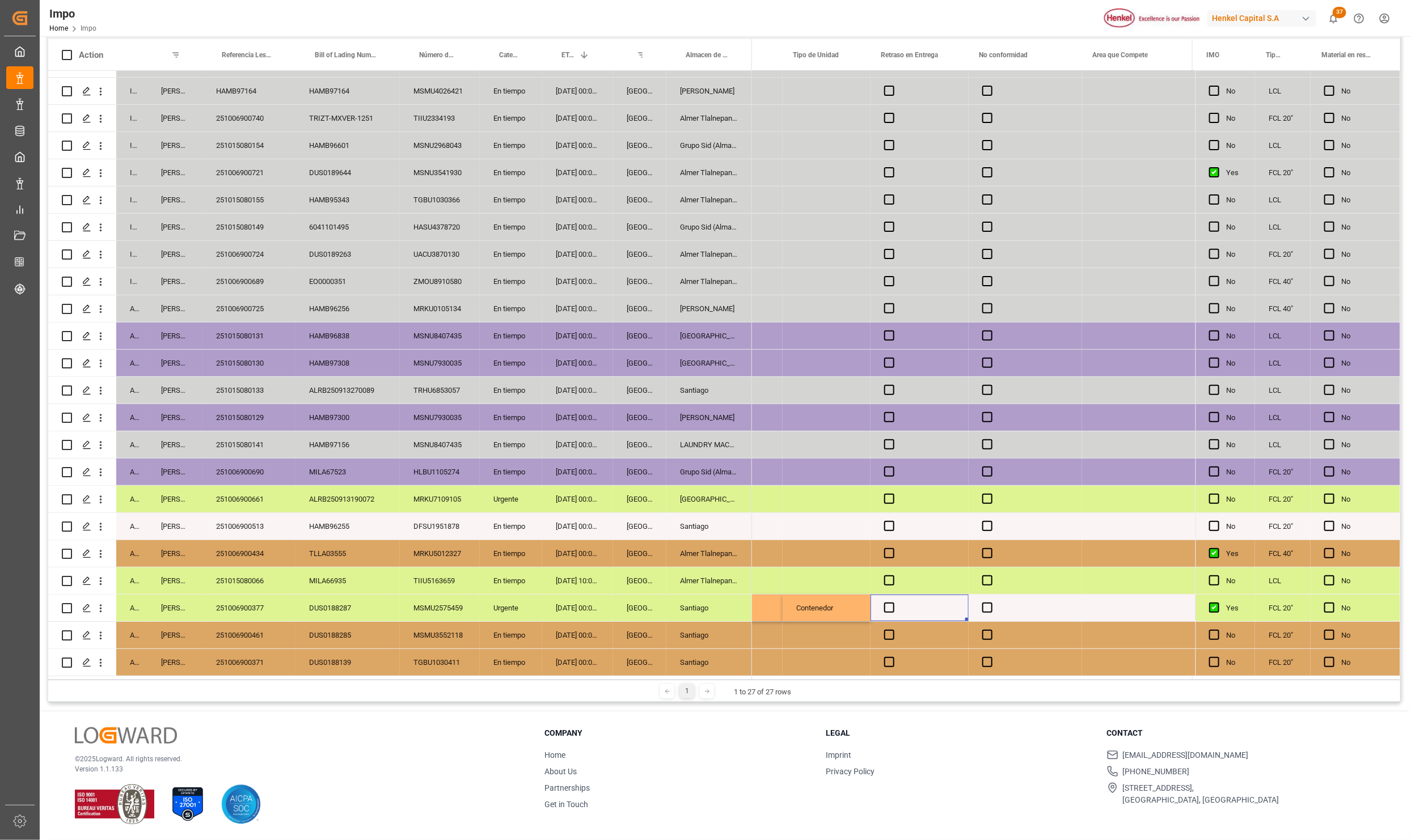
click at [897, 612] on div "Press SPACE to select this row." at bounding box center [920, 607] width 98 height 26
click at [888, 606] on span "Press SPACE to select this row." at bounding box center [889, 607] width 10 height 10
click at [893, 603] on input "Press SPACE to select this row." at bounding box center [893, 603] width 0 height 0
click at [888, 606] on span "Press SPACE to select this row." at bounding box center [889, 607] width 10 height 10
click at [893, 603] on input "Press SPACE to select this row." at bounding box center [893, 603] width 0 height 0
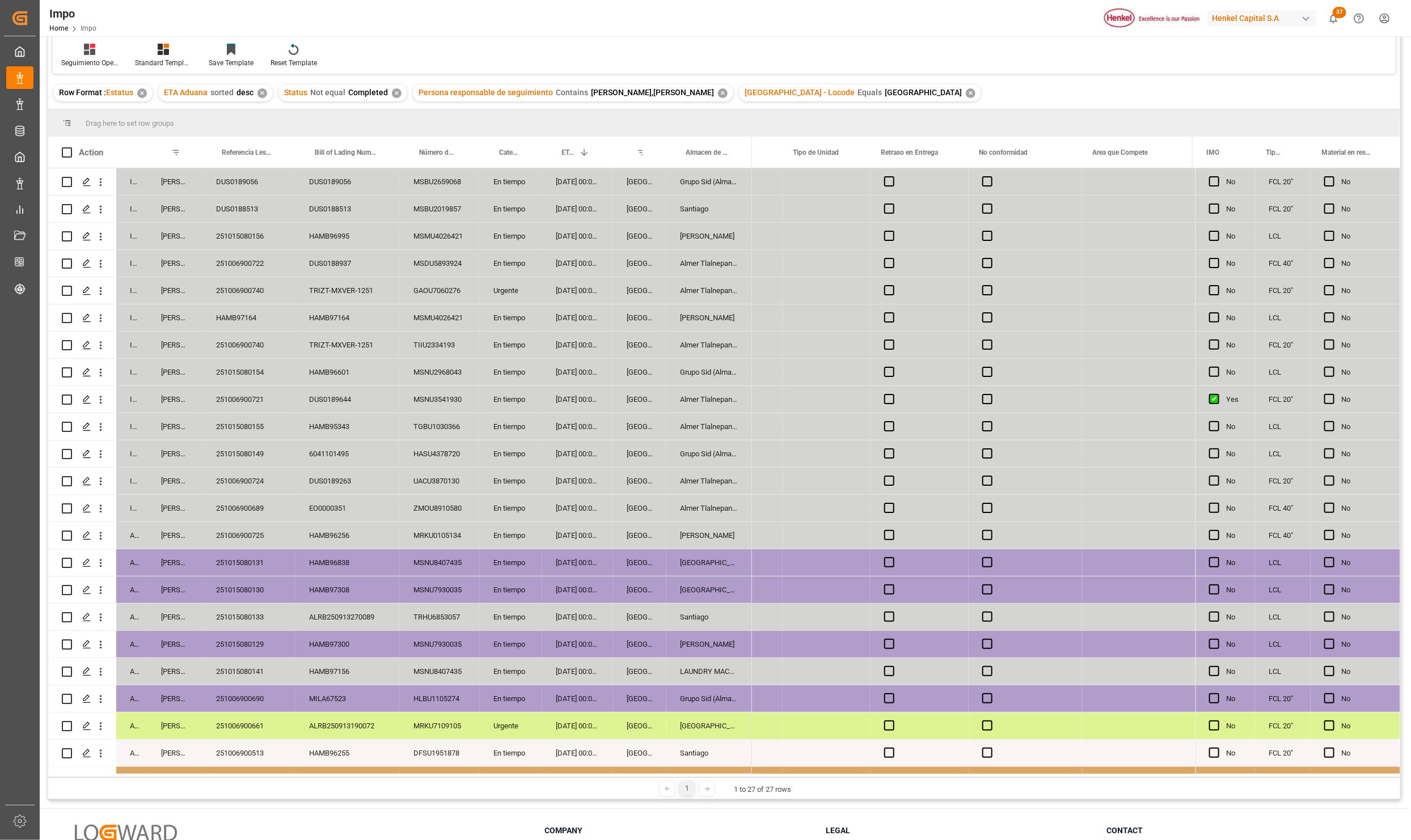
scroll to position [0, 0]
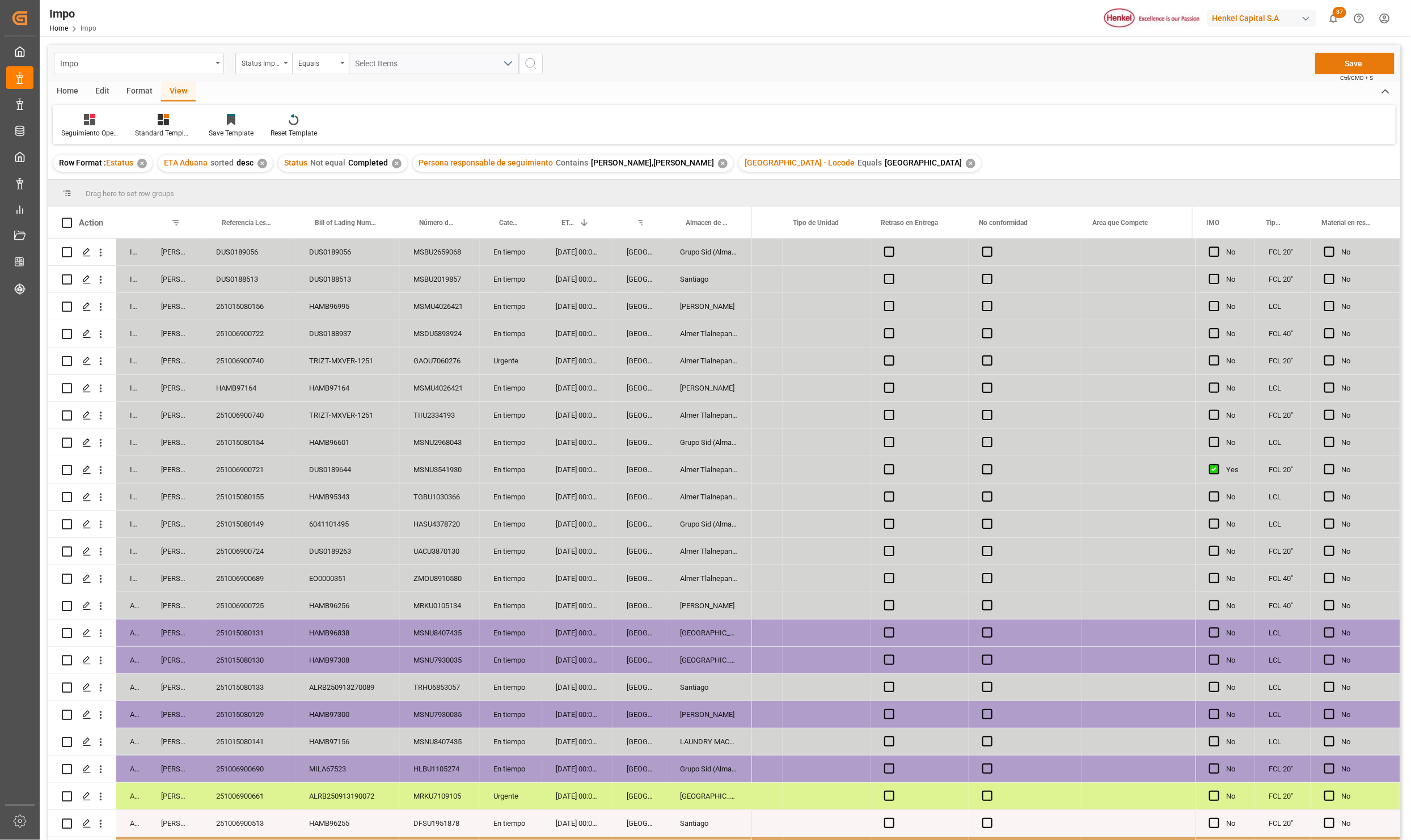
click at [1333, 67] on button "Save" at bounding box center [1355, 63] width 79 height 22
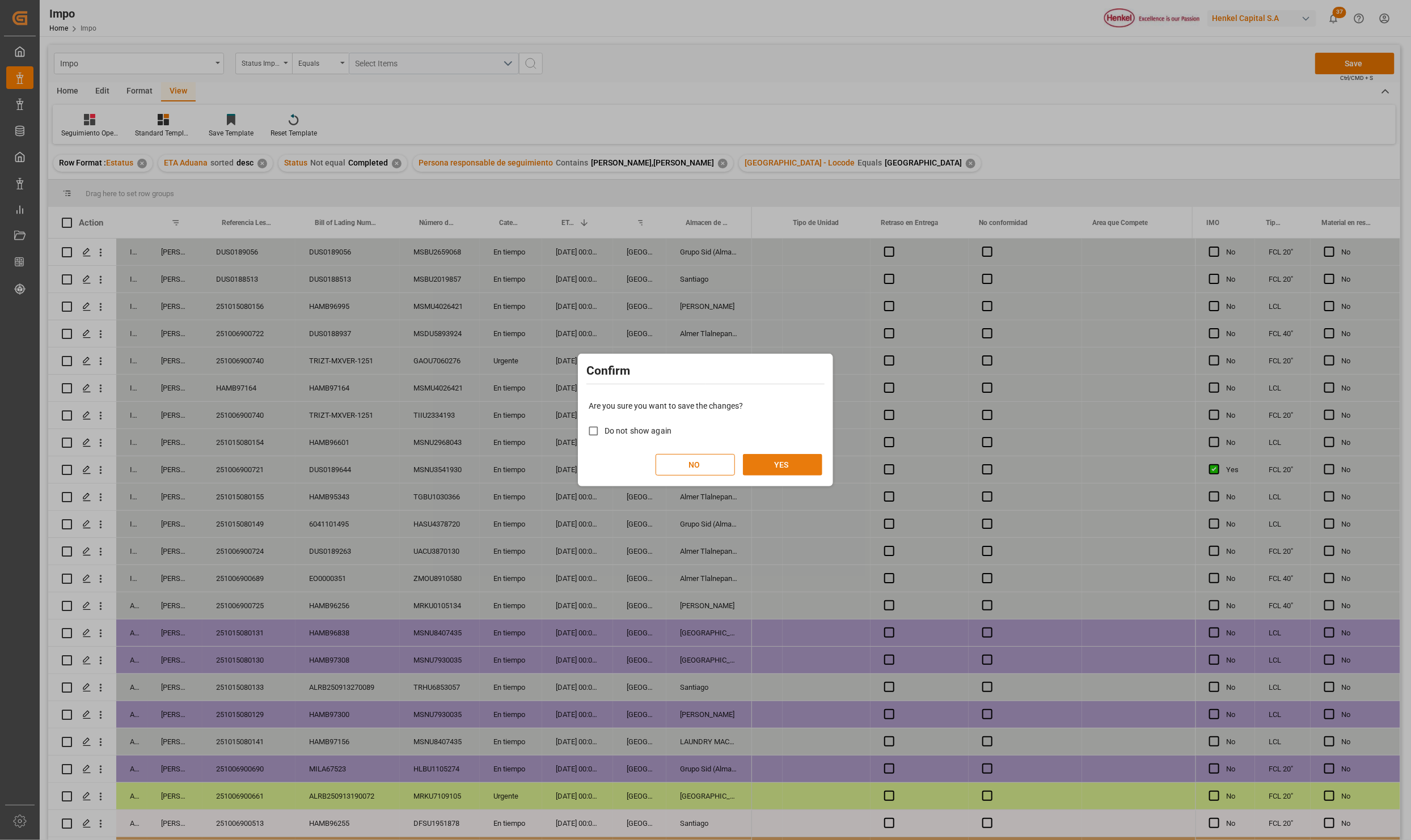
click at [791, 461] on button "YES" at bounding box center [783, 465] width 79 height 22
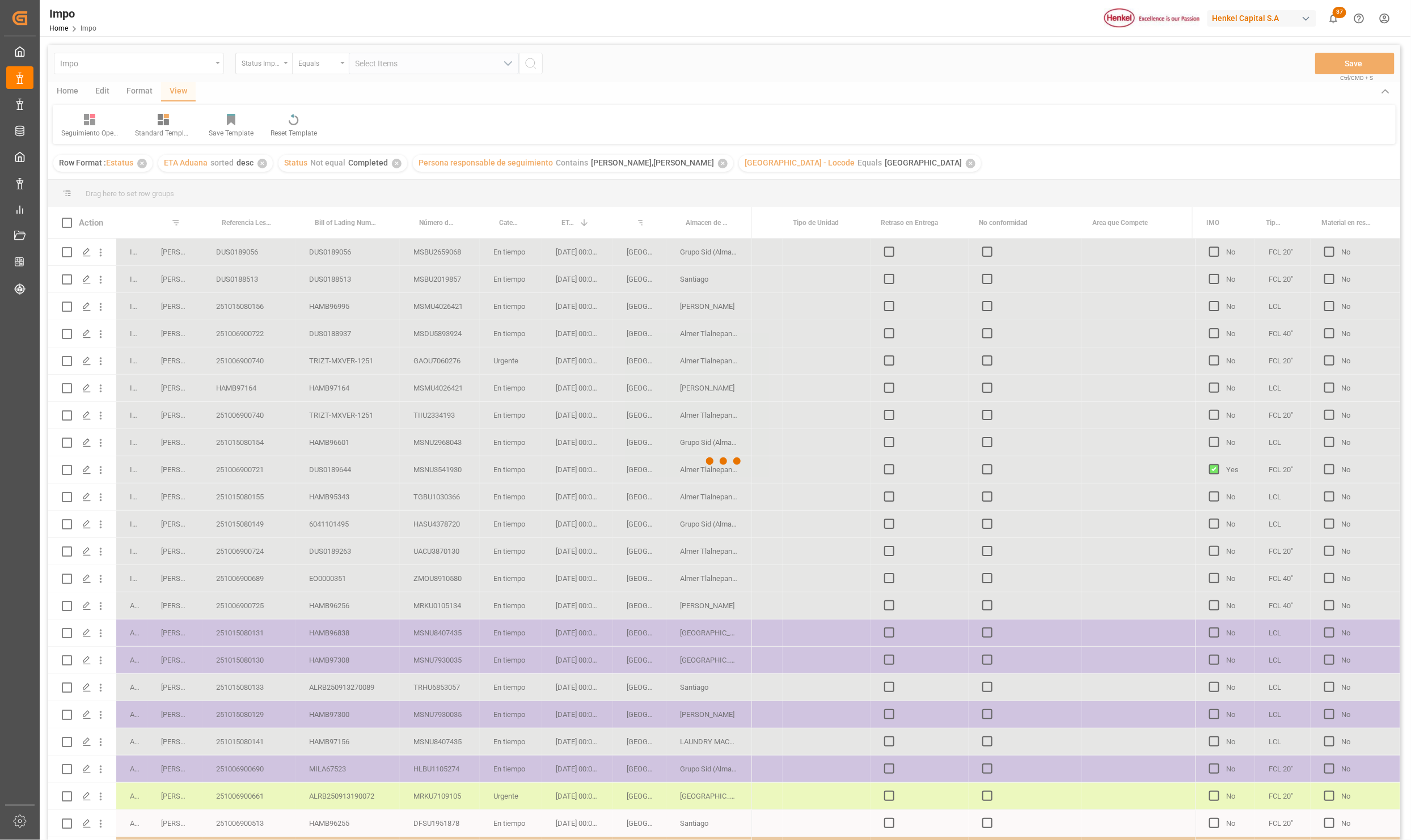
click at [1315, 53] on button "Save" at bounding box center [1355, 63] width 79 height 22
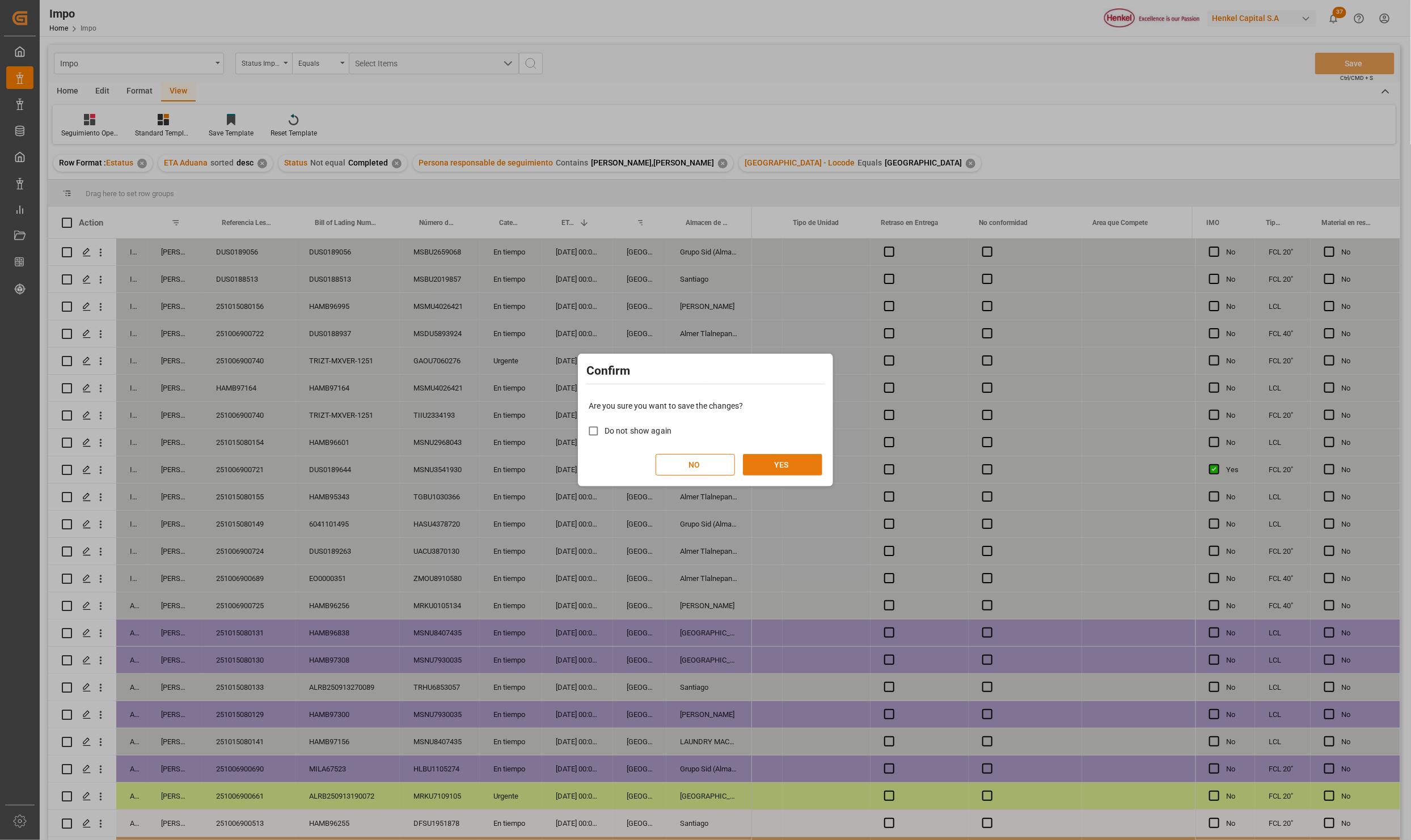
click at [764, 463] on button "YES" at bounding box center [783, 465] width 79 height 22
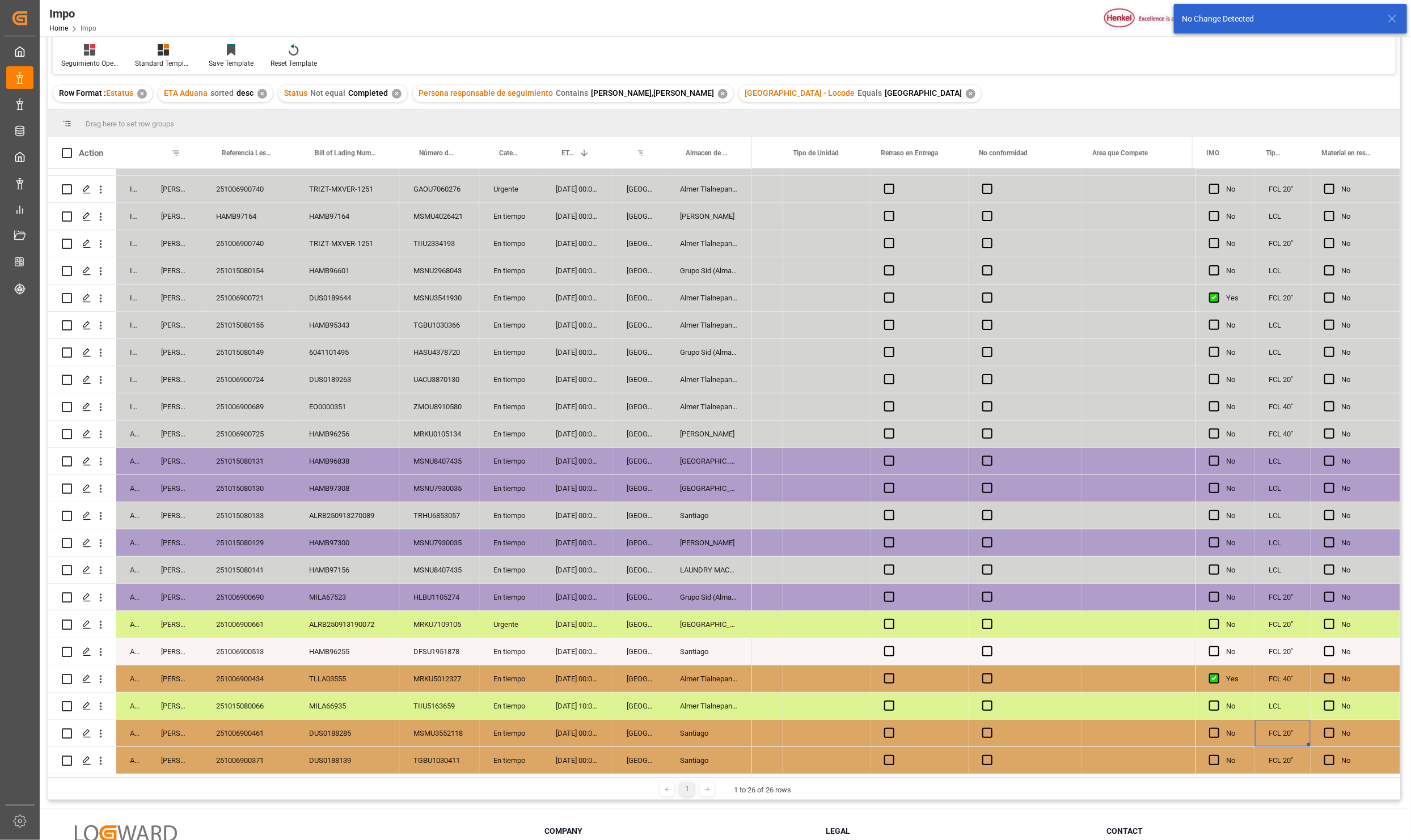
scroll to position [168, 0]
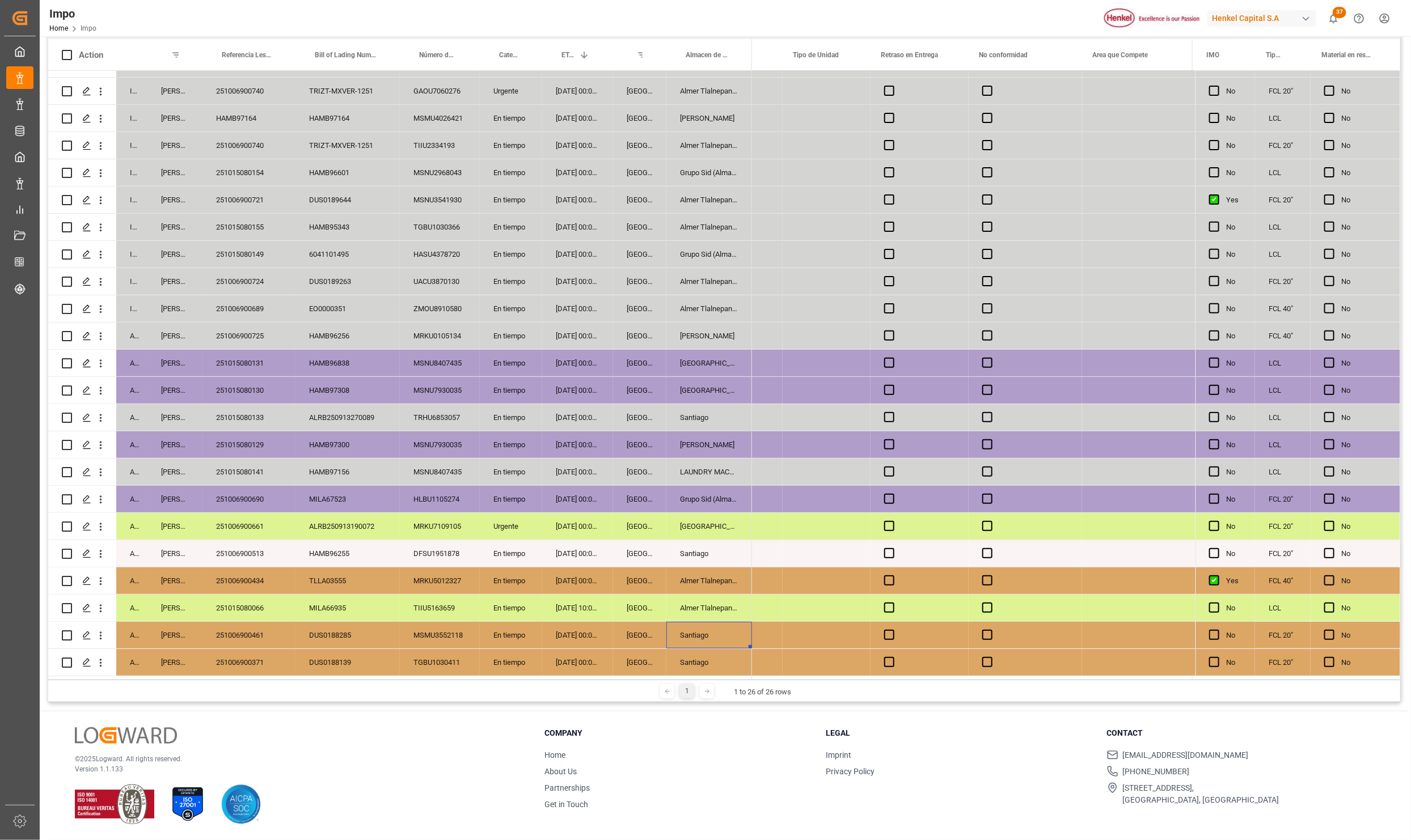
click at [735, 622] on div "Santiago" at bounding box center [709, 635] width 86 height 26
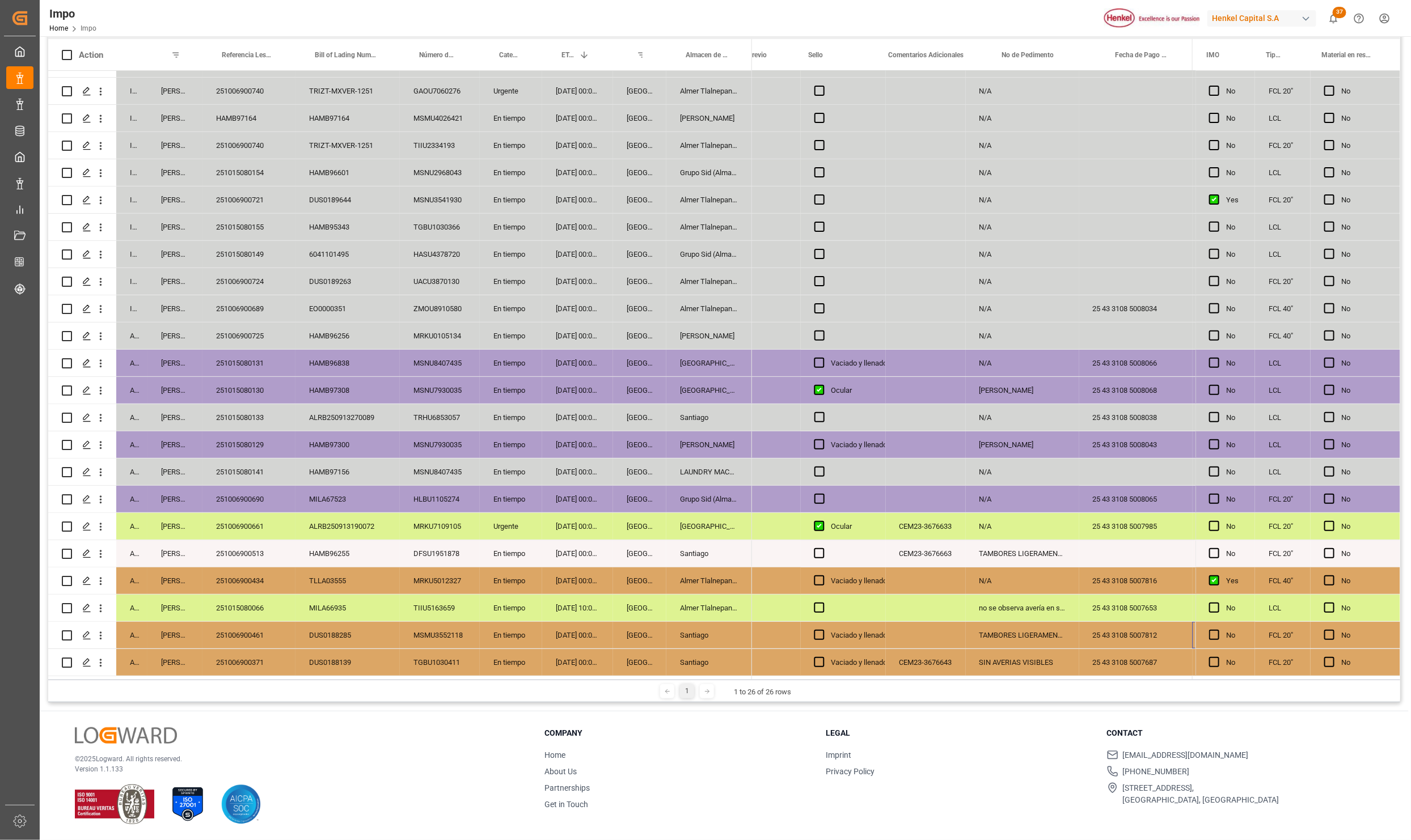
scroll to position [0, 2039]
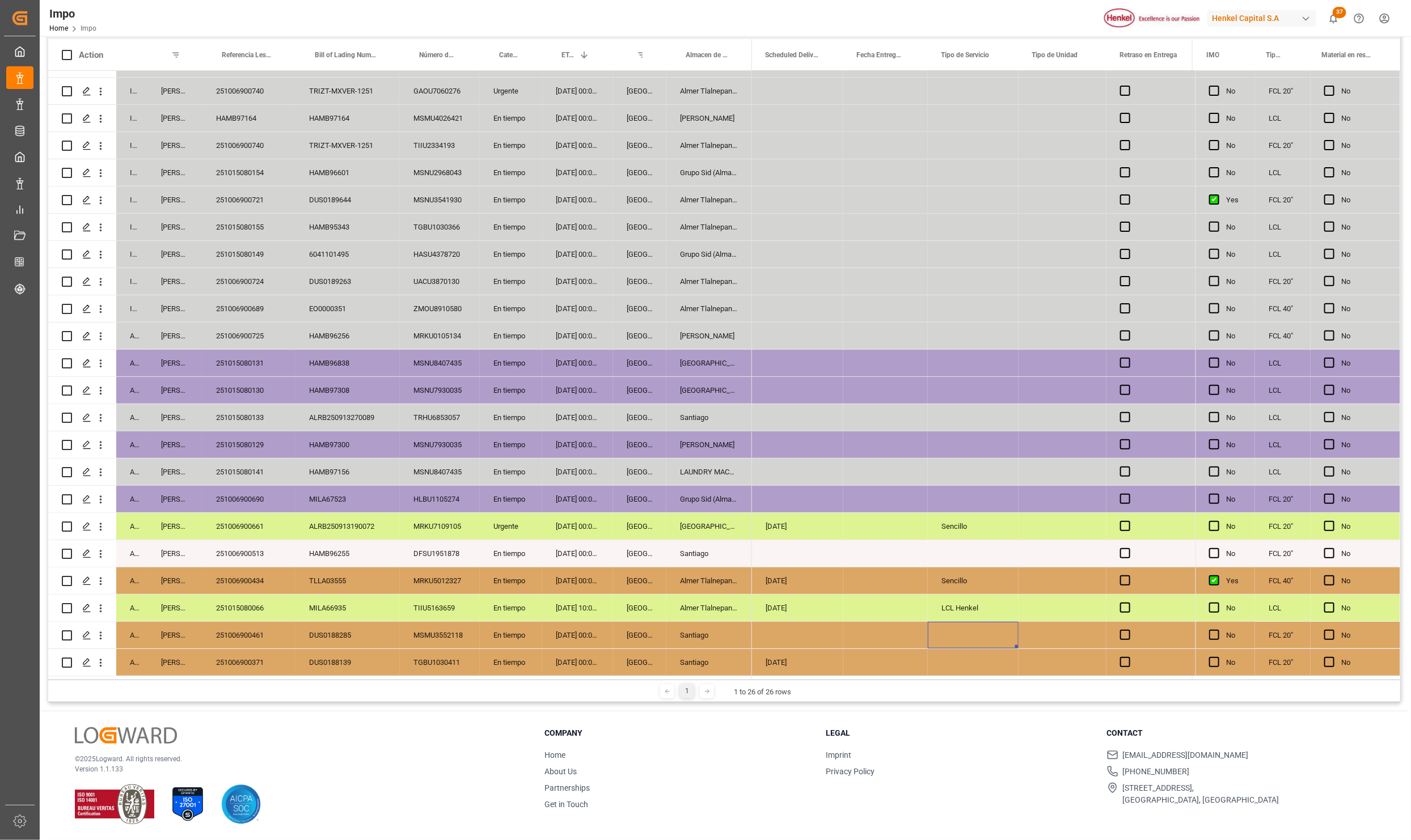
click at [942, 629] on div "Press SPACE to select this row." at bounding box center [973, 635] width 91 height 26
click at [995, 631] on button "Select" at bounding box center [973, 641] width 72 height 22
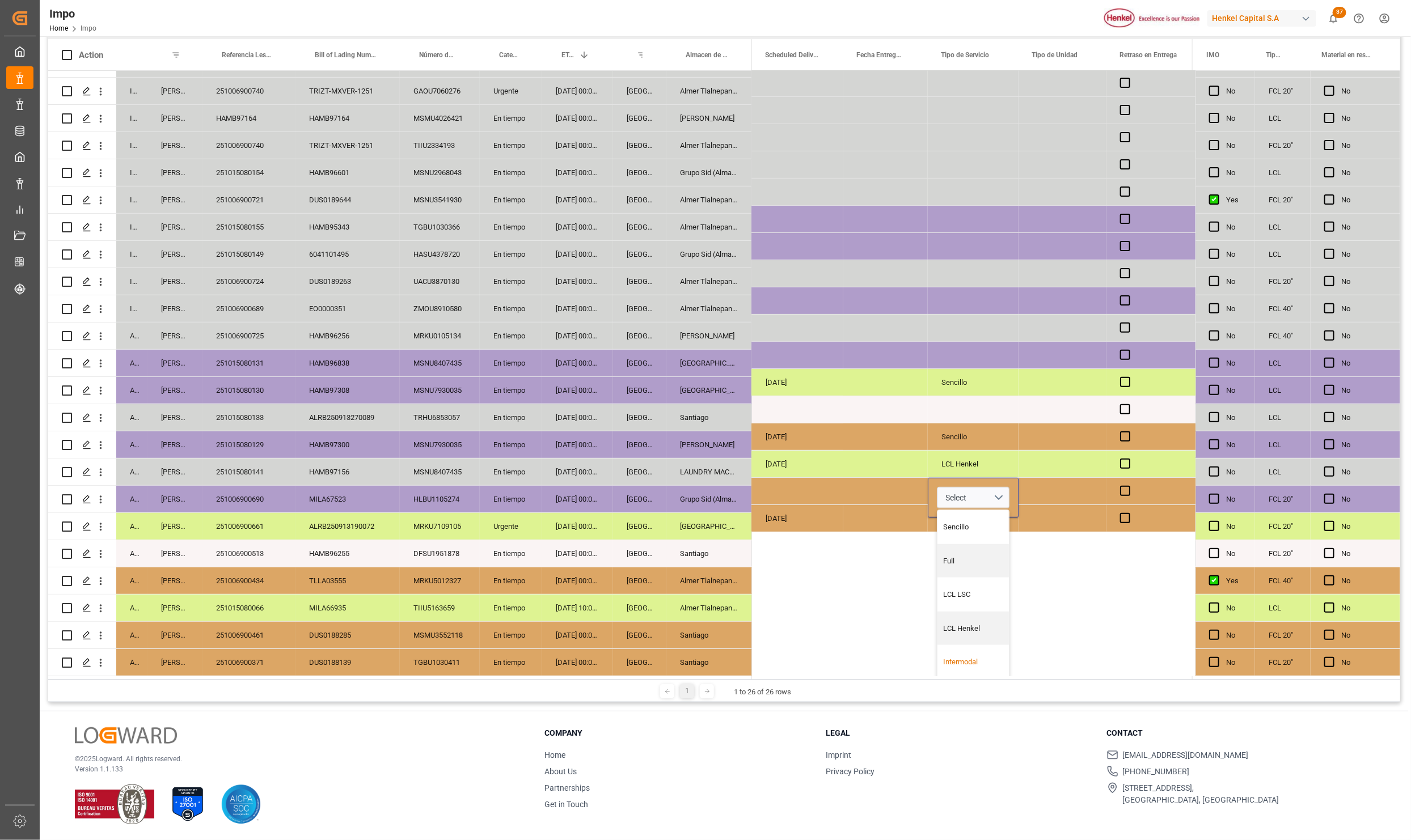
click at [311, 627] on div "DUS0188285" at bounding box center [348, 635] width 104 height 26
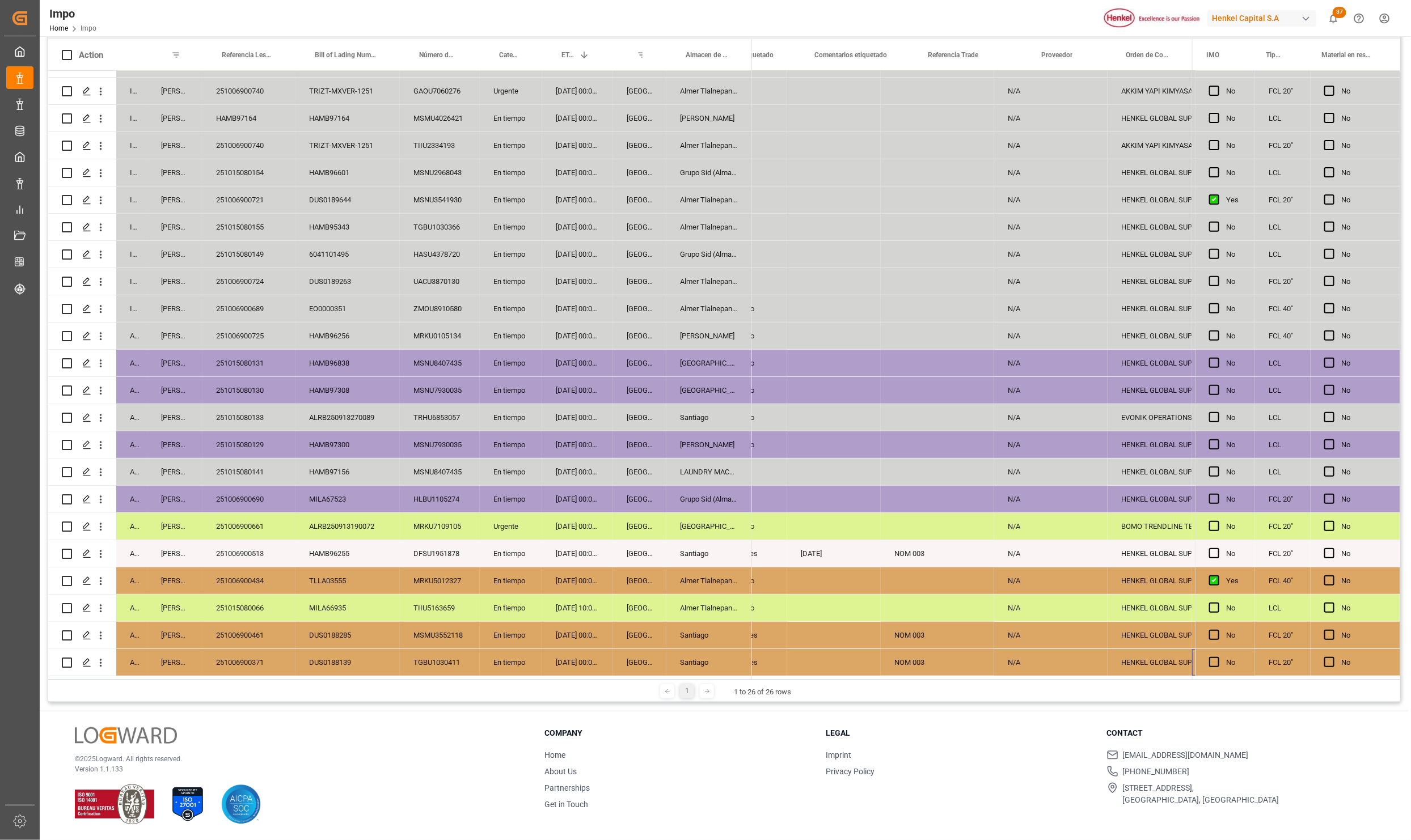
scroll to position [0, 475]
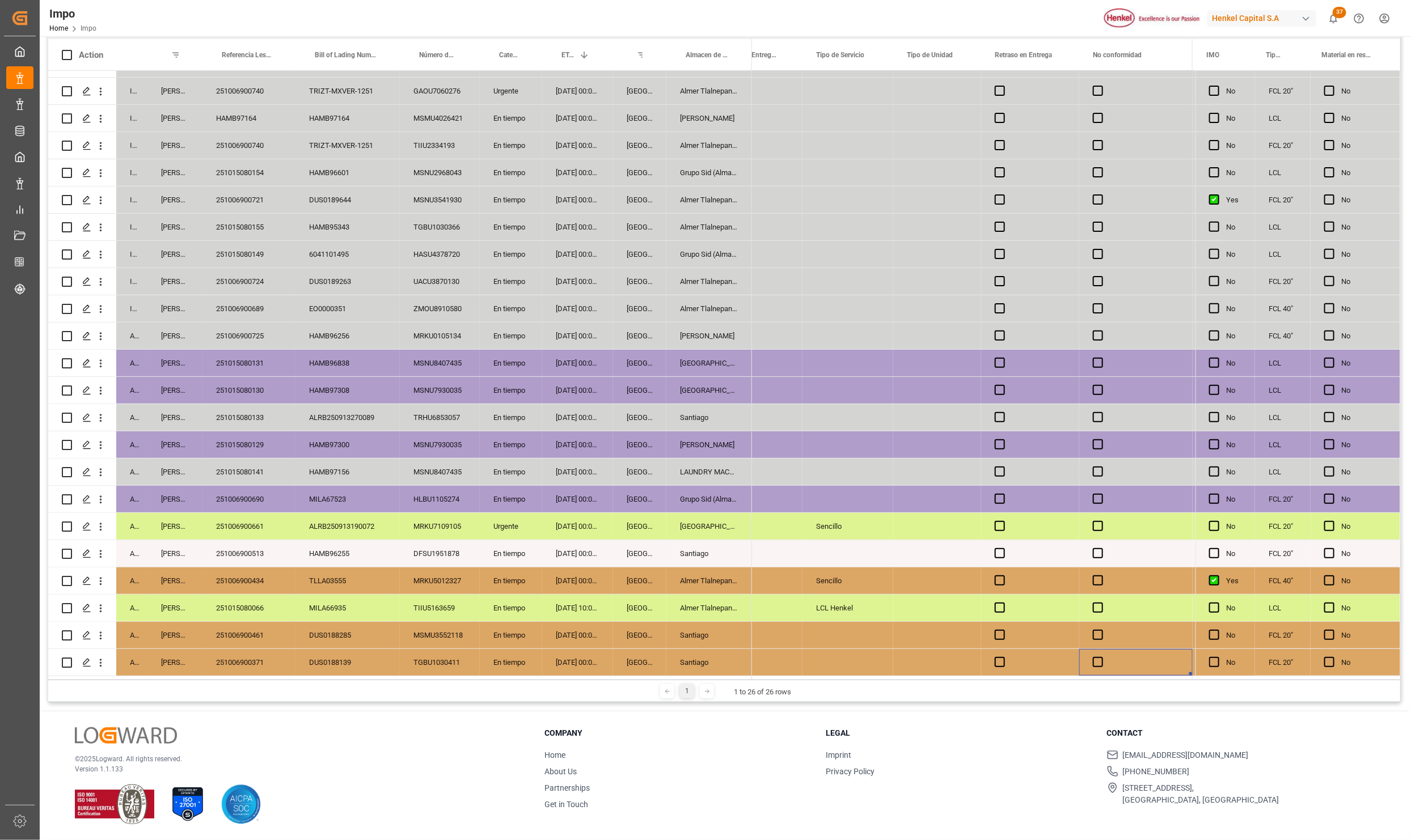
click at [255, 627] on div "251006900461" at bounding box center [249, 635] width 93 height 26
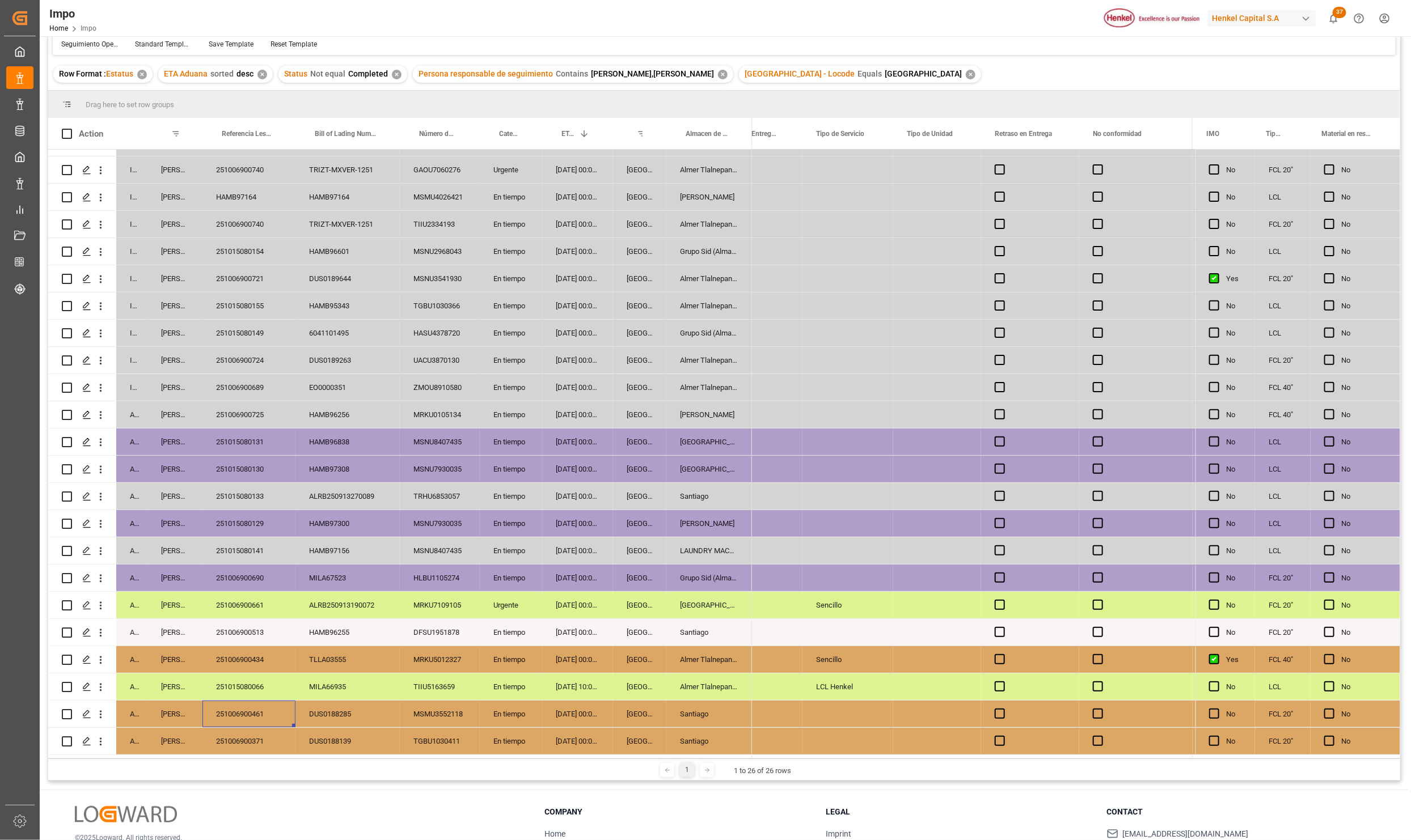
scroll to position [168, 0]
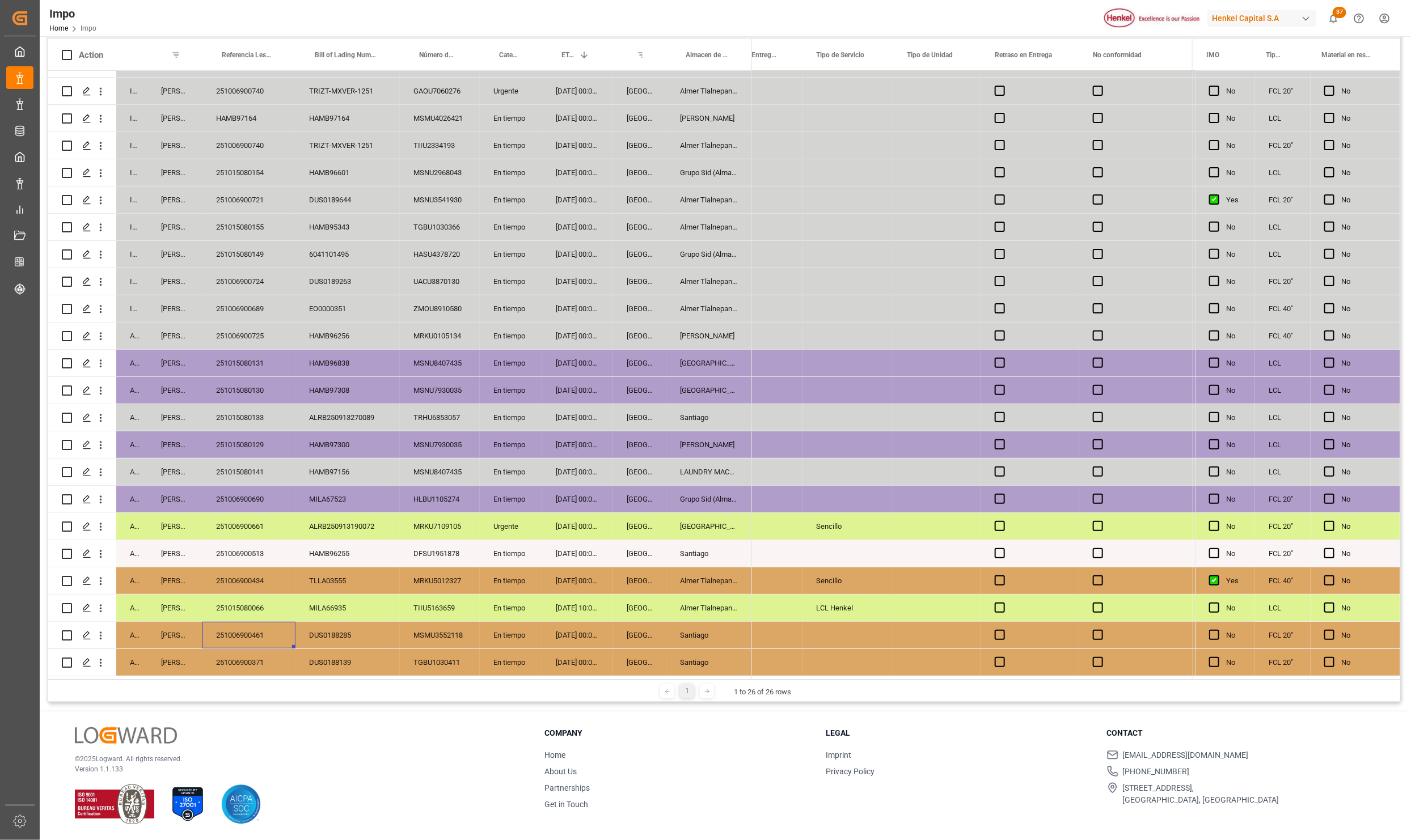
click at [254, 651] on div "251006900371" at bounding box center [249, 662] width 93 height 26
click at [243, 597] on div "251015080066" at bounding box center [249, 607] width 93 height 26
click at [715, 611] on div "Almer Tlalnepantla" at bounding box center [709, 607] width 86 height 26
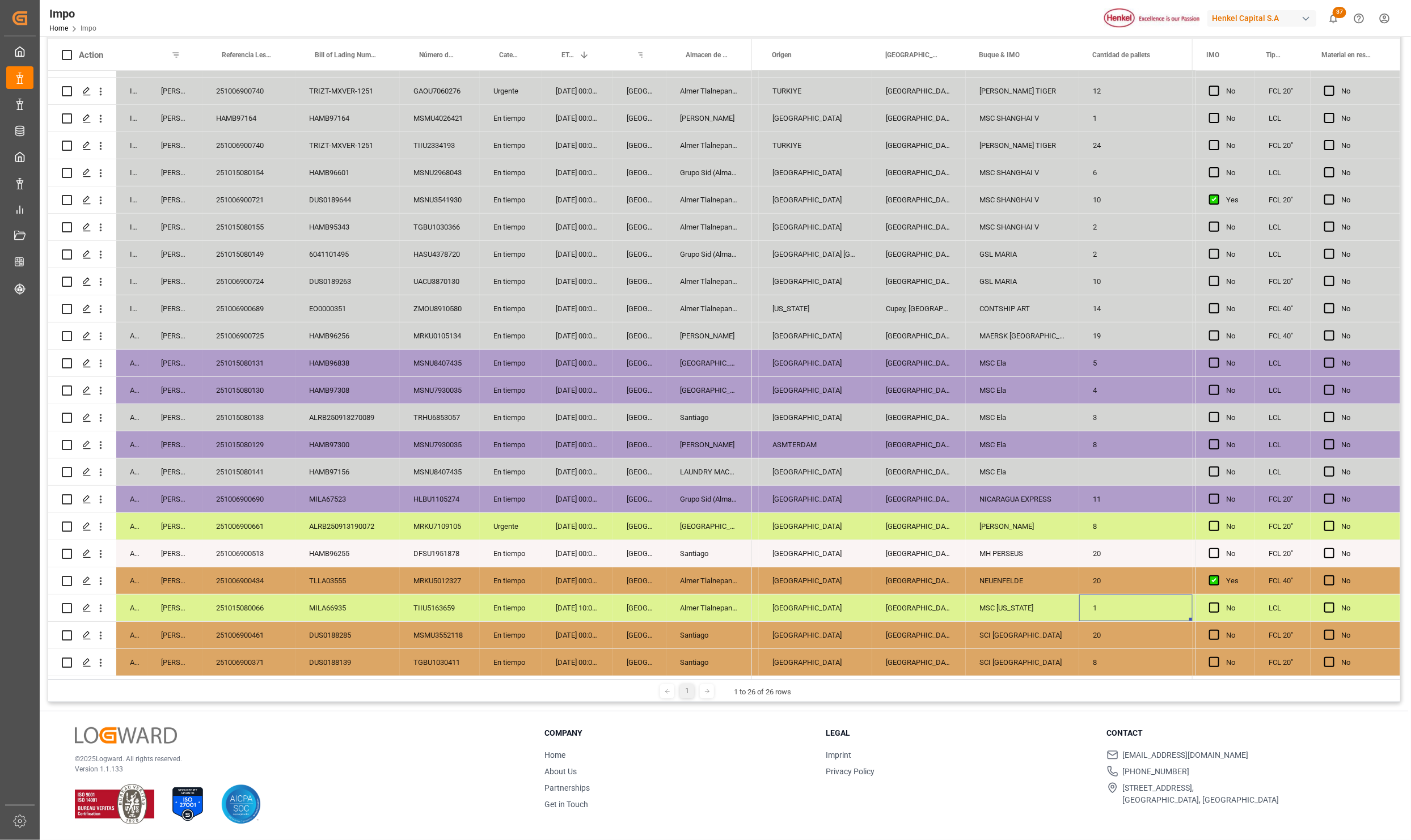
scroll to position [0, 1363]
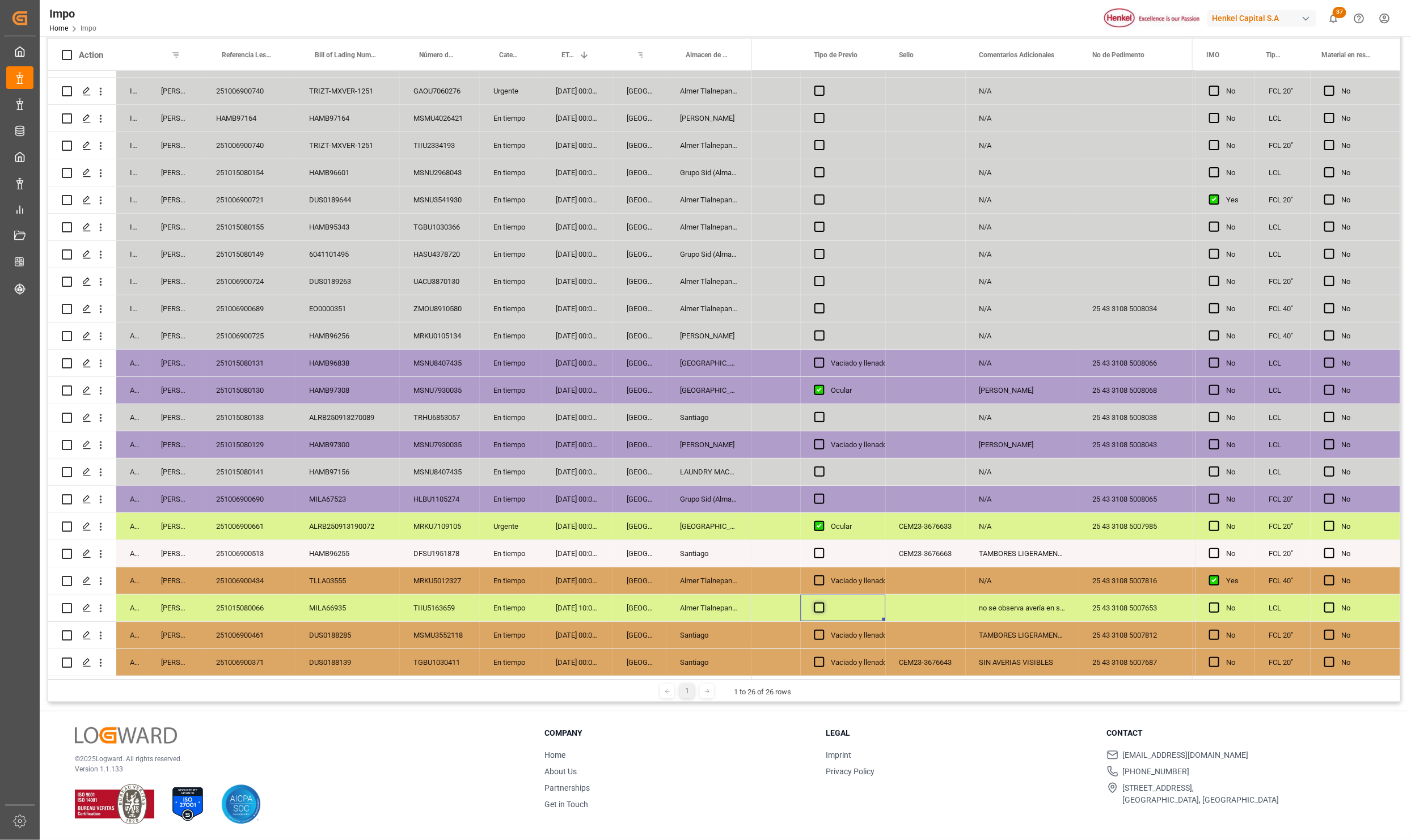
click at [823, 606] on span "Press SPACE to select this row." at bounding box center [819, 607] width 10 height 10
click at [823, 603] on input "Press SPACE to select this row." at bounding box center [823, 603] width 0 height 0
click at [823, 606] on span "Press SPACE to select this row." at bounding box center [819, 607] width 10 height 10
click at [823, 603] on input "Press SPACE to select this row." at bounding box center [823, 603] width 0 height 0
click at [828, 606] on div "Press SPACE to select this row." at bounding box center [823, 608] width 17 height 26
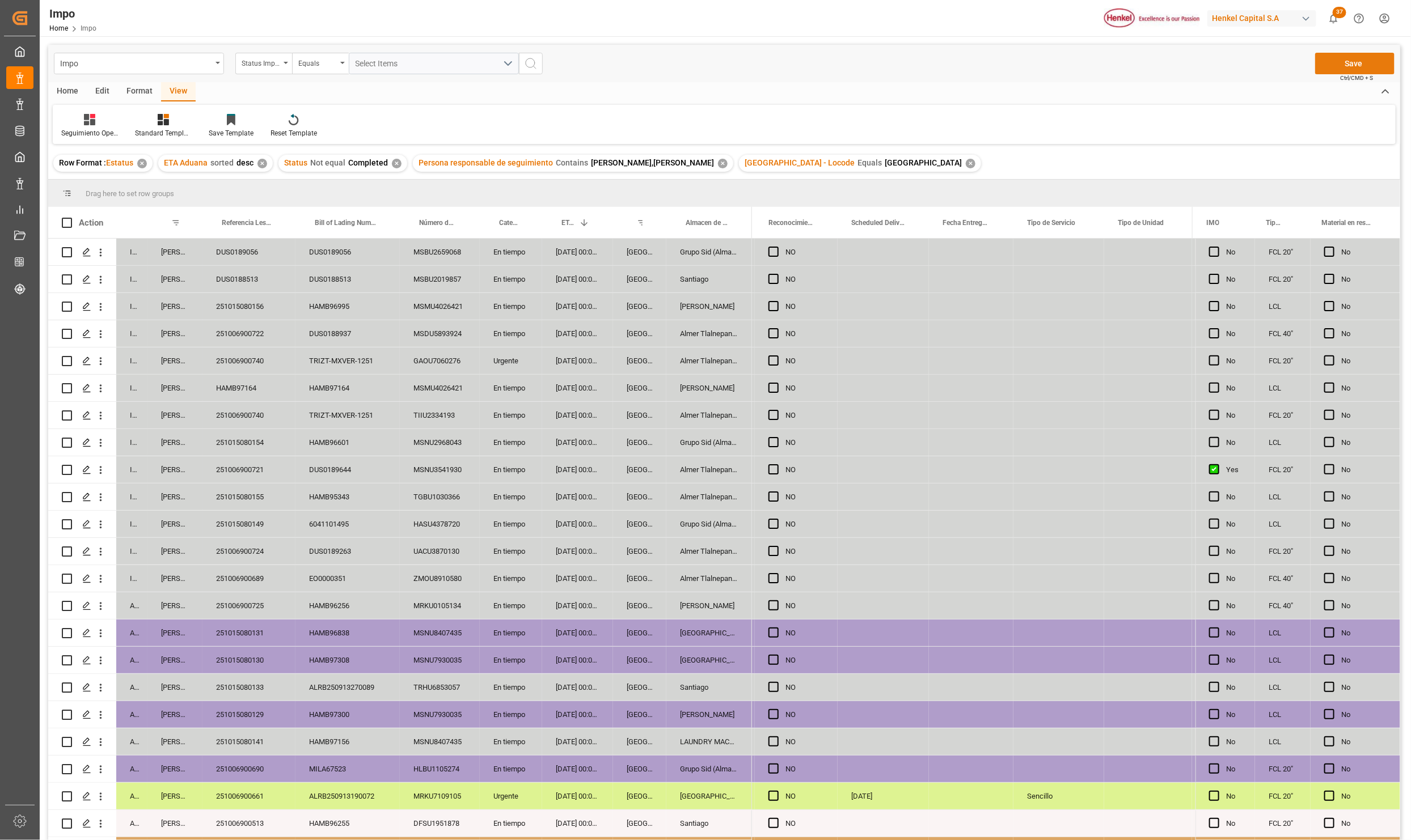
click at [1352, 68] on button "Save" at bounding box center [1355, 63] width 79 height 22
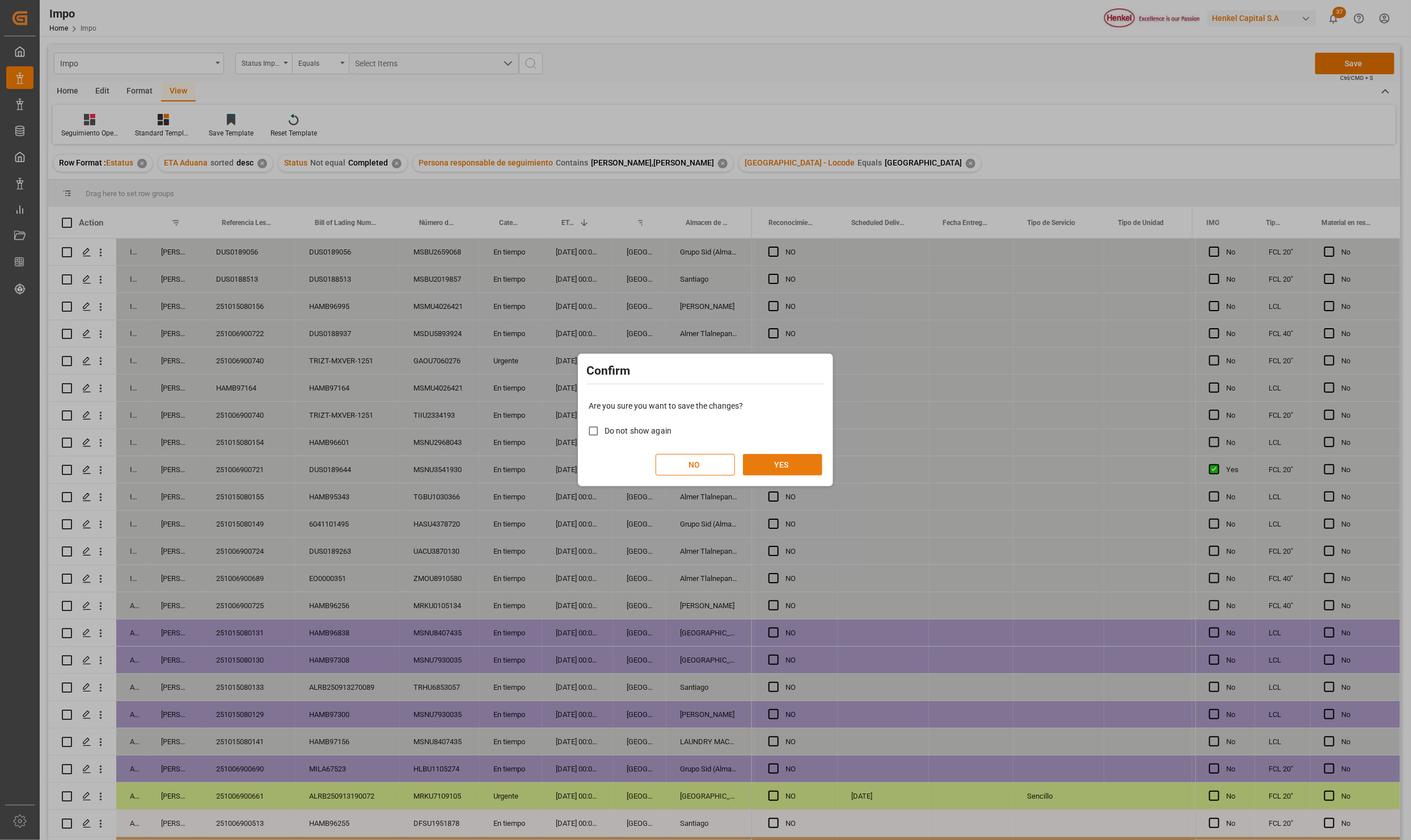
click at [805, 465] on button "YES" at bounding box center [783, 465] width 79 height 22
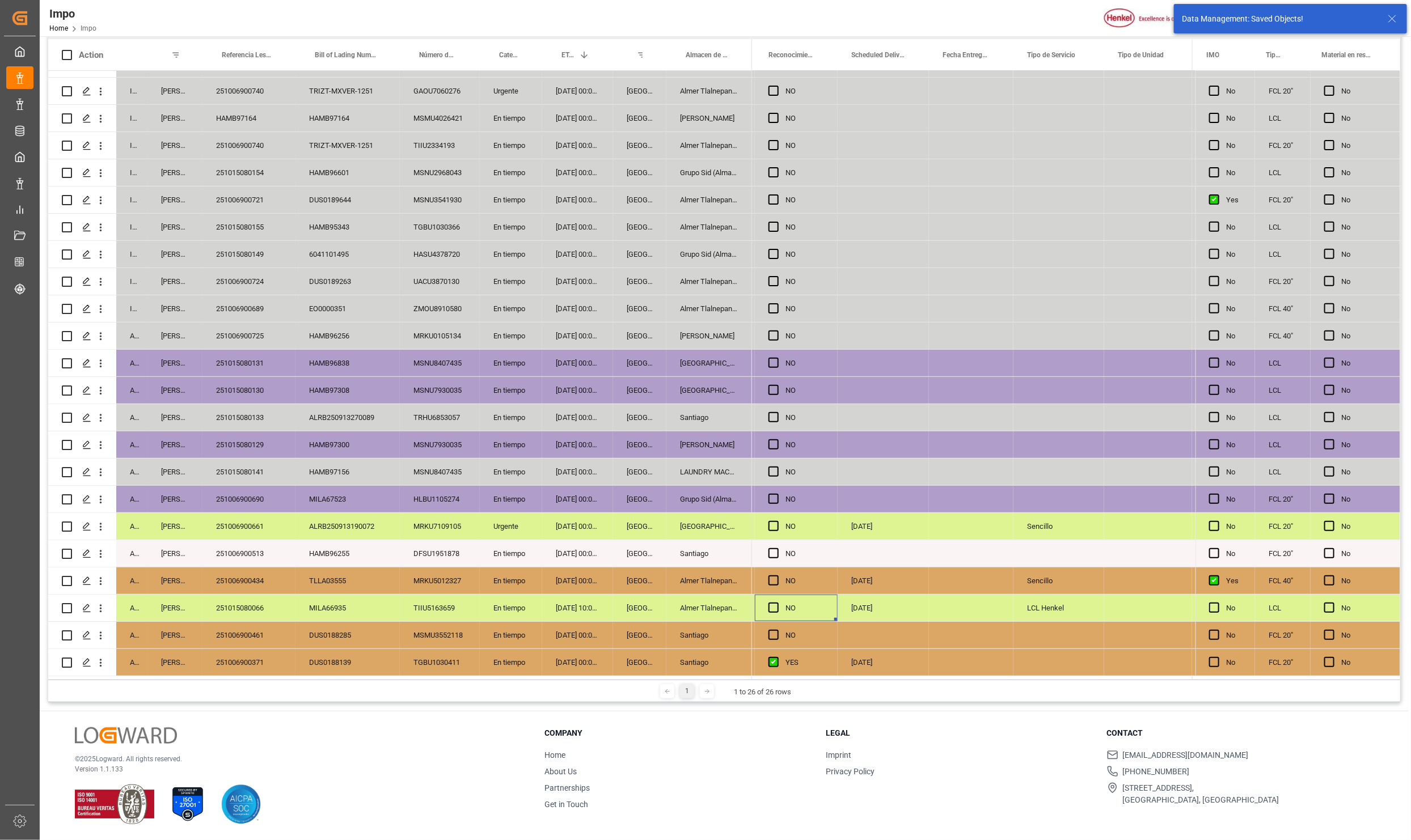
click at [252, 577] on div "251006900434" at bounding box center [249, 580] width 93 height 26
click at [715, 570] on div "Almer Tlalnepantla" at bounding box center [709, 580] width 86 height 26
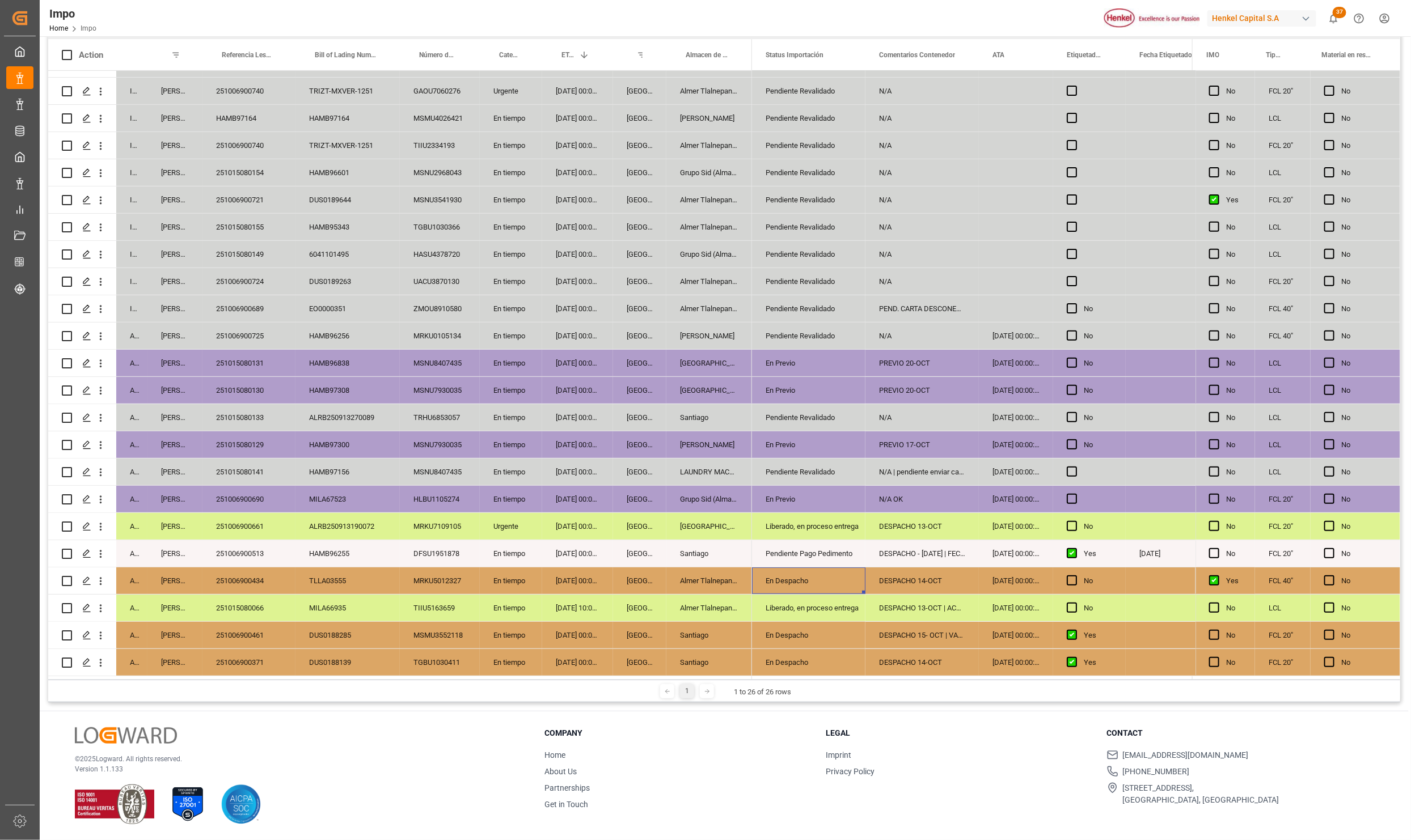
click at [245, 571] on div "251006900434" at bounding box center [249, 580] width 93 height 26
click at [250, 548] on div "251006900513" at bounding box center [249, 553] width 93 height 26
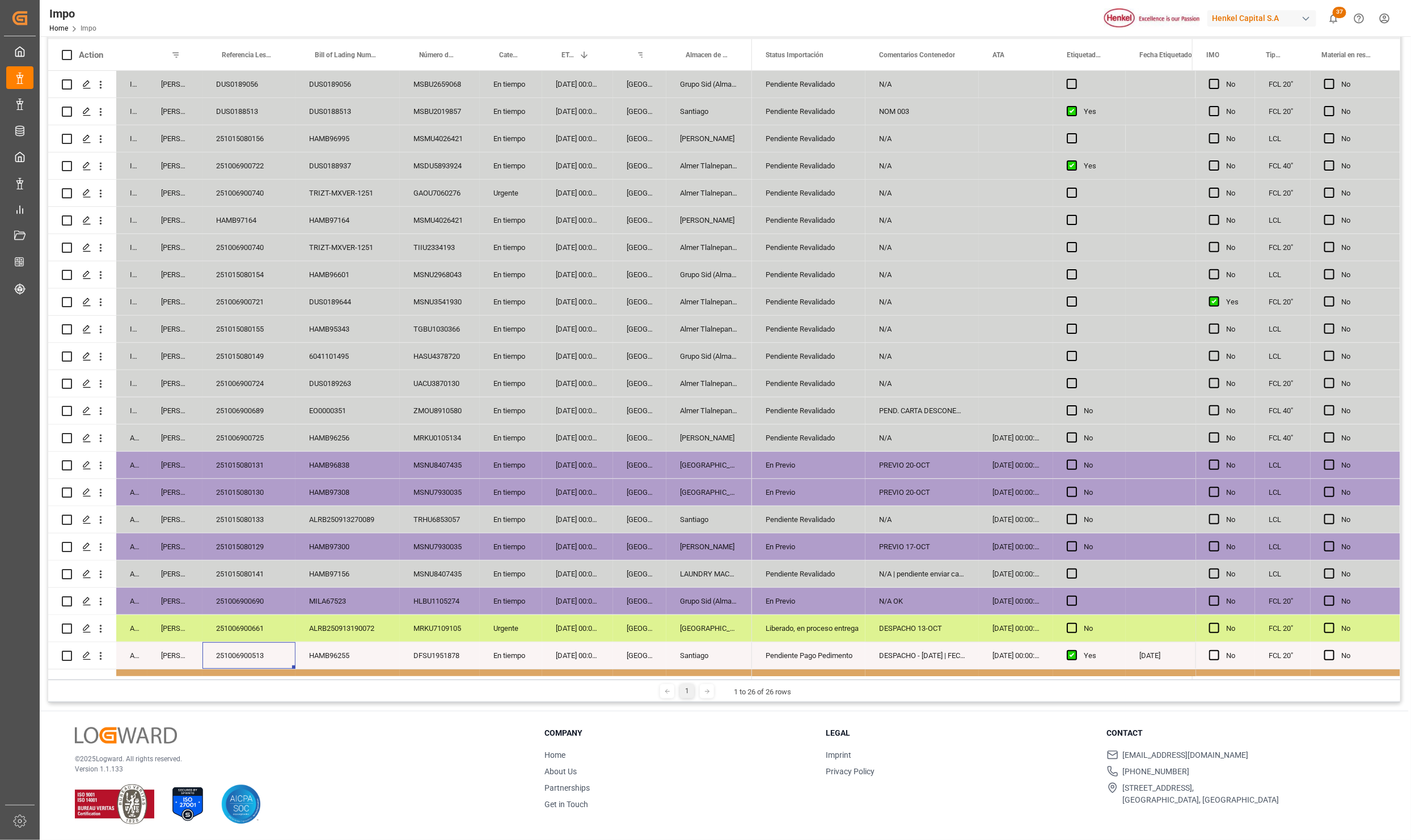
scroll to position [105, 0]
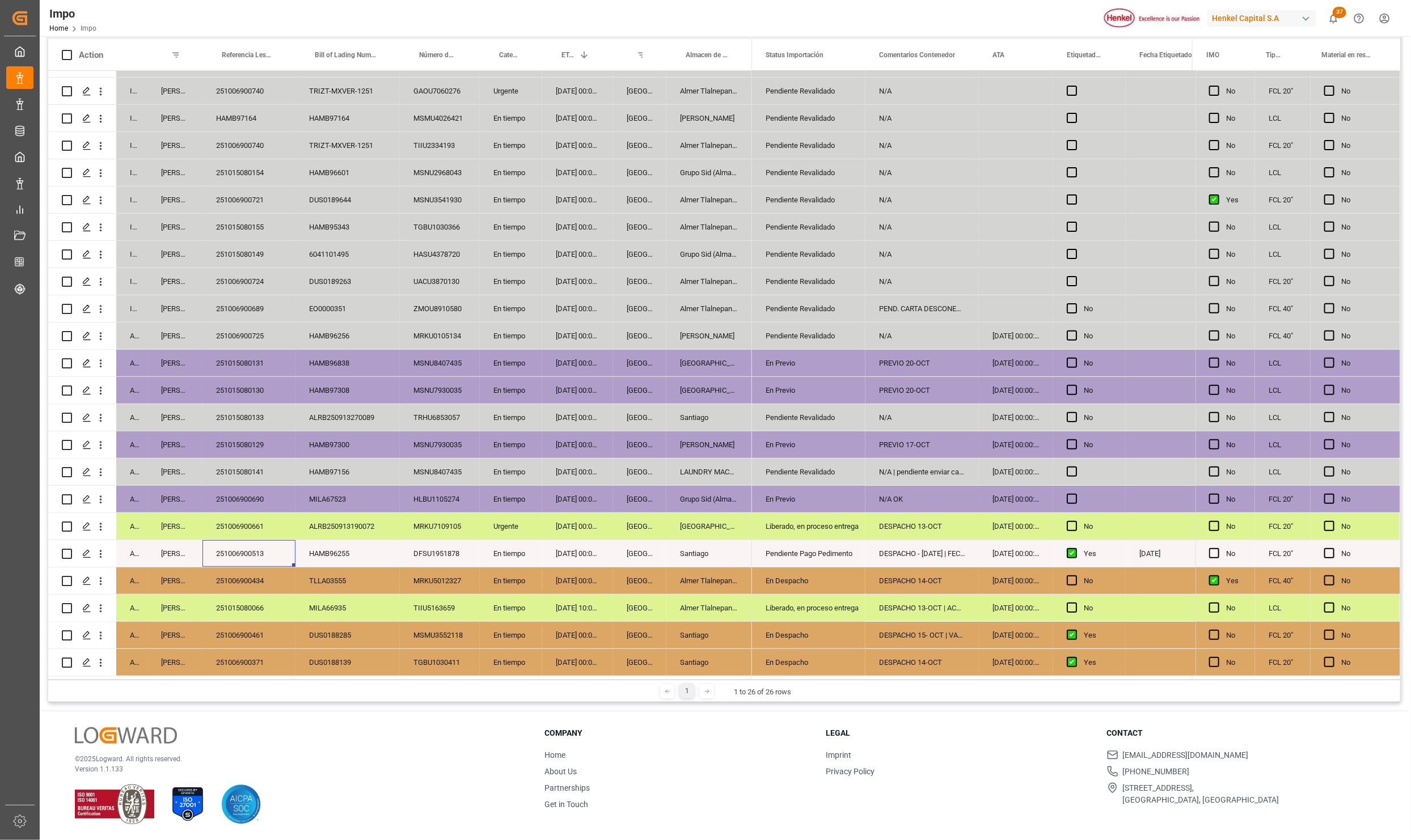
click at [247, 521] on div "251006900661" at bounding box center [249, 526] width 93 height 26
click at [681, 600] on div "Almer Tlalnepantla" at bounding box center [709, 607] width 86 height 26
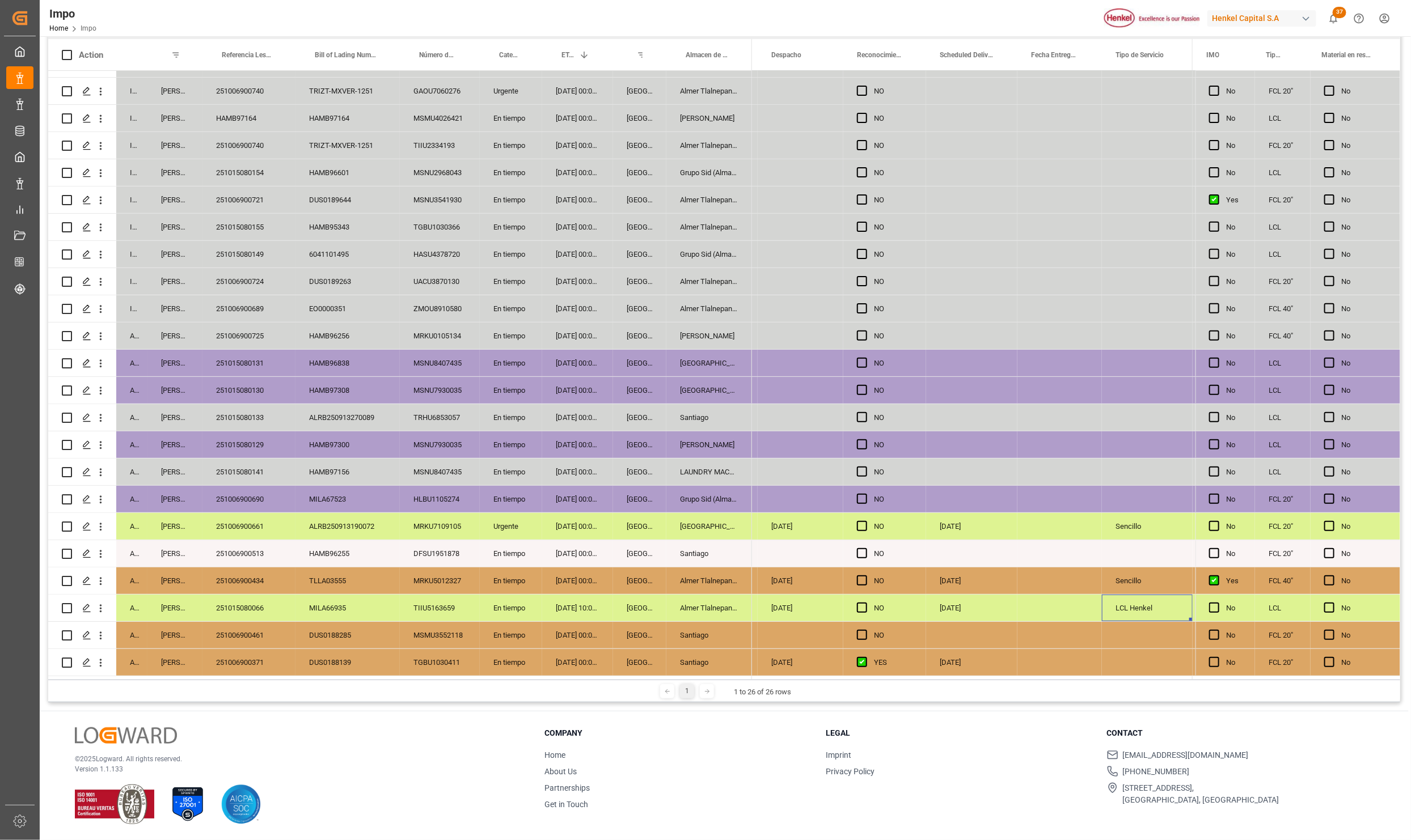
scroll to position [0, 2647]
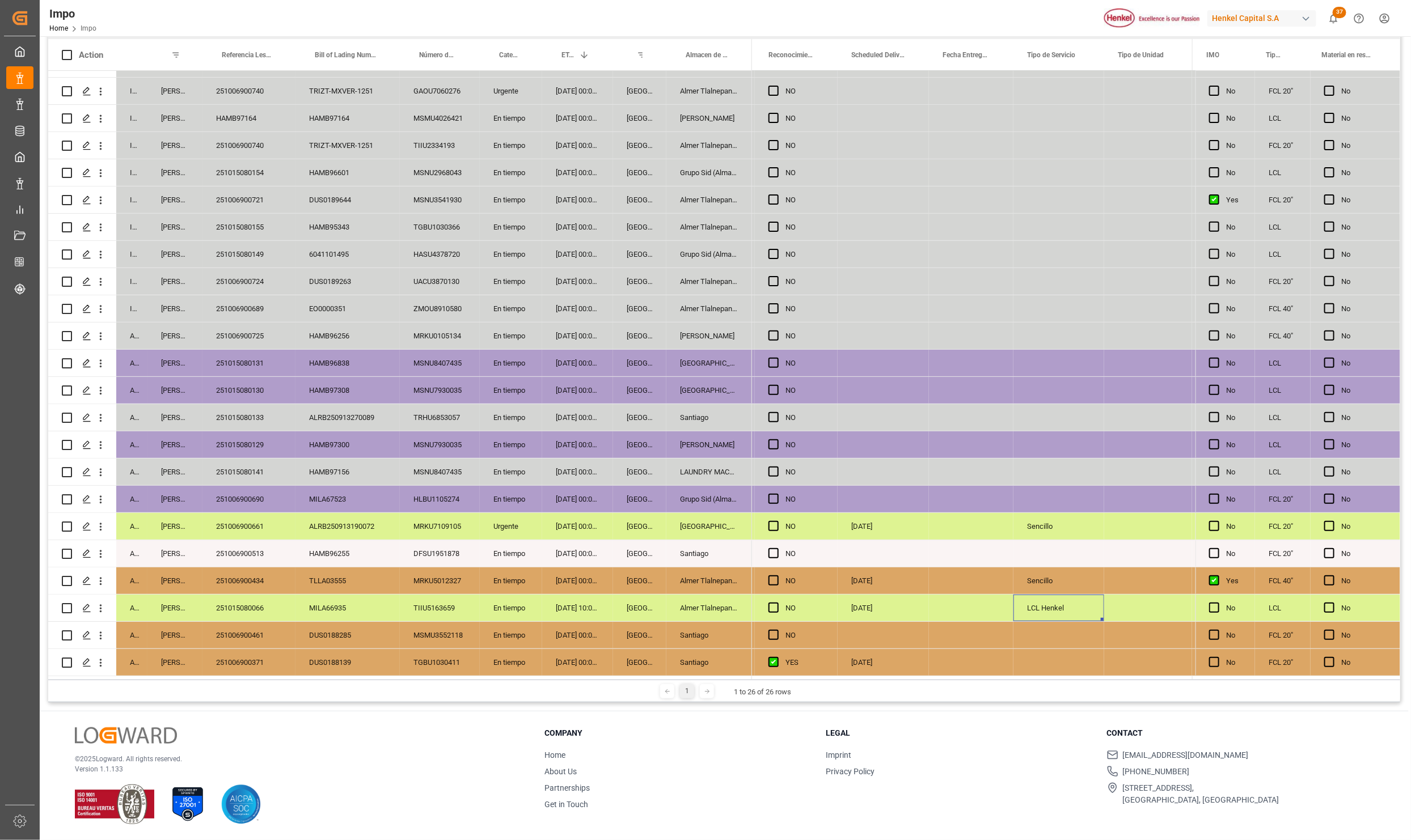
click at [1065, 606] on div "LCL Henkel" at bounding box center [1059, 607] width 91 height 26
click at [1076, 638] on div "Press SPACE to select this row." at bounding box center [1059, 635] width 91 height 26
click at [1047, 86] on div "Press SPACE to select this row." at bounding box center [1059, 91] width 91 height 26
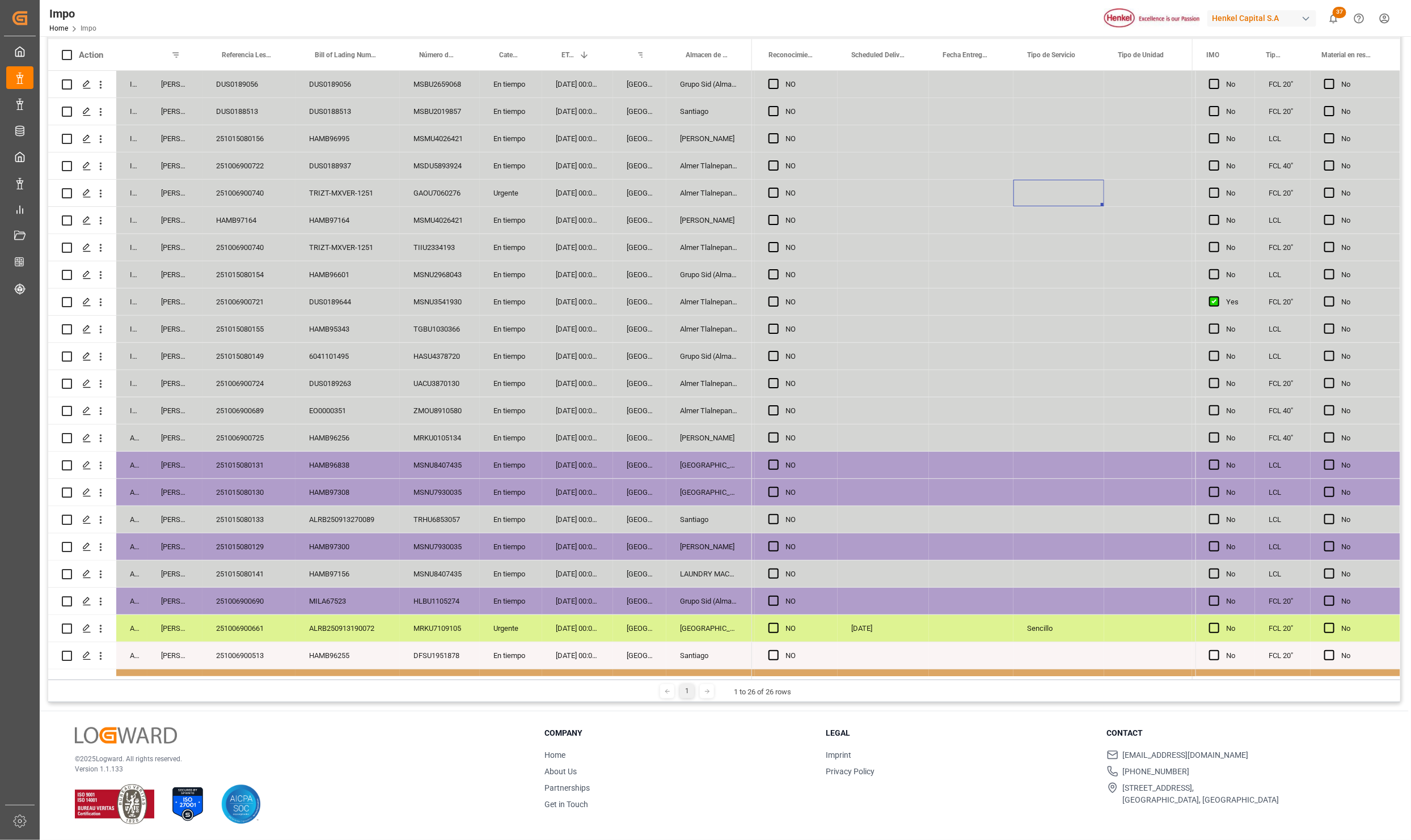
click at [1047, 86] on div "Press SPACE to select this row." at bounding box center [1059, 83] width 91 height 26
click at [1076, 85] on button "Select" at bounding box center [1059, 91] width 72 height 22
click at [1053, 184] on div "LCL LSC" at bounding box center [1059, 188] width 59 height 11
click at [1064, 249] on div "Press SPACE to select this row." at bounding box center [1059, 247] width 91 height 26
click at [1051, 140] on div "Press SPACE to select this row." at bounding box center [1059, 138] width 91 height 26
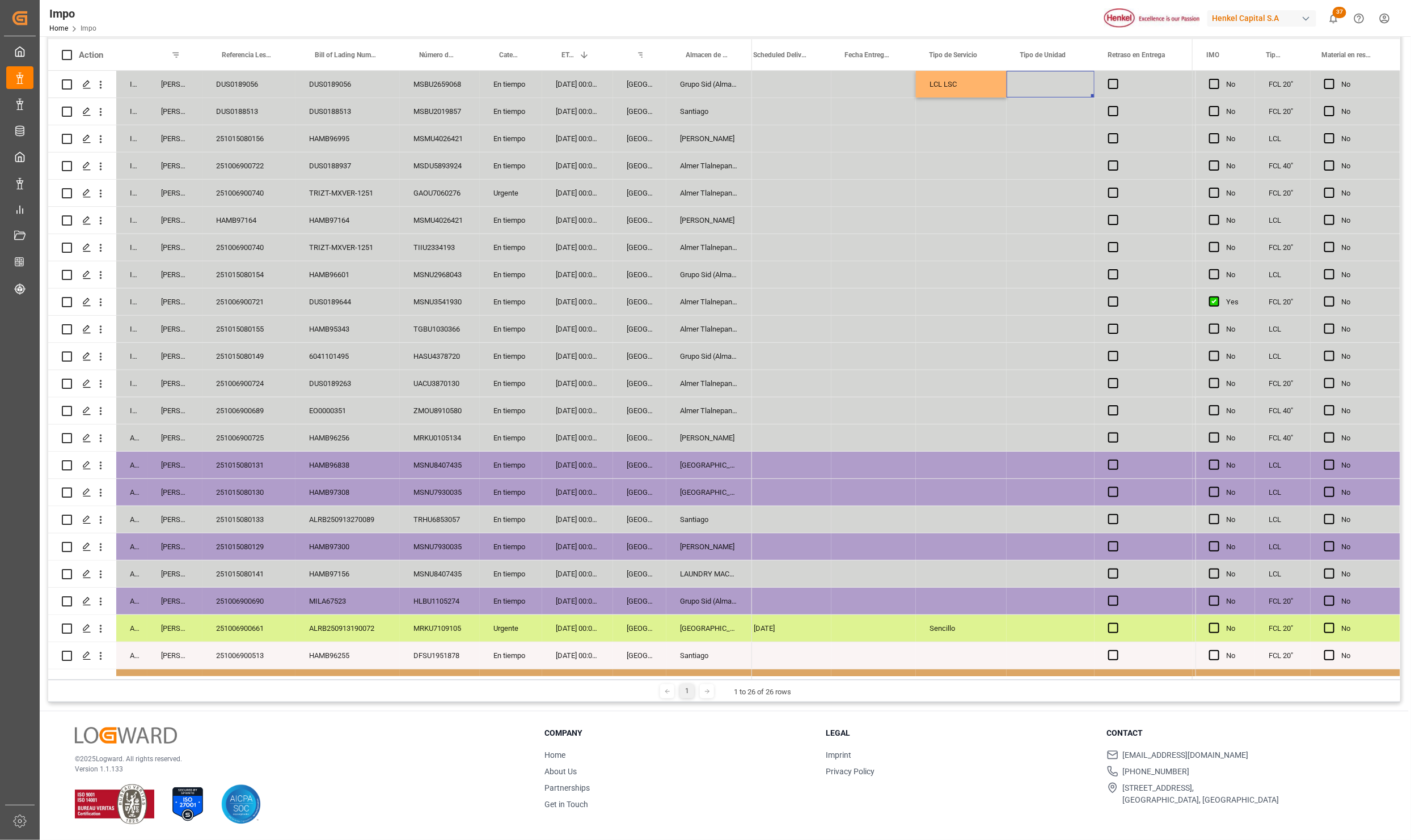
click at [1049, 79] on div "Press SPACE to select this row." at bounding box center [1051, 83] width 88 height 26
click at [1033, 138] on div "Press SPACE to select this row." at bounding box center [1051, 138] width 88 height 26
drag, startPoint x: 600, startPoint y: 475, endPoint x: 611, endPoint y: 501, distance: 28.2
click at [600, 475] on div "10-10-2025 00:00:00" at bounding box center [578, 465] width 71 height 26
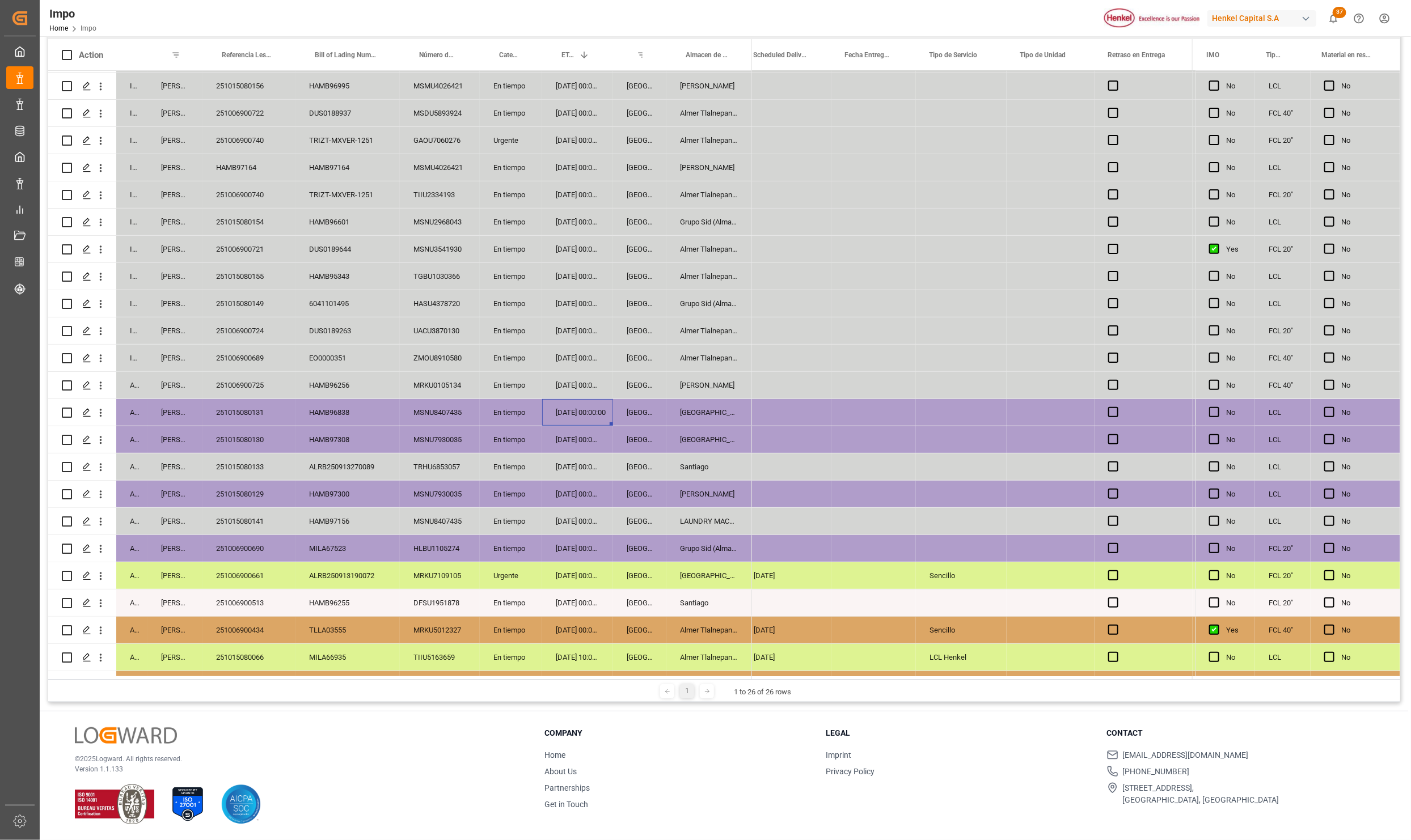
scroll to position [105, 0]
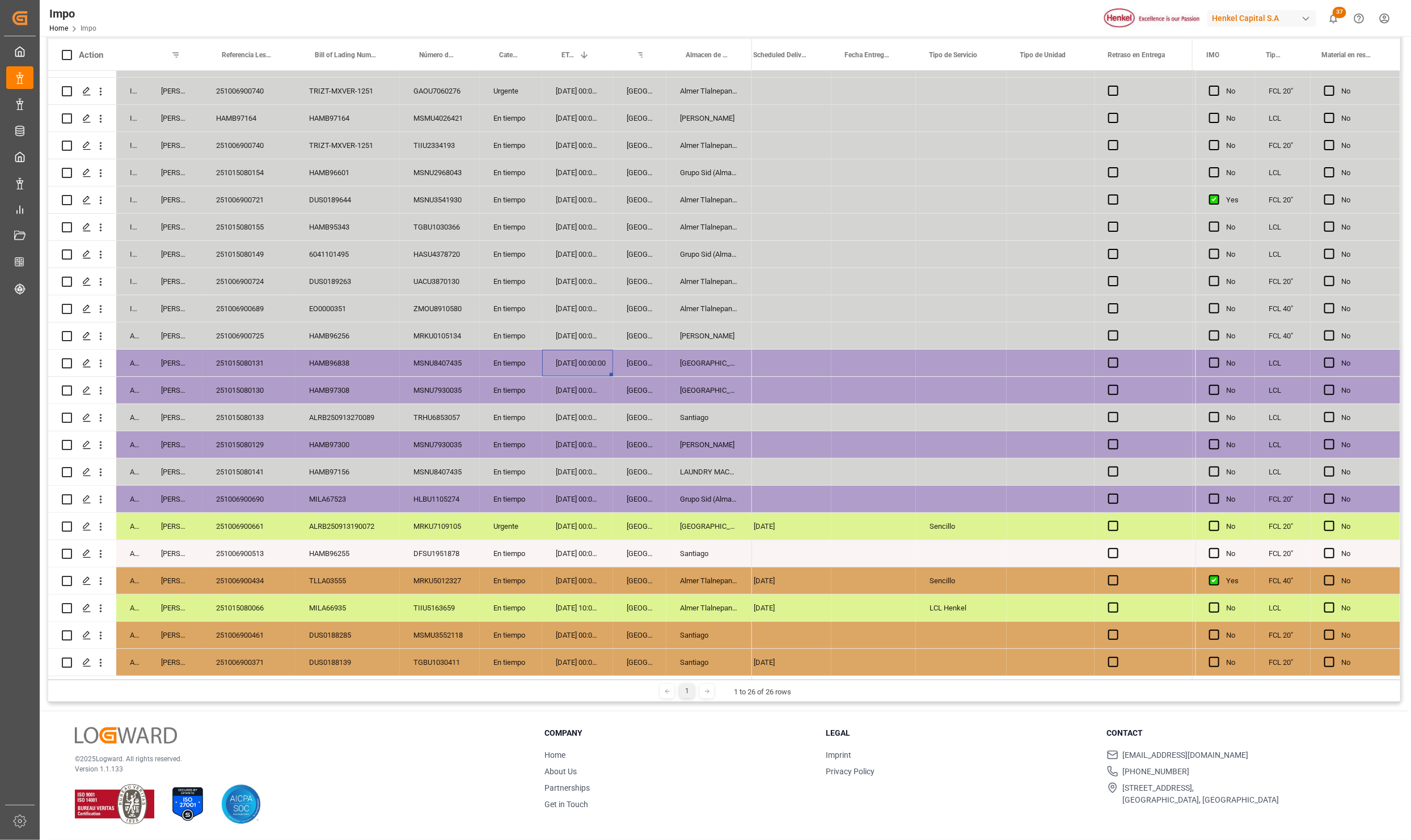
click at [596, 497] on div "09-10-2025 00:00:00" at bounding box center [578, 499] width 71 height 26
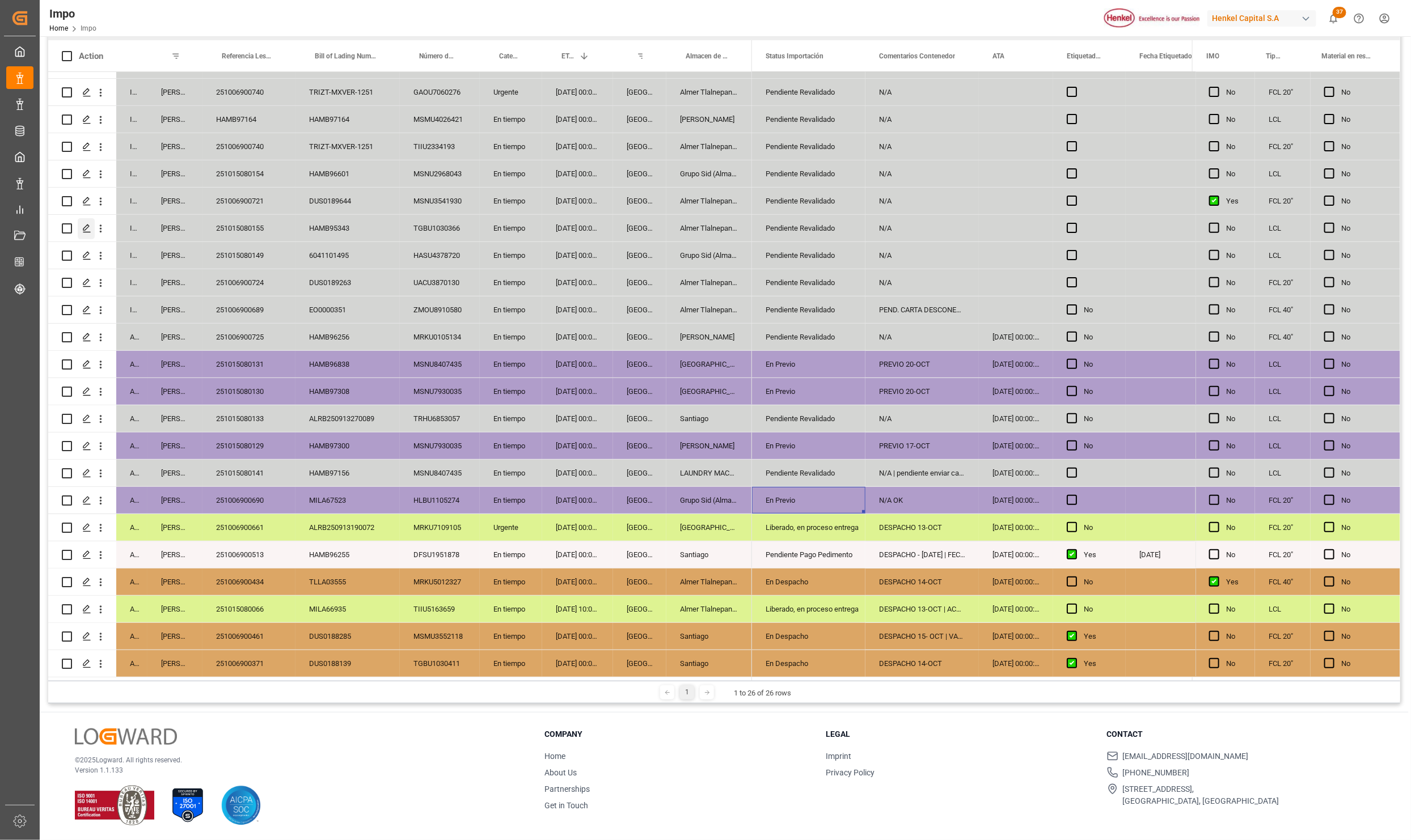
scroll to position [168, 0]
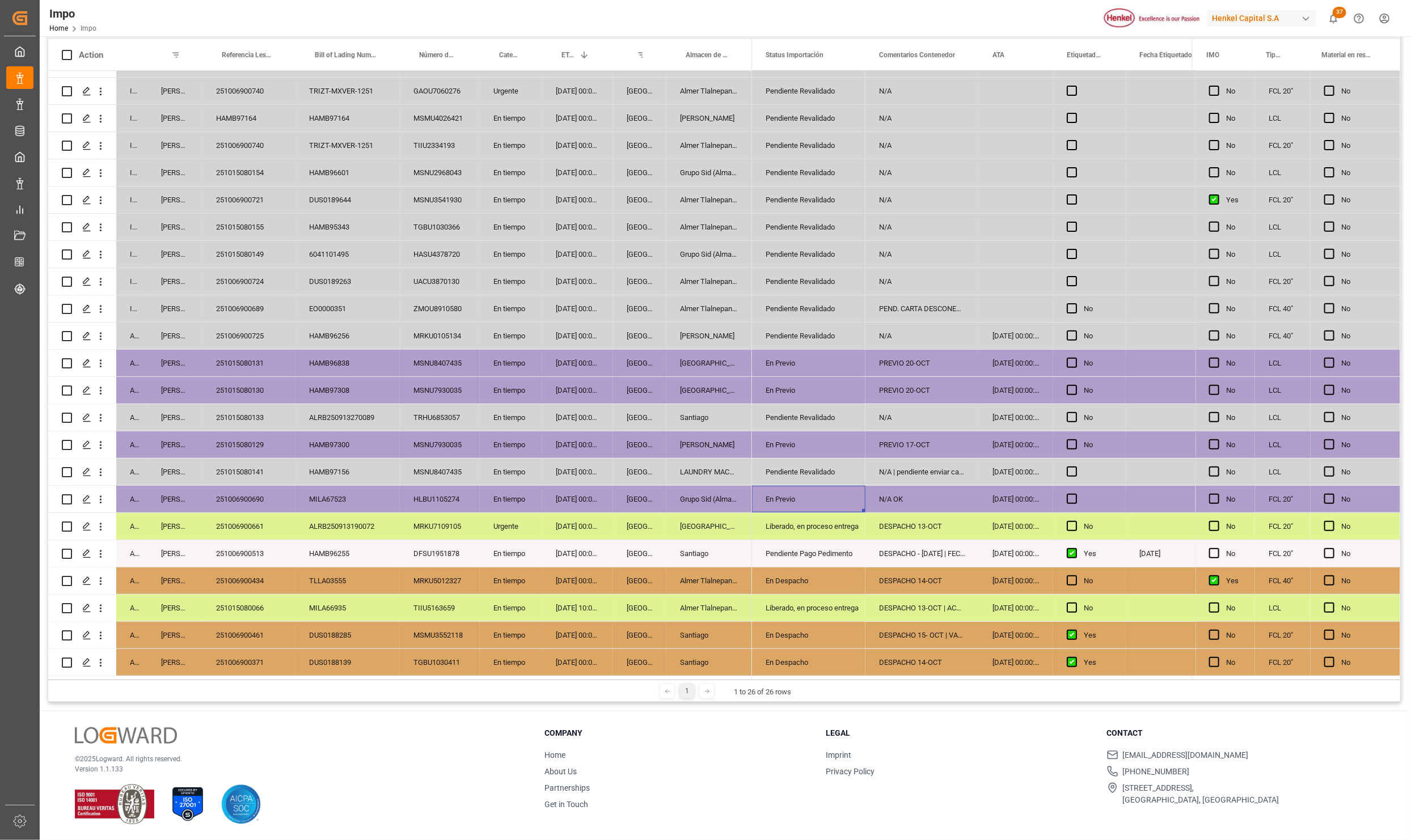
click at [934, 660] on div "DESPACHO 14-OCT" at bounding box center [921, 662] width 113 height 26
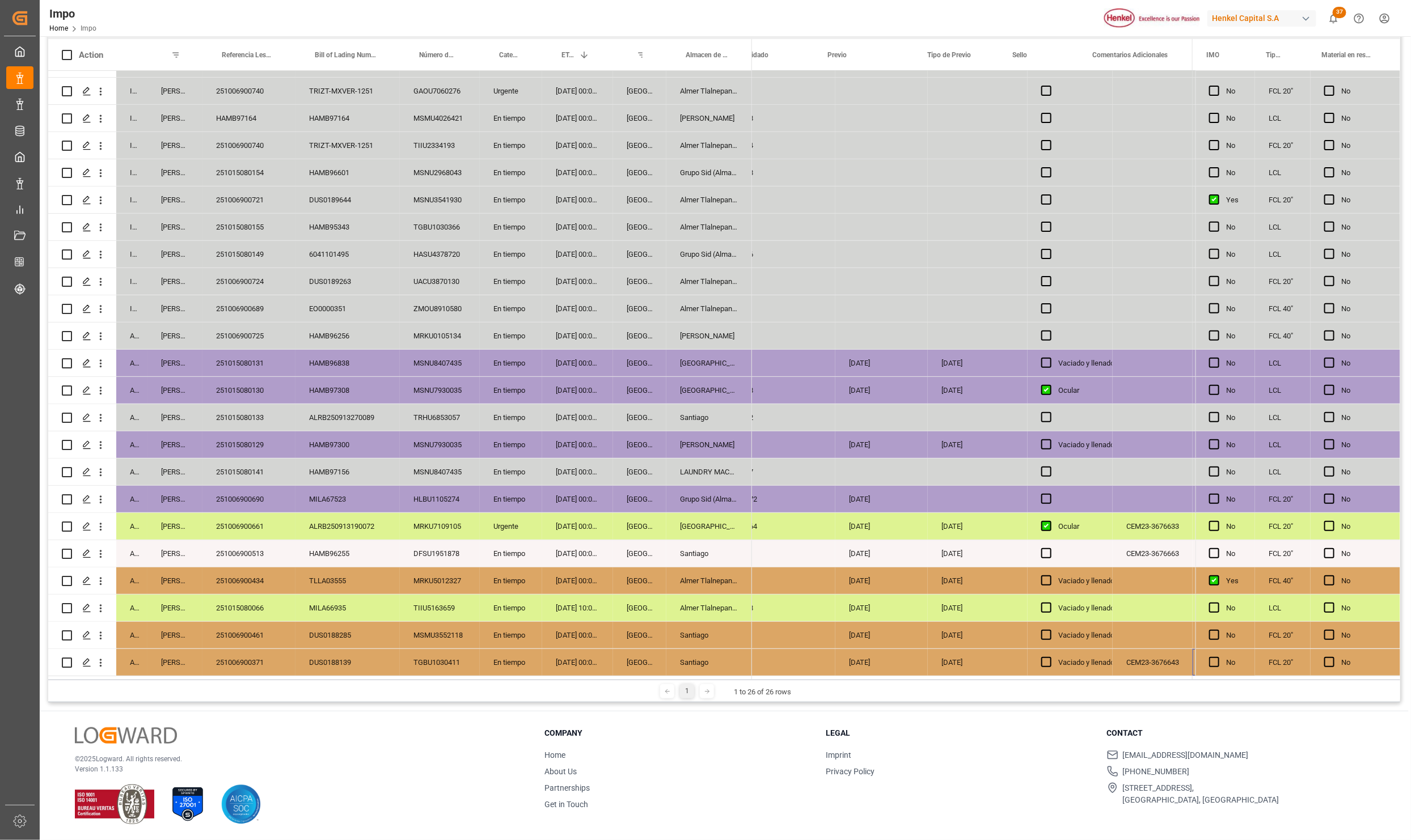
scroll to position [0, 1947]
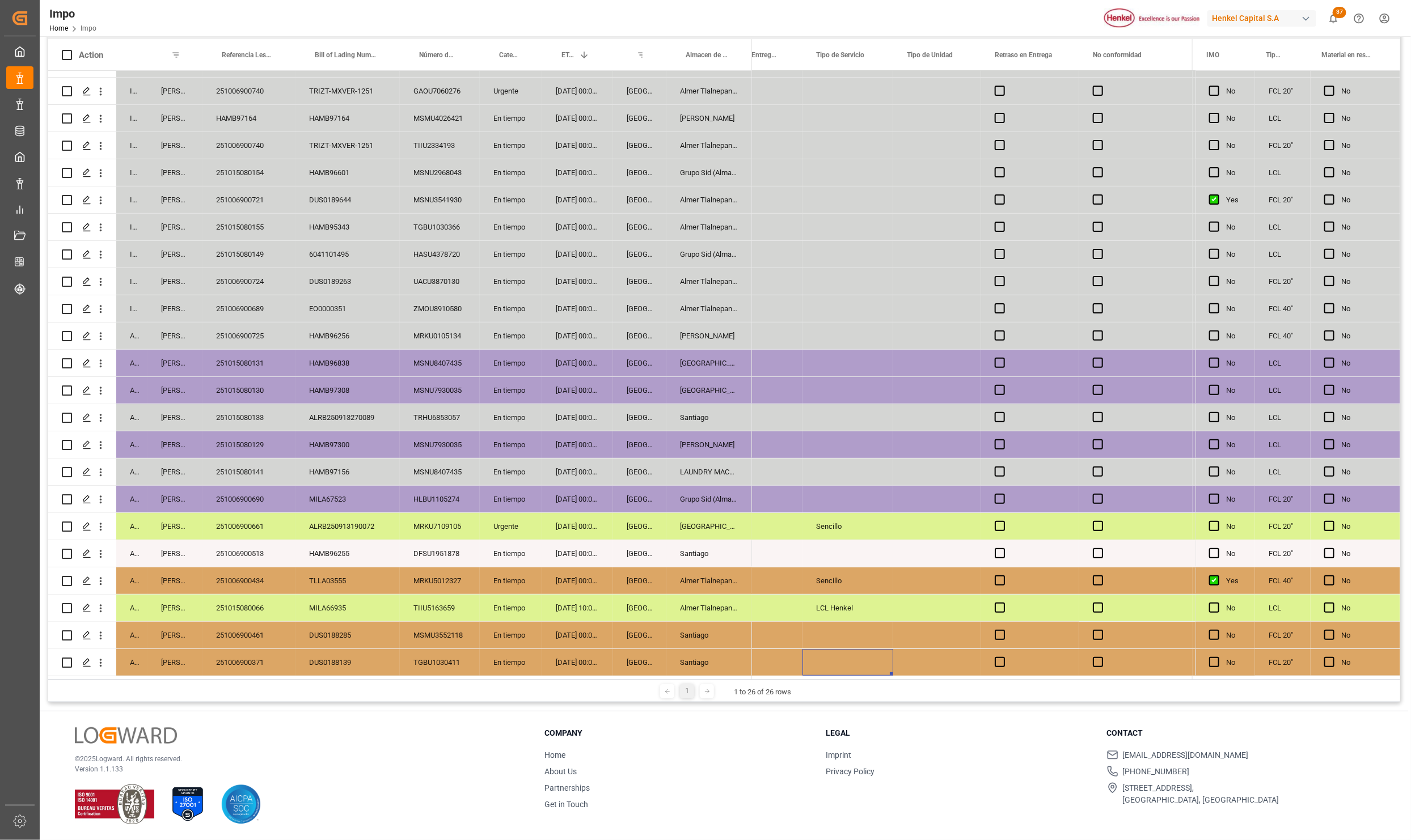
click at [904, 659] on div "Press SPACE to select this row." at bounding box center [937, 662] width 88 height 26
click at [843, 631] on div "Press SPACE to select this row." at bounding box center [848, 635] width 91 height 26
click at [950, 635] on div "Press SPACE to select this row." at bounding box center [937, 635] width 88 height 26
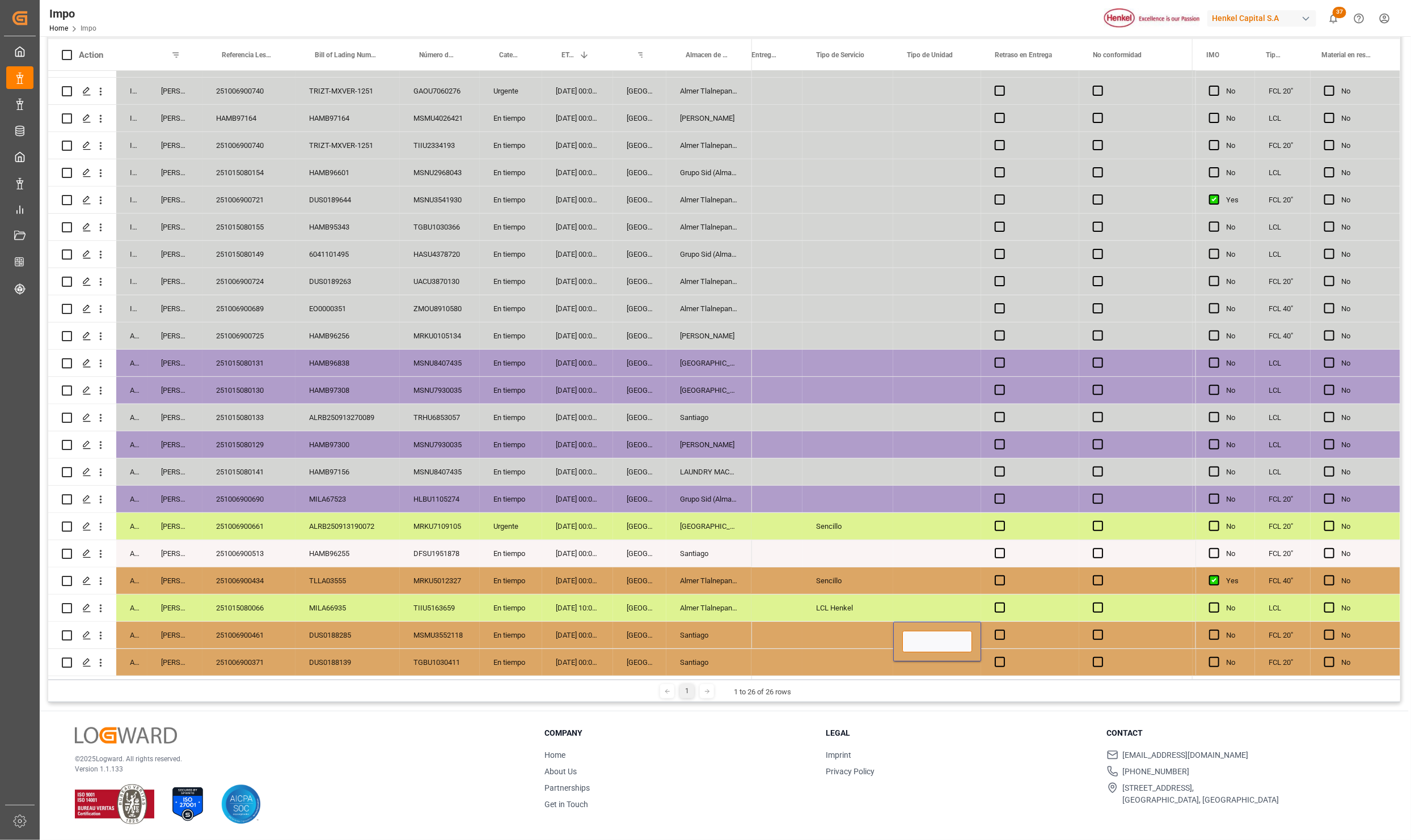
click at [950, 635] on input "Press SPACE to select this row." at bounding box center [937, 641] width 70 height 22
click at [860, 636] on div "Press SPACE to select this row." at bounding box center [848, 635] width 91 height 26
click at [860, 636] on button "Select" at bounding box center [848, 641] width 72 height 22
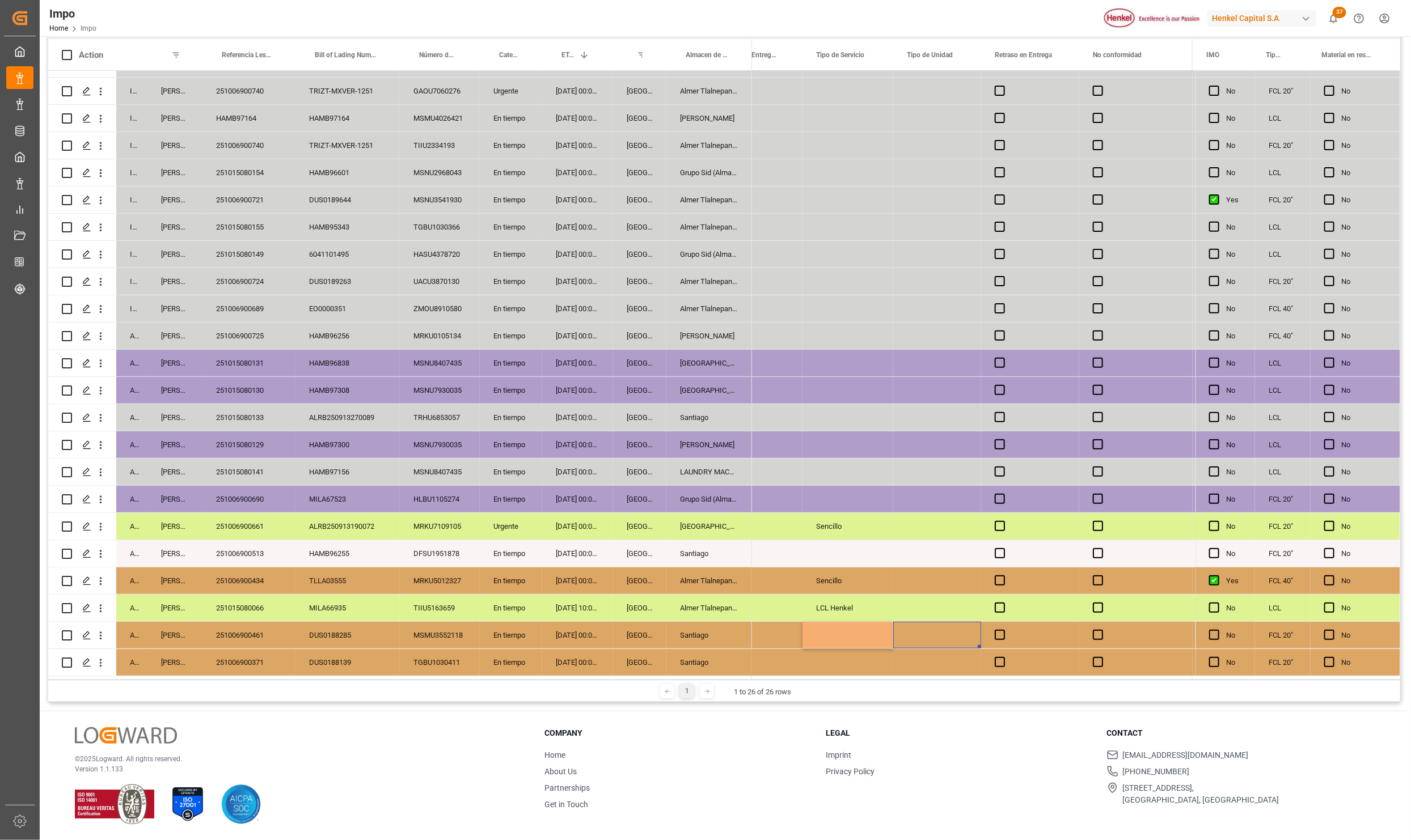
click at [924, 486] on div "Press SPACE to select this row." at bounding box center [937, 499] width 88 height 26
click at [941, 623] on div "Press SPACE to select this row." at bounding box center [937, 635] width 88 height 26
click at [955, 640] on input "Press SPACE to select this row." at bounding box center [937, 641] width 70 height 22
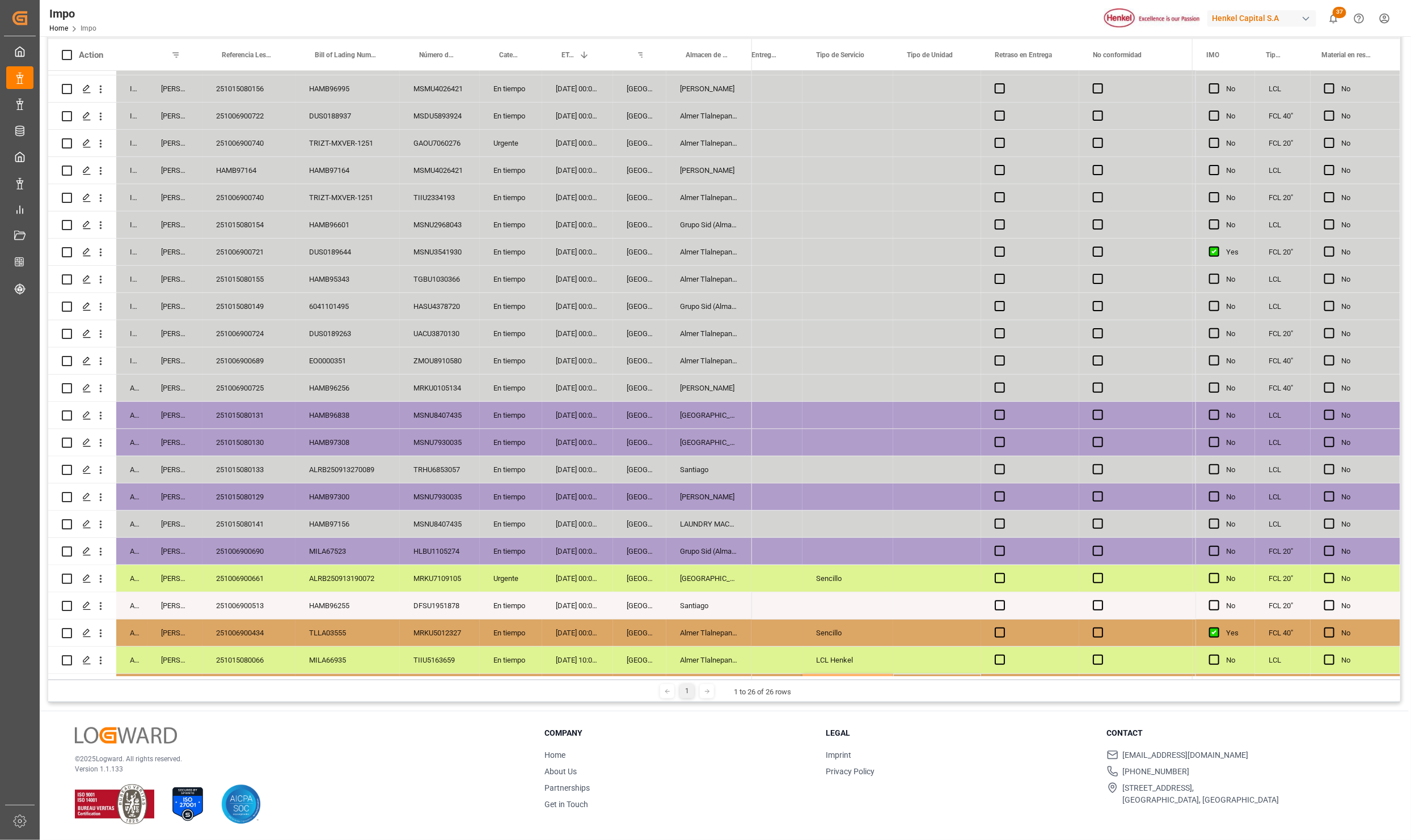
scroll to position [20, 0]
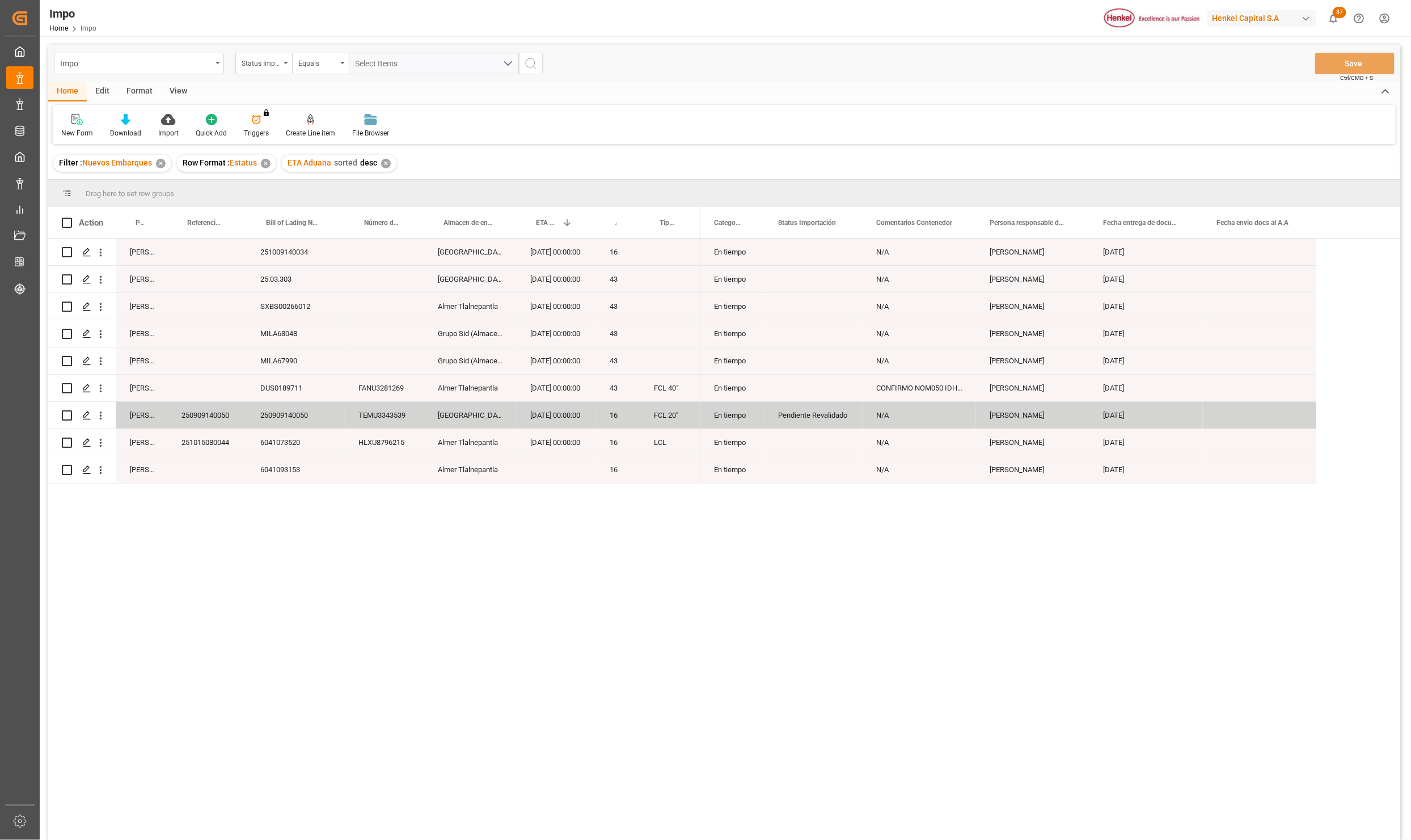
click at [931, 684] on div "En tiempo N/A [PERSON_NAME] [DATE] En tiempo N/A [PERSON_NAME] [DATE] En tiempo…" at bounding box center [1051, 542] width 700 height 609
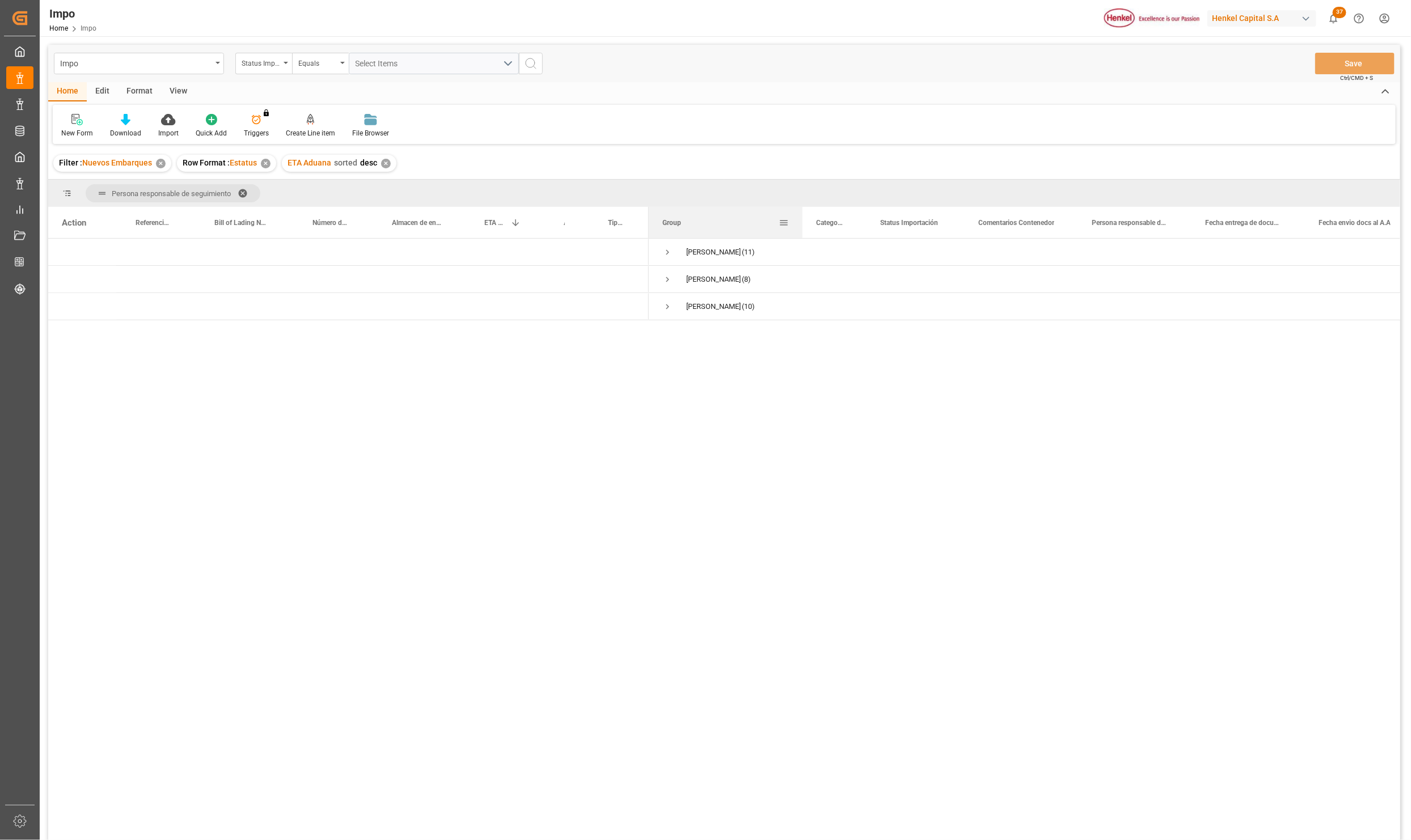
drag, startPoint x: 761, startPoint y: 209, endPoint x: 801, endPoint y: 209, distance: 40.0
click at [801, 209] on div at bounding box center [803, 222] width 5 height 31
click at [665, 278] on span "Press SPACE to select this row." at bounding box center [667, 279] width 10 height 10
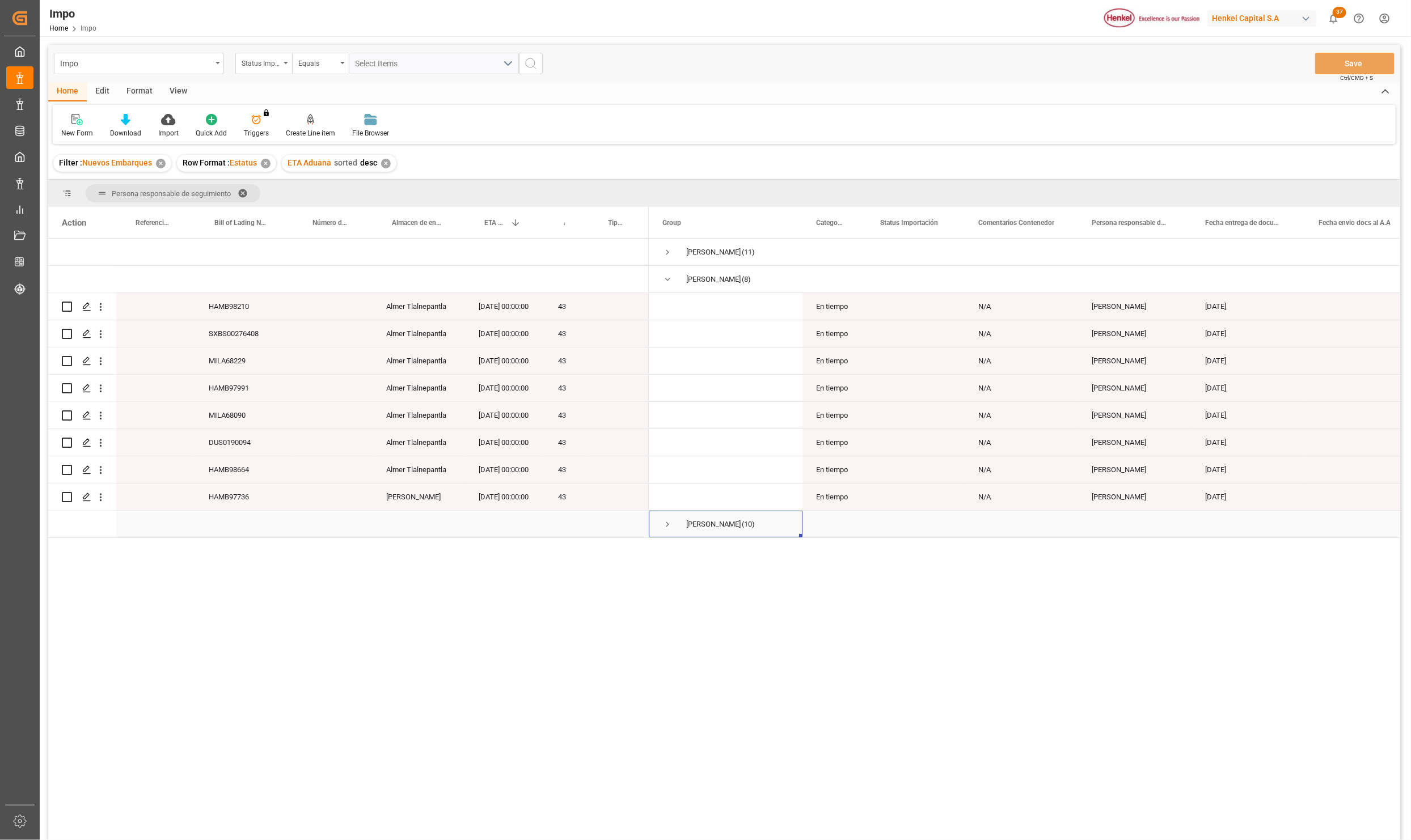
click at [664, 522] on span "Press SPACE to select this row." at bounding box center [667, 524] width 10 height 10
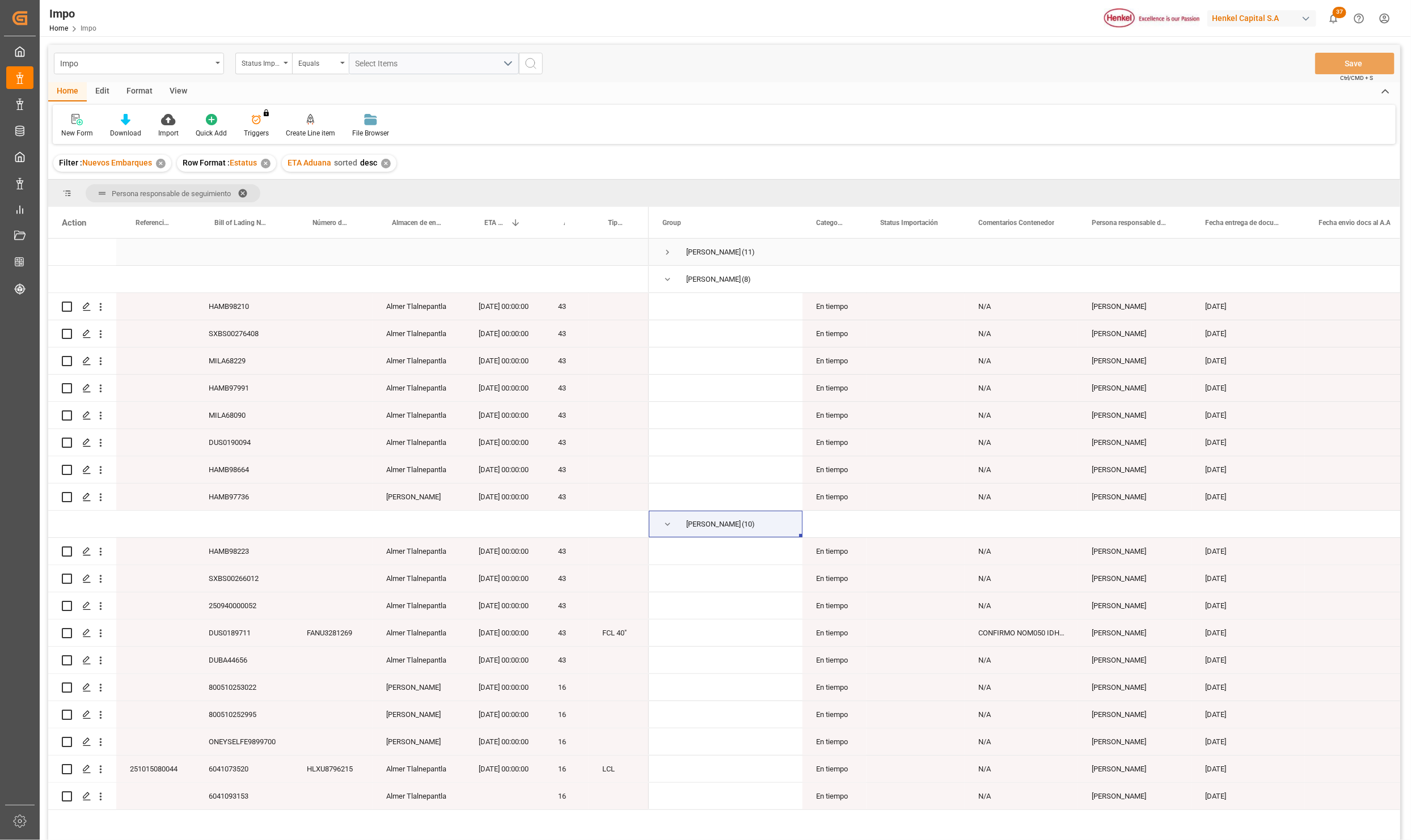
click at [665, 252] on span "Press SPACE to select this row." at bounding box center [667, 252] width 10 height 10
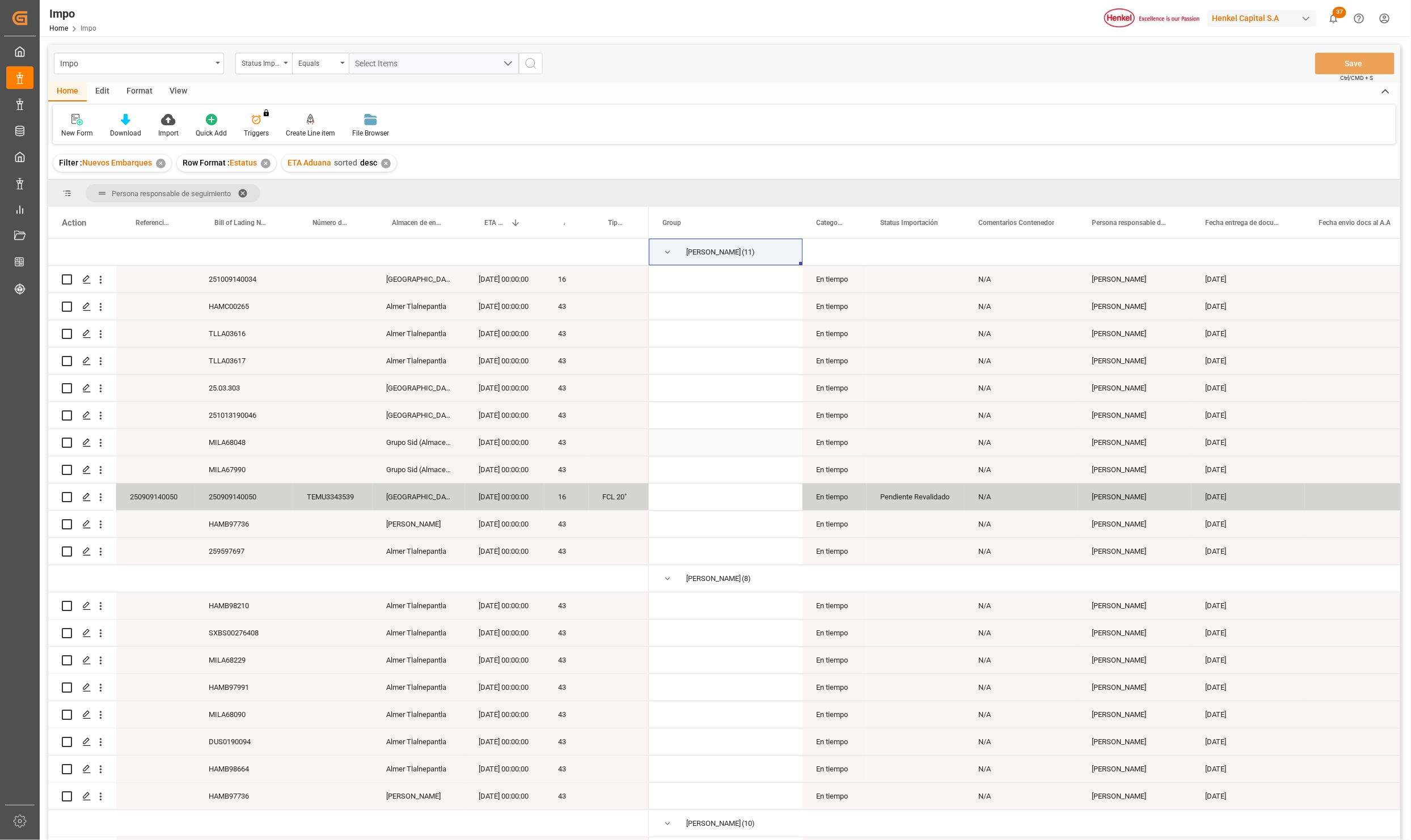
drag, startPoint x: 523, startPoint y: 422, endPoint x: 525, endPoint y: 440, distance: 18.1
click at [523, 422] on div "[DATE] 00:00:00" at bounding box center [504, 415] width 79 height 26
click at [507, 550] on div "[DATE] 00:00:00" at bounding box center [504, 551] width 79 height 26
click at [243, 193] on span at bounding box center [246, 193] width 18 height 10
